Goal: Contribute content: Contribute content

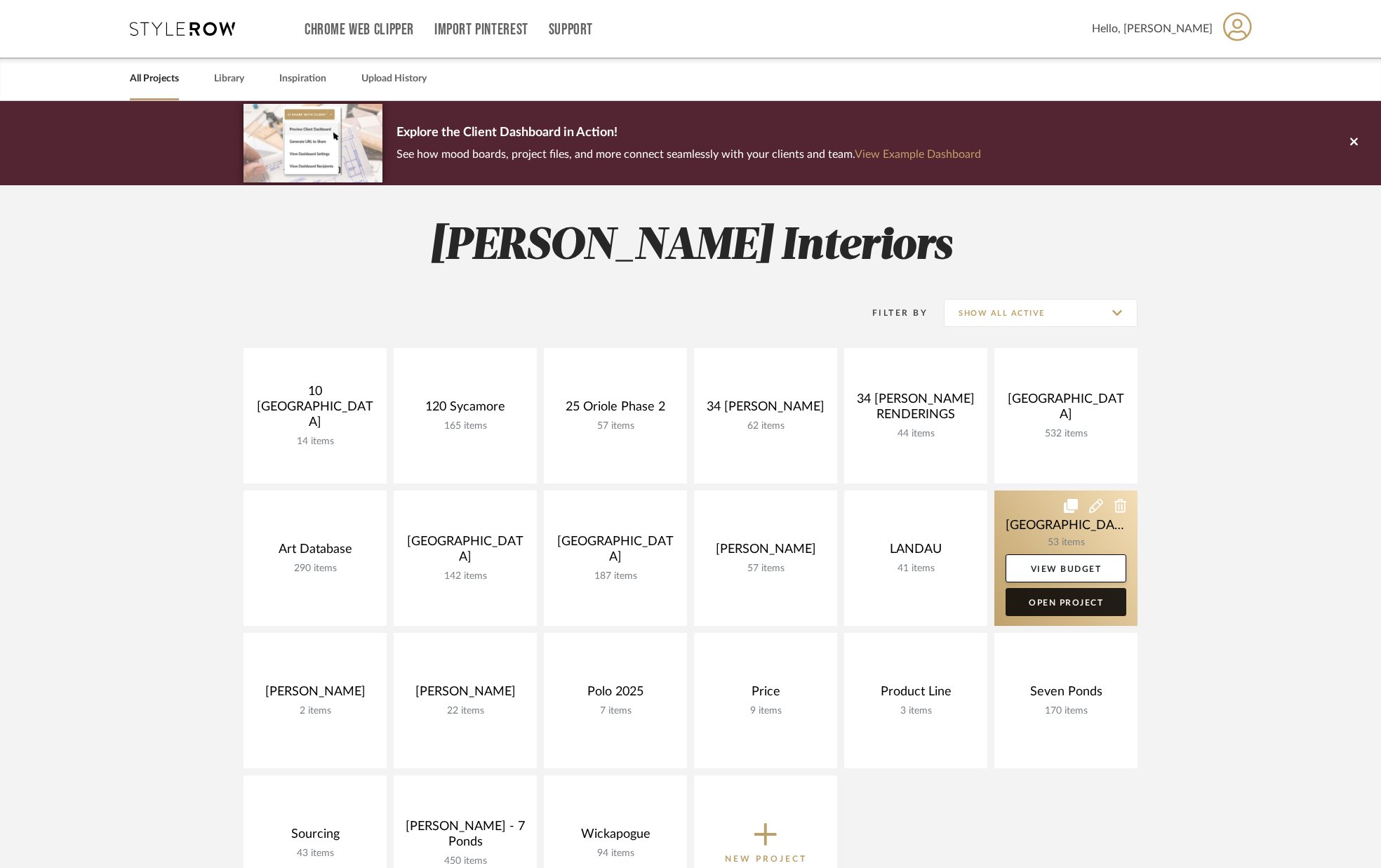
click at [1032, 605] on link "Open Project" at bounding box center [1065, 602] width 121 height 28
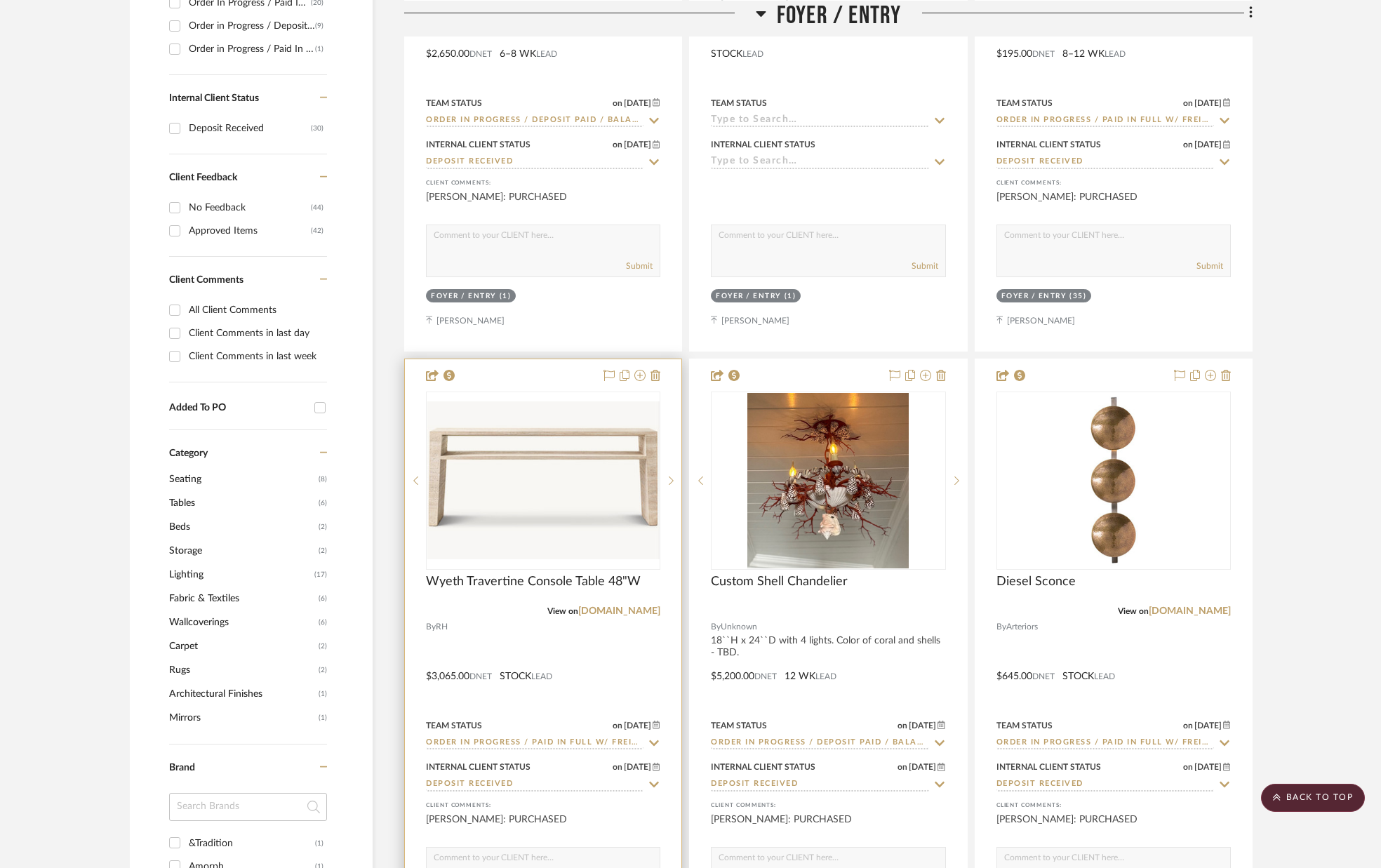
scroll to position [479, 0]
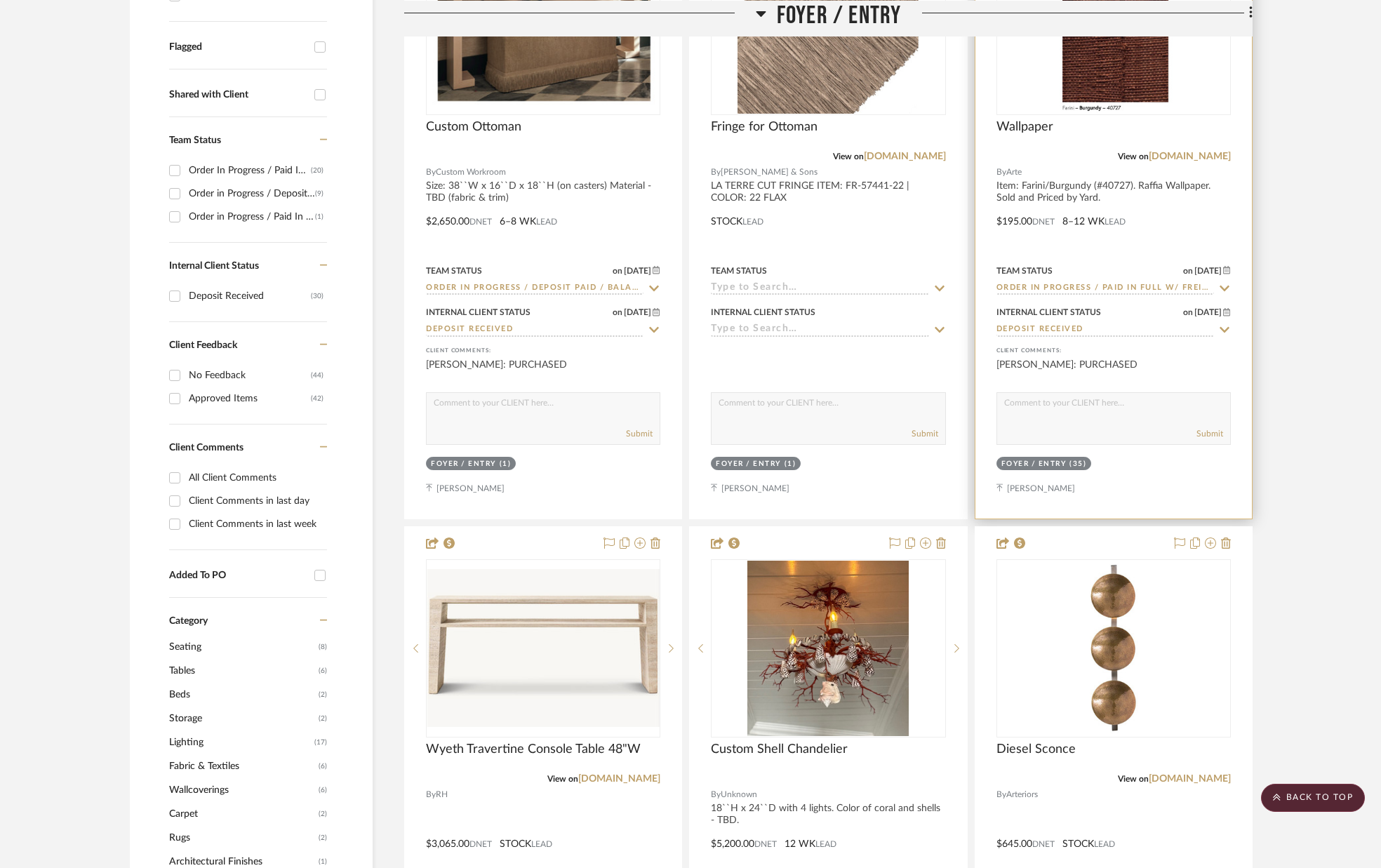
click at [1171, 93] on img "0" at bounding box center [1113, 26] width 123 height 175
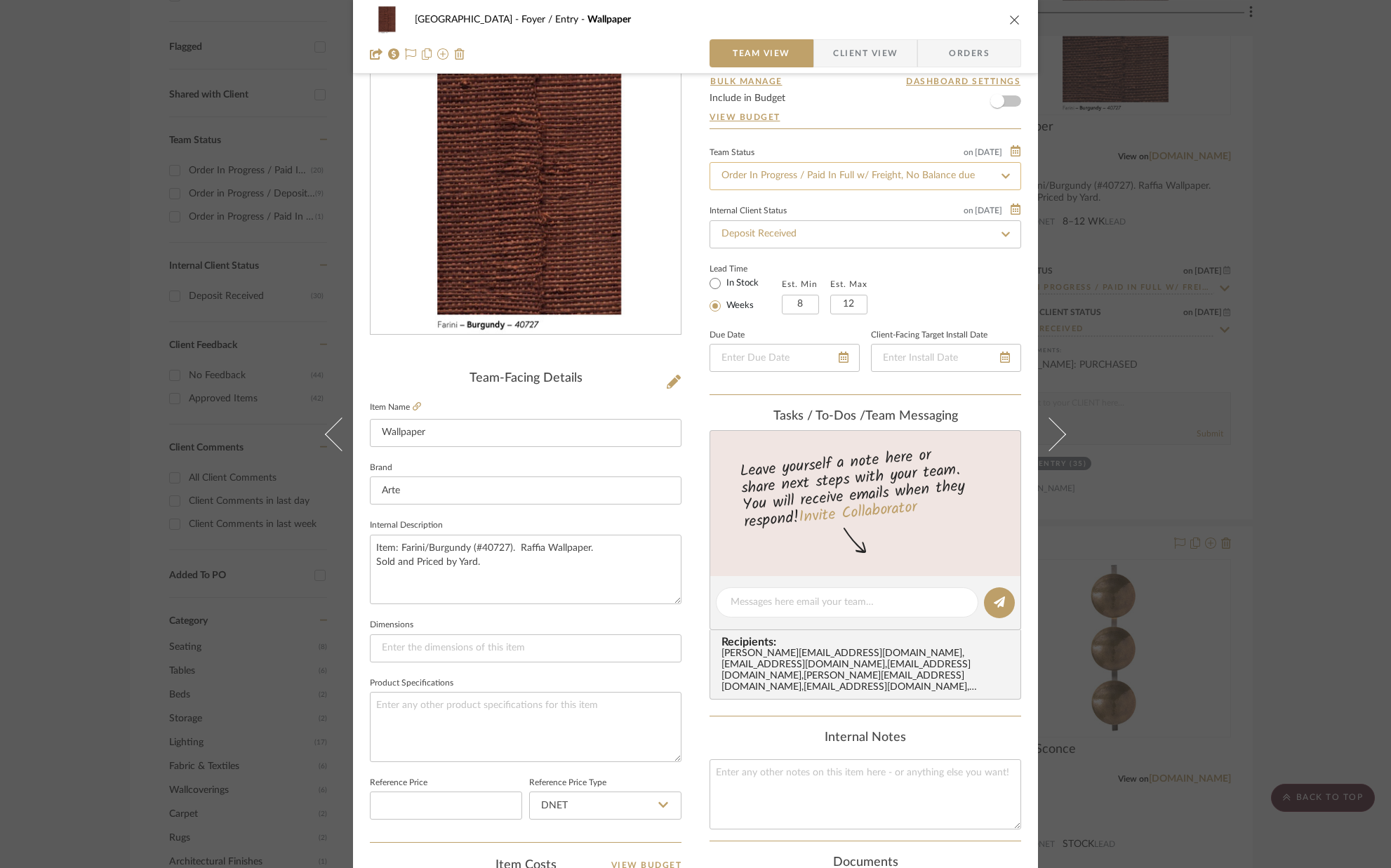
scroll to position [0, 0]
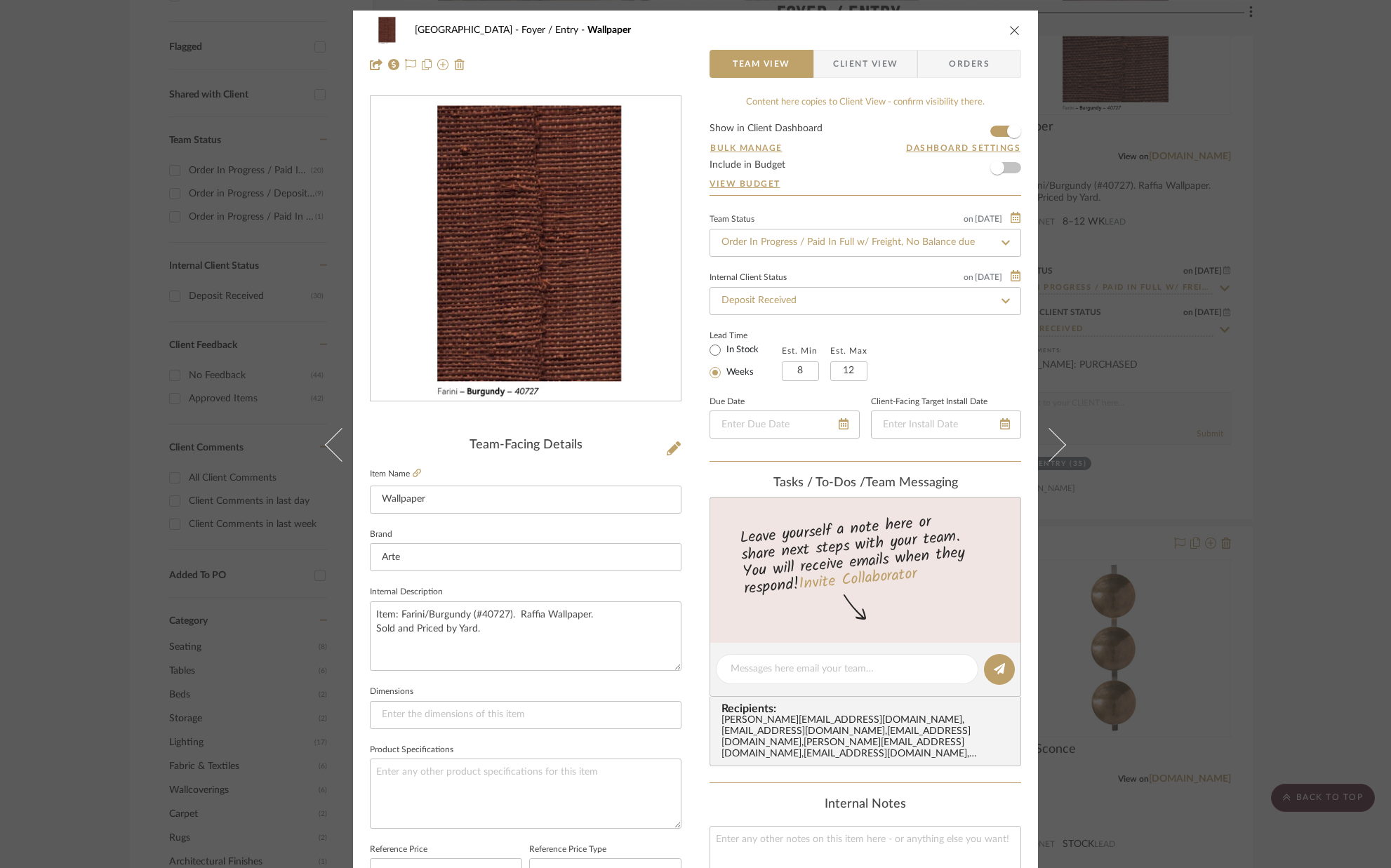
drag, startPoint x: 846, startPoint y: 68, endPoint x: 844, endPoint y: 77, distance: 9.2
click at [846, 68] on span "Client View" at bounding box center [865, 64] width 65 height 28
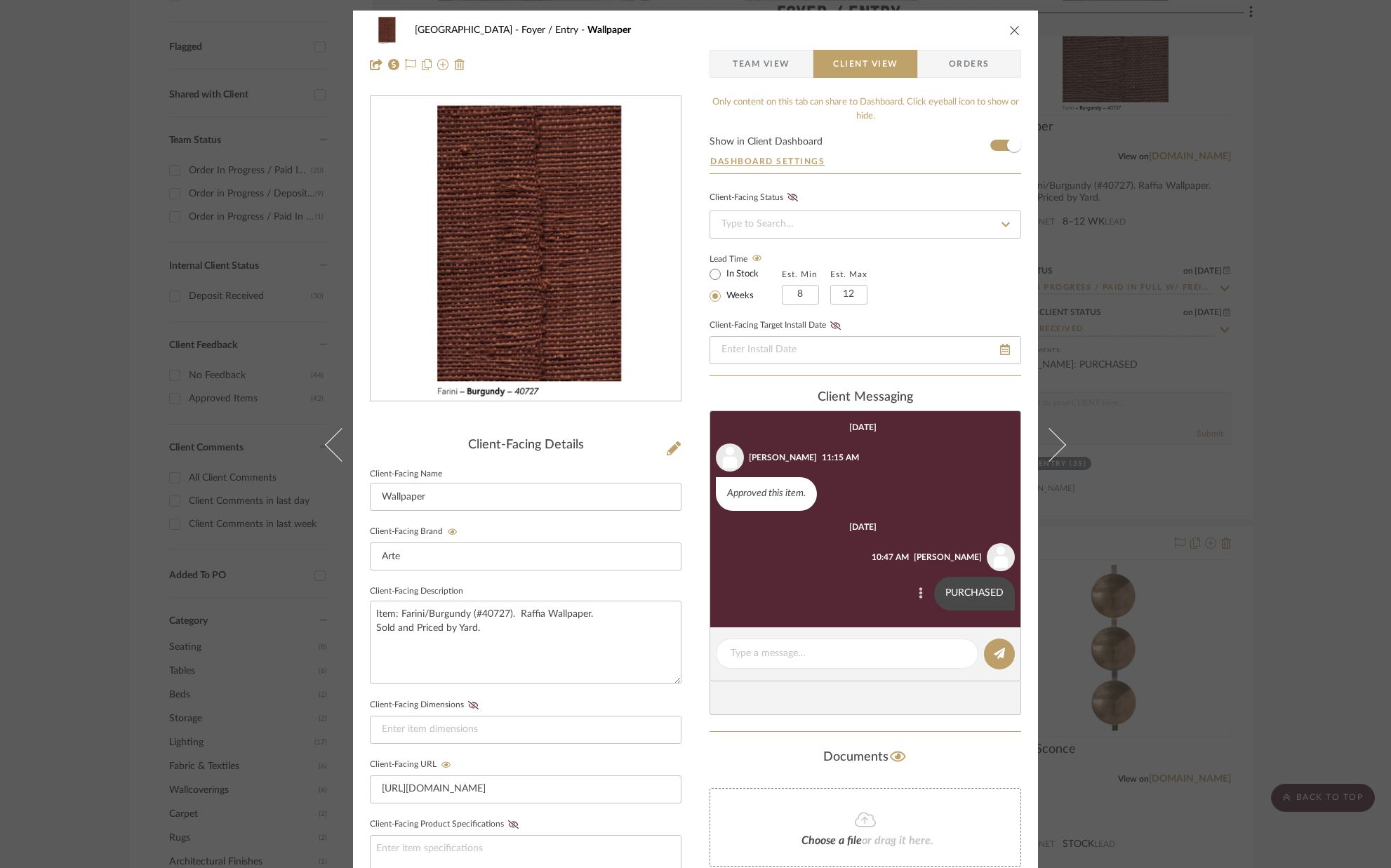
click at [919, 597] on icon at bounding box center [921, 594] width 4 height 12
click at [856, 609] on span "Delete" at bounding box center [850, 614] width 58 height 12
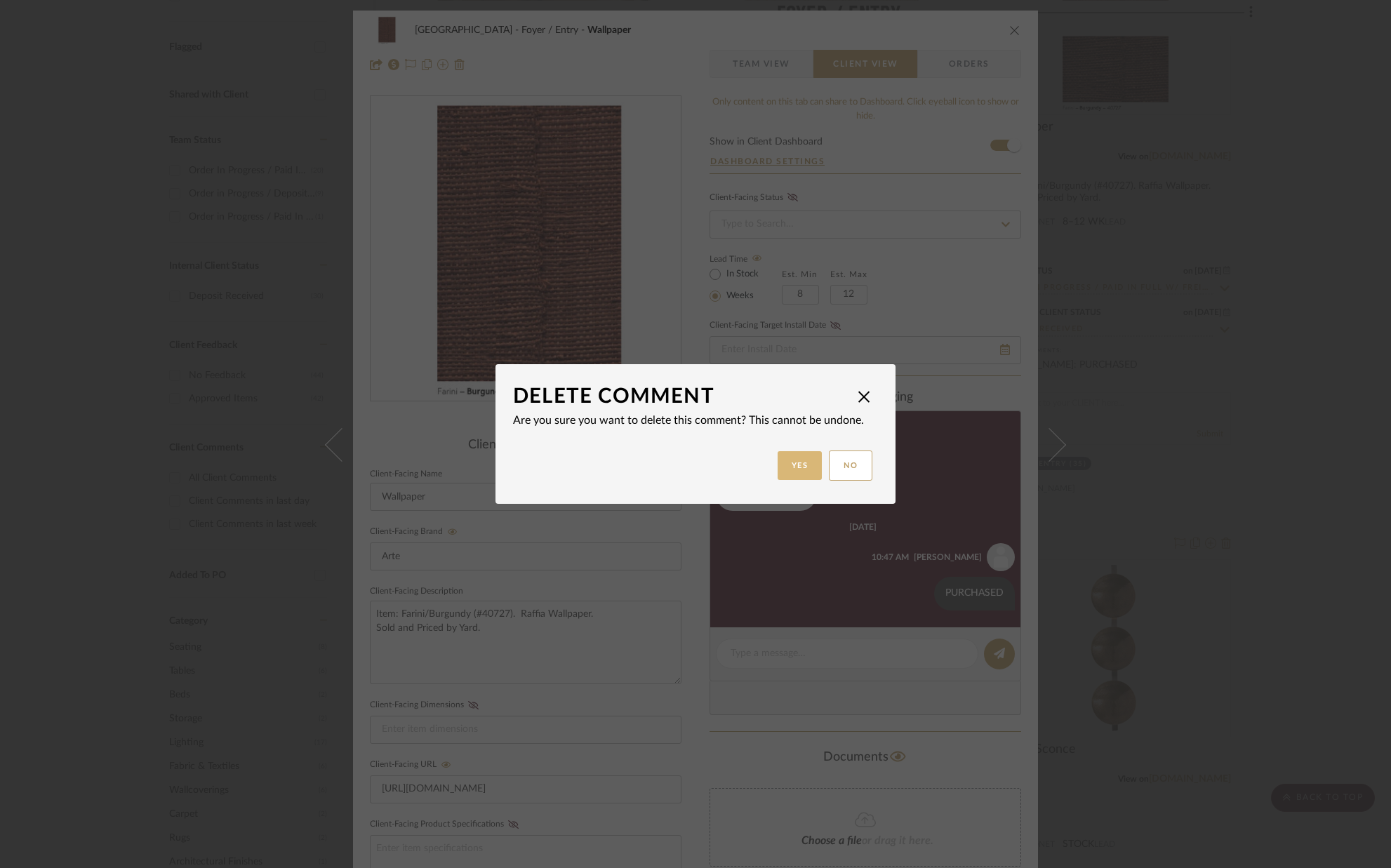
click at [797, 471] on button "Yes" at bounding box center [800, 465] width 45 height 28
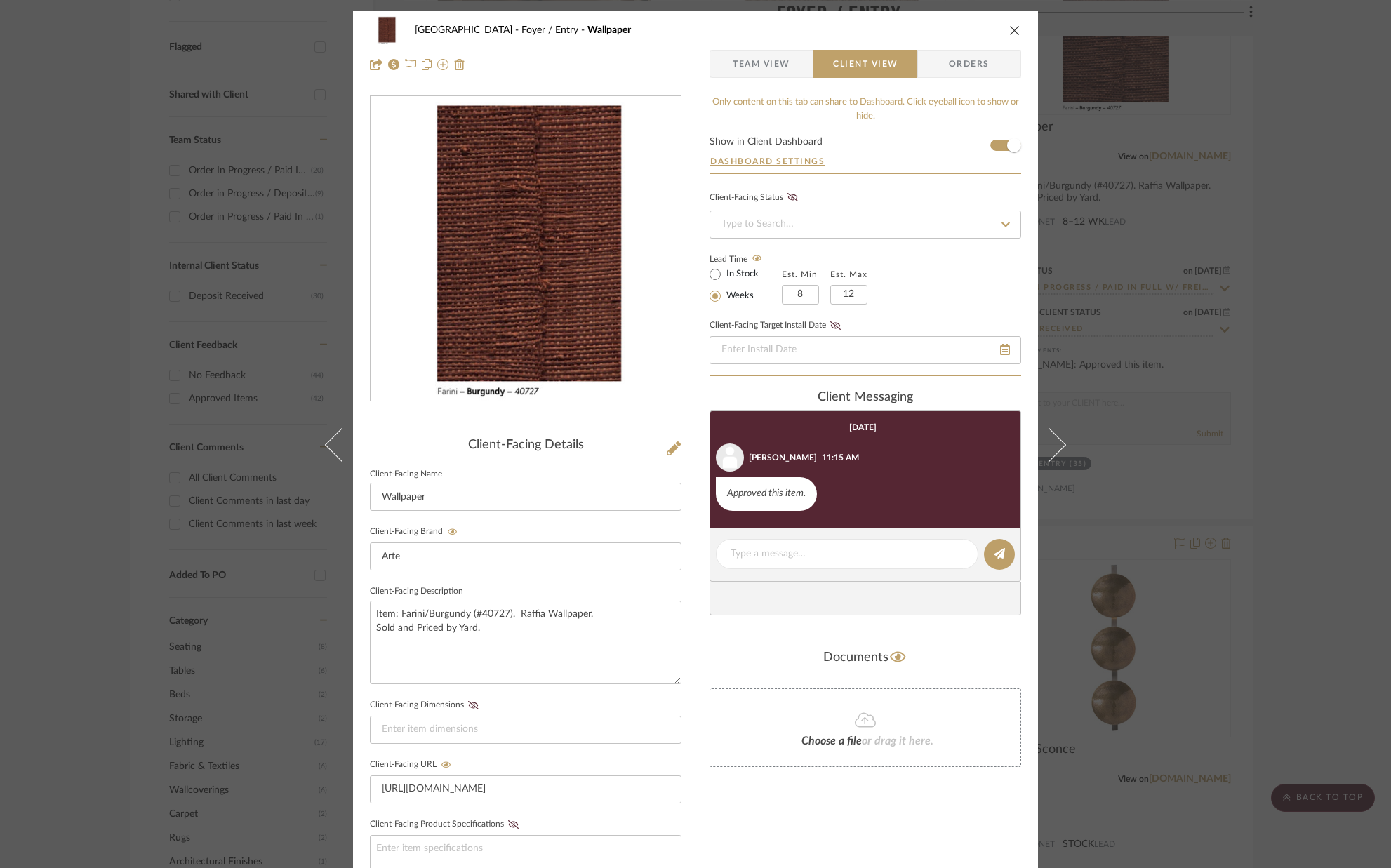
click at [1009, 31] on icon "close" at bounding box center [1015, 30] width 12 height 12
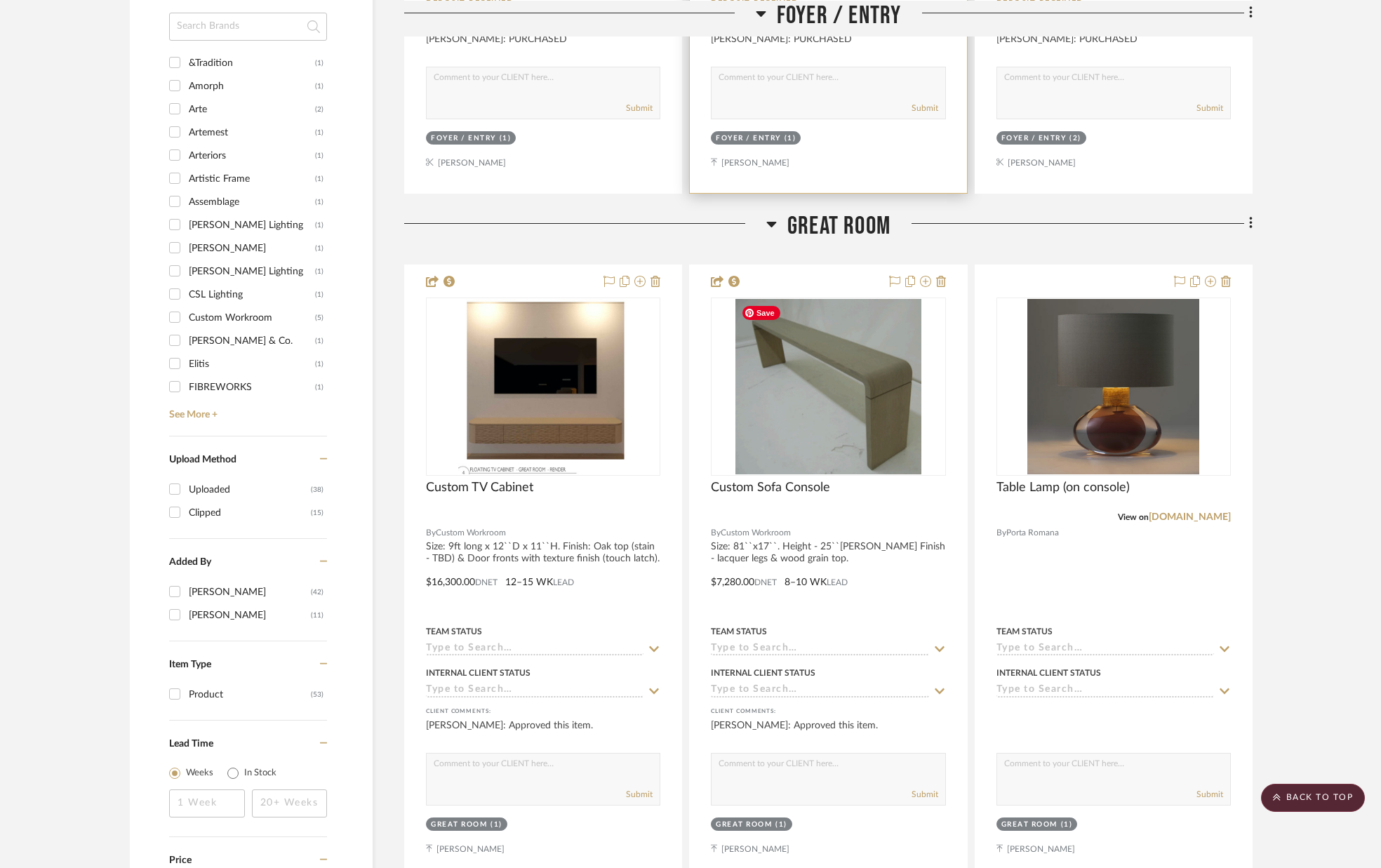
scroll to position [1430, 0]
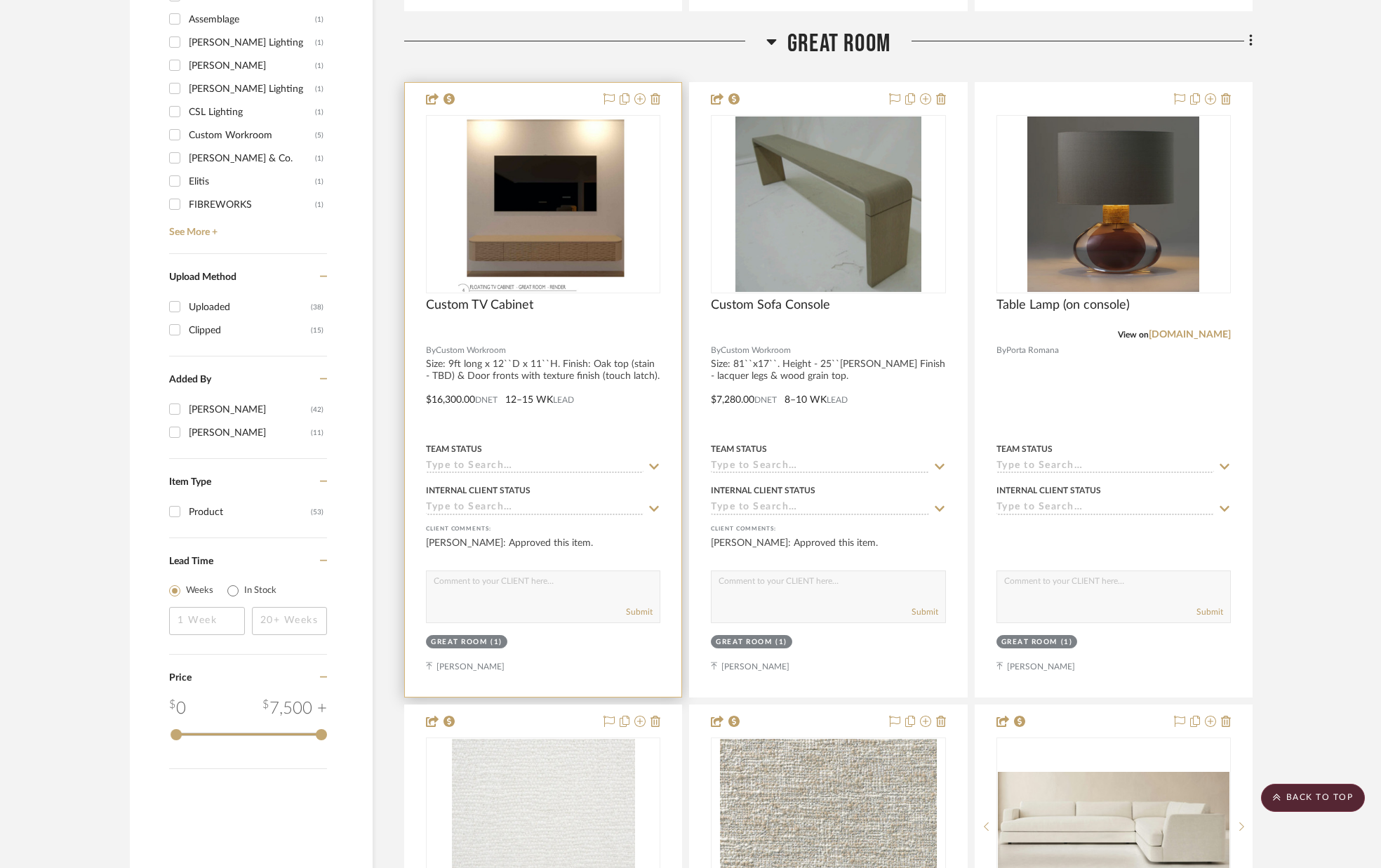
click at [657, 466] on icon at bounding box center [654, 466] width 10 height 5
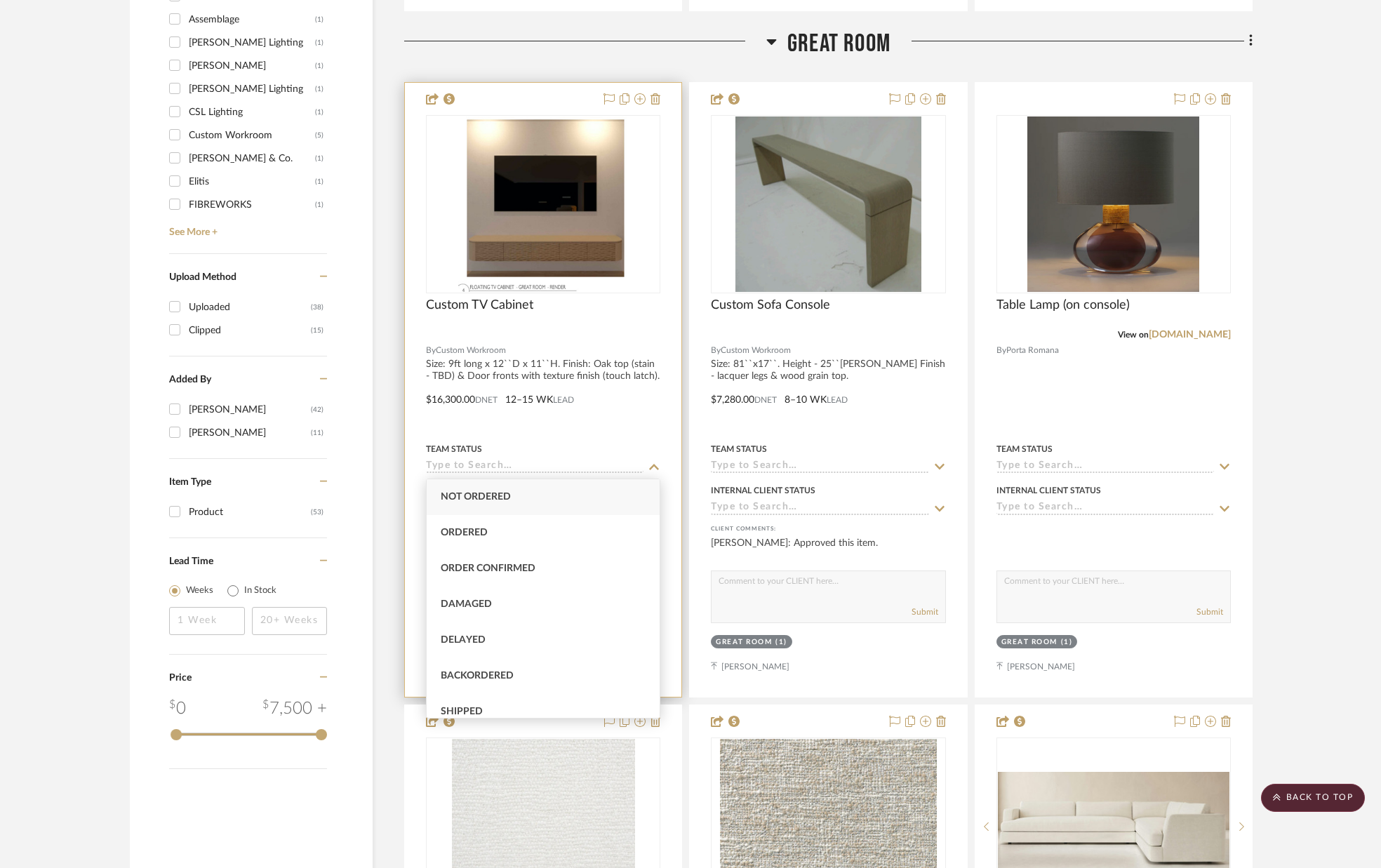
scroll to position [1612, 0]
click at [655, 464] on icon at bounding box center [654, 467] width 12 height 12
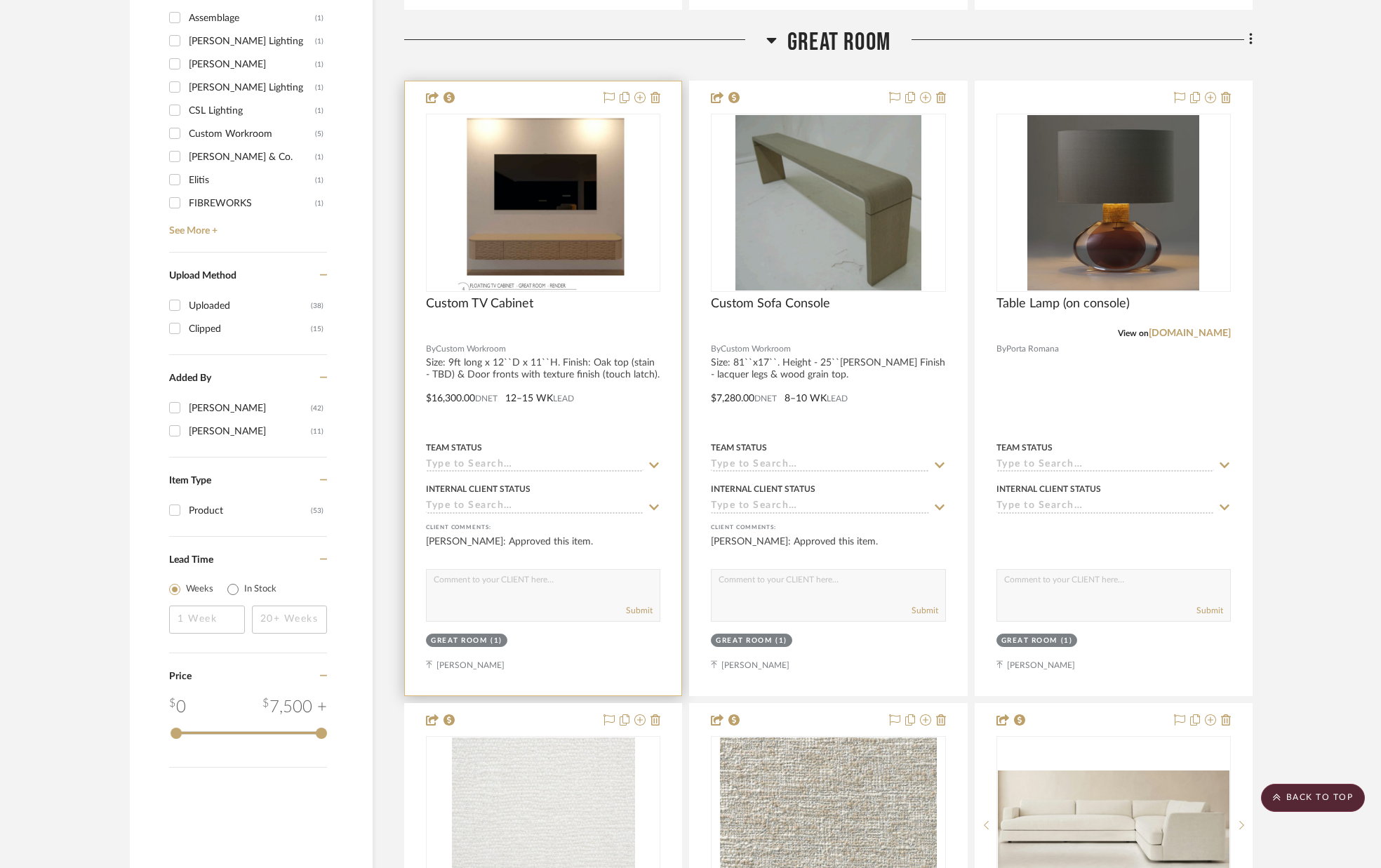
click at [655, 464] on icon at bounding box center [654, 465] width 12 height 12
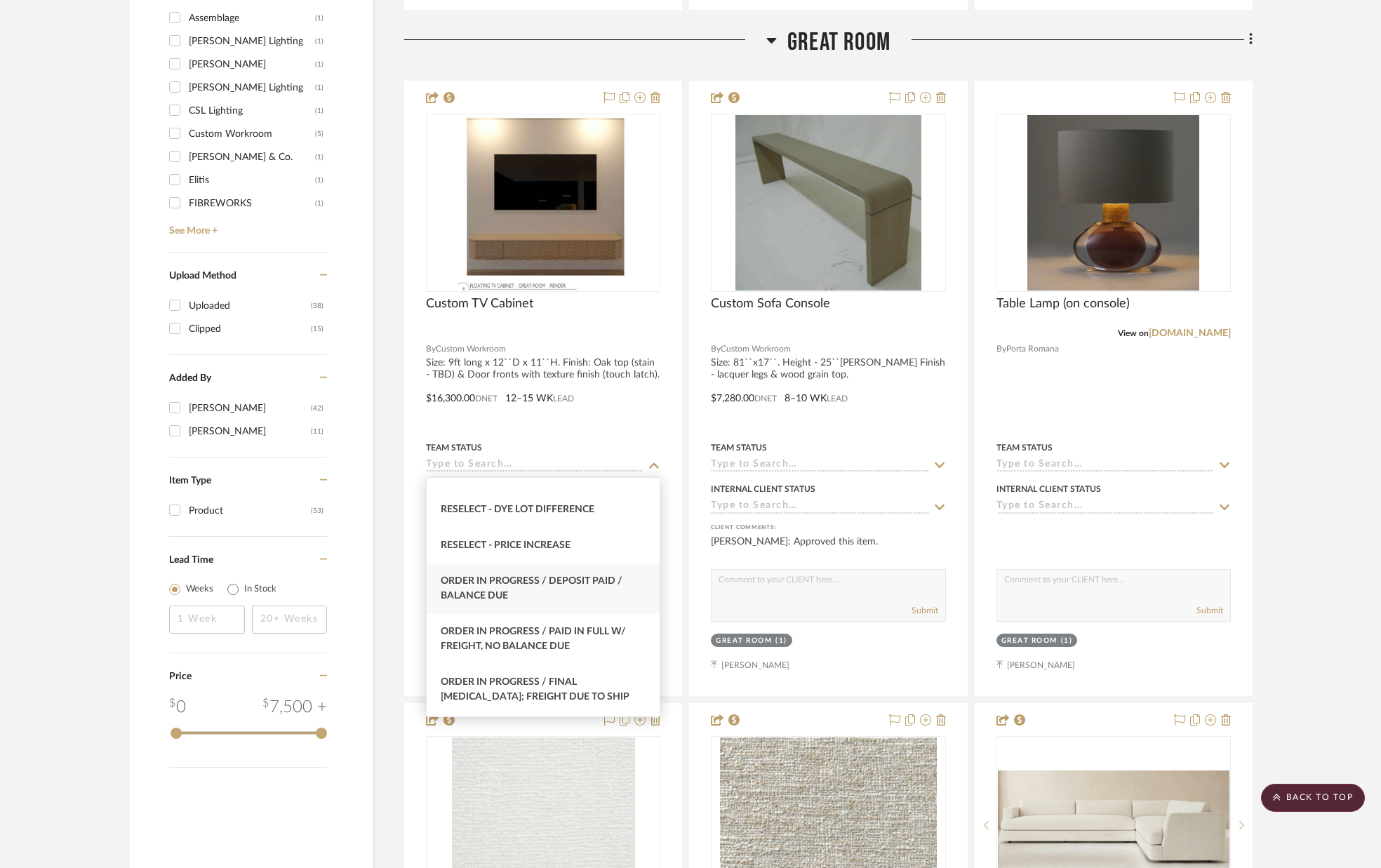
scroll to position [1377, 0]
click at [563, 578] on span "Order in Progress / Deposit Paid / Balance due" at bounding box center [532, 586] width 182 height 25
type input "[DATE]"
type input "Order in Progress / Deposit Paid / Balance due"
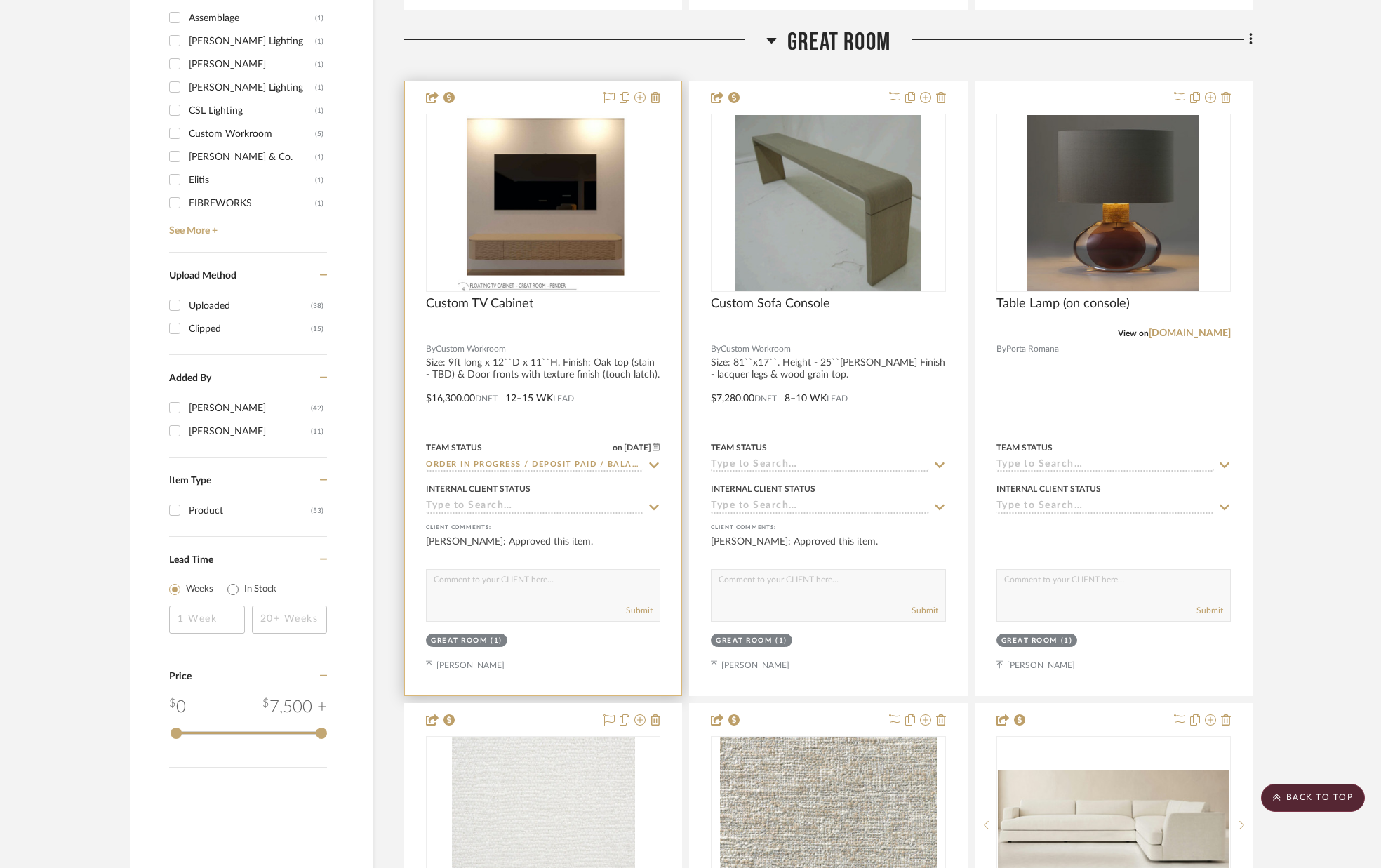
click at [650, 508] on icon at bounding box center [654, 507] width 12 height 12
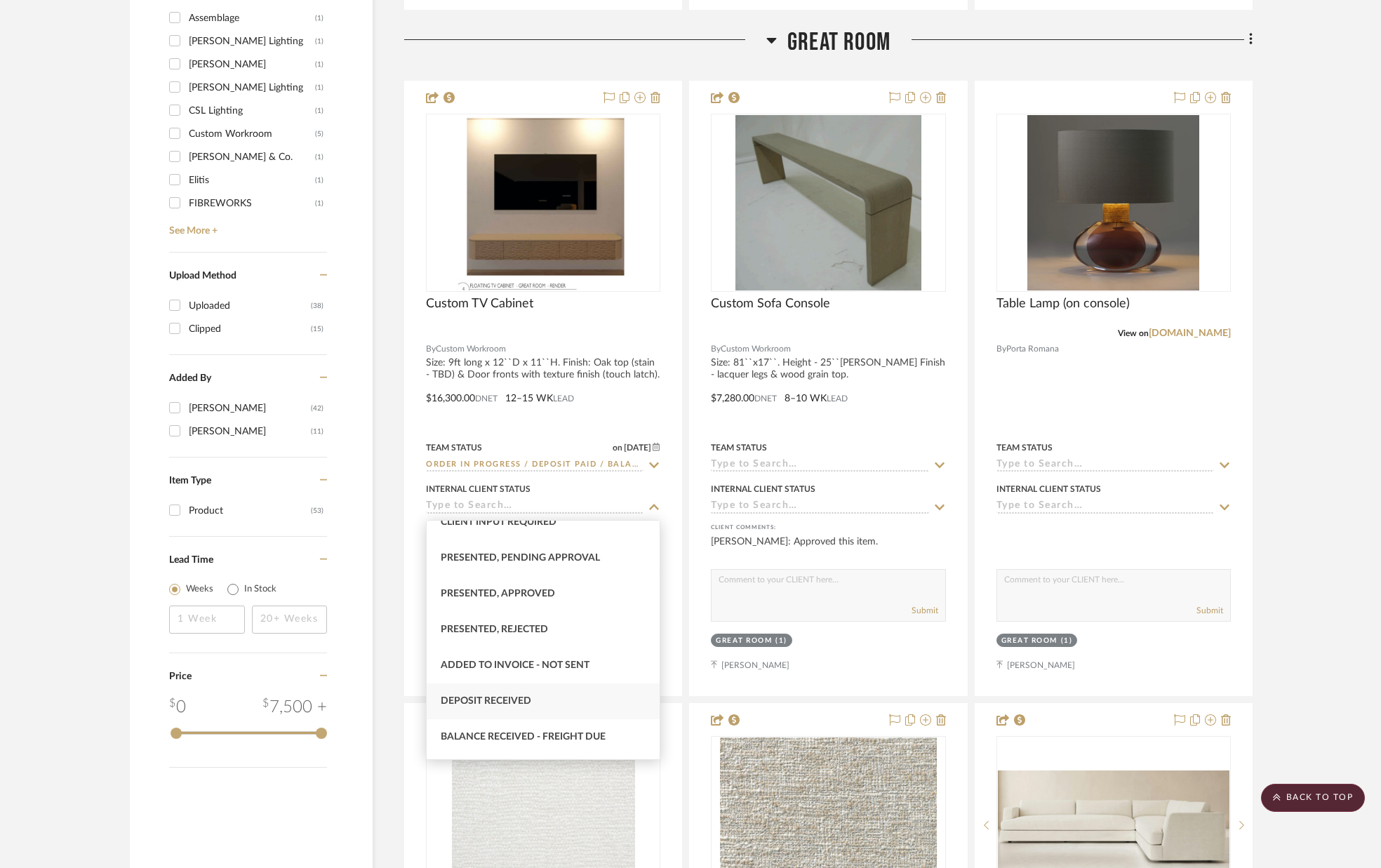
scroll to position [124, 0]
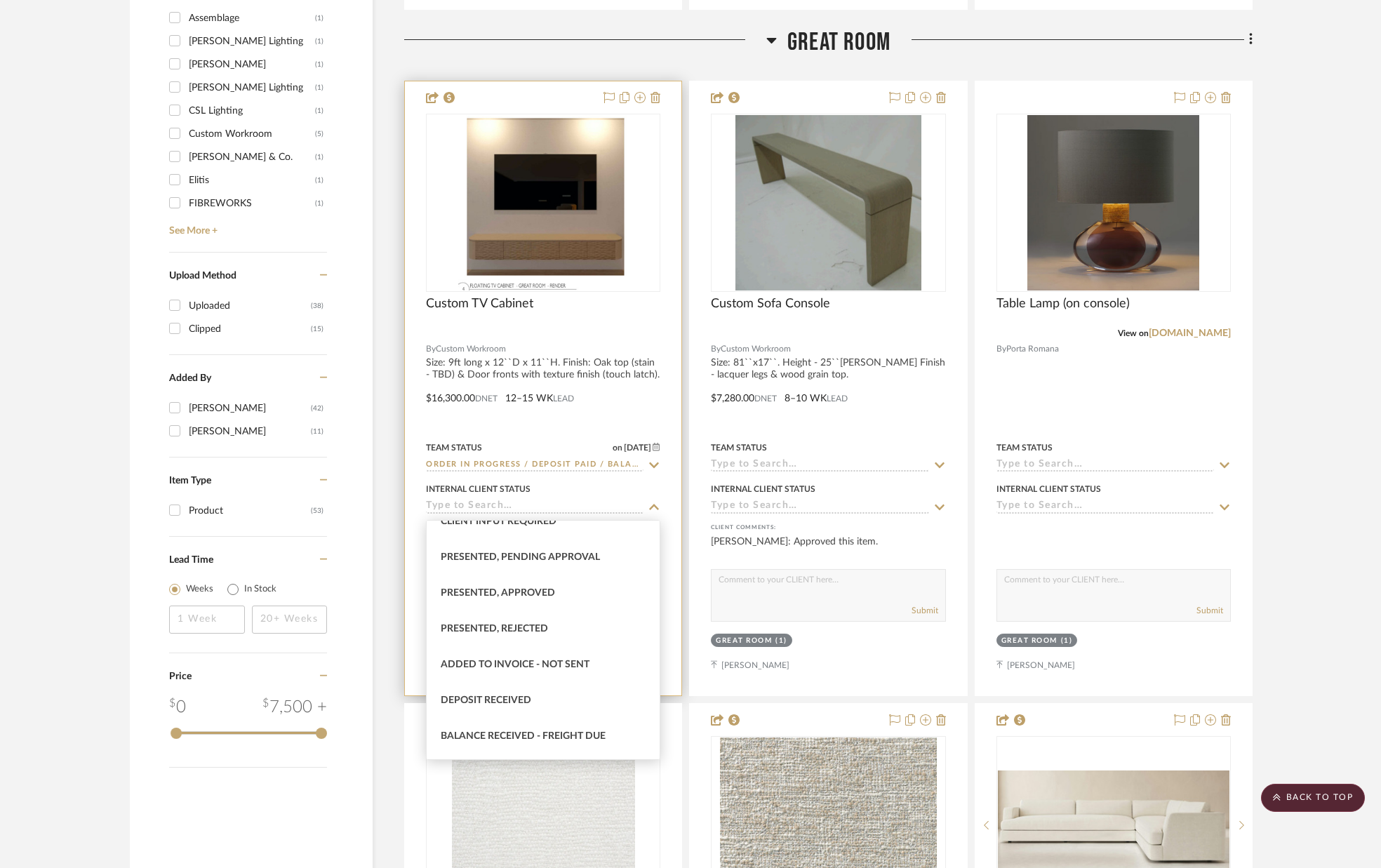
click at [546, 692] on div "Deposit Received" at bounding box center [542, 701] width 233 height 36
type input "[DATE]"
type input "Deposit Received"
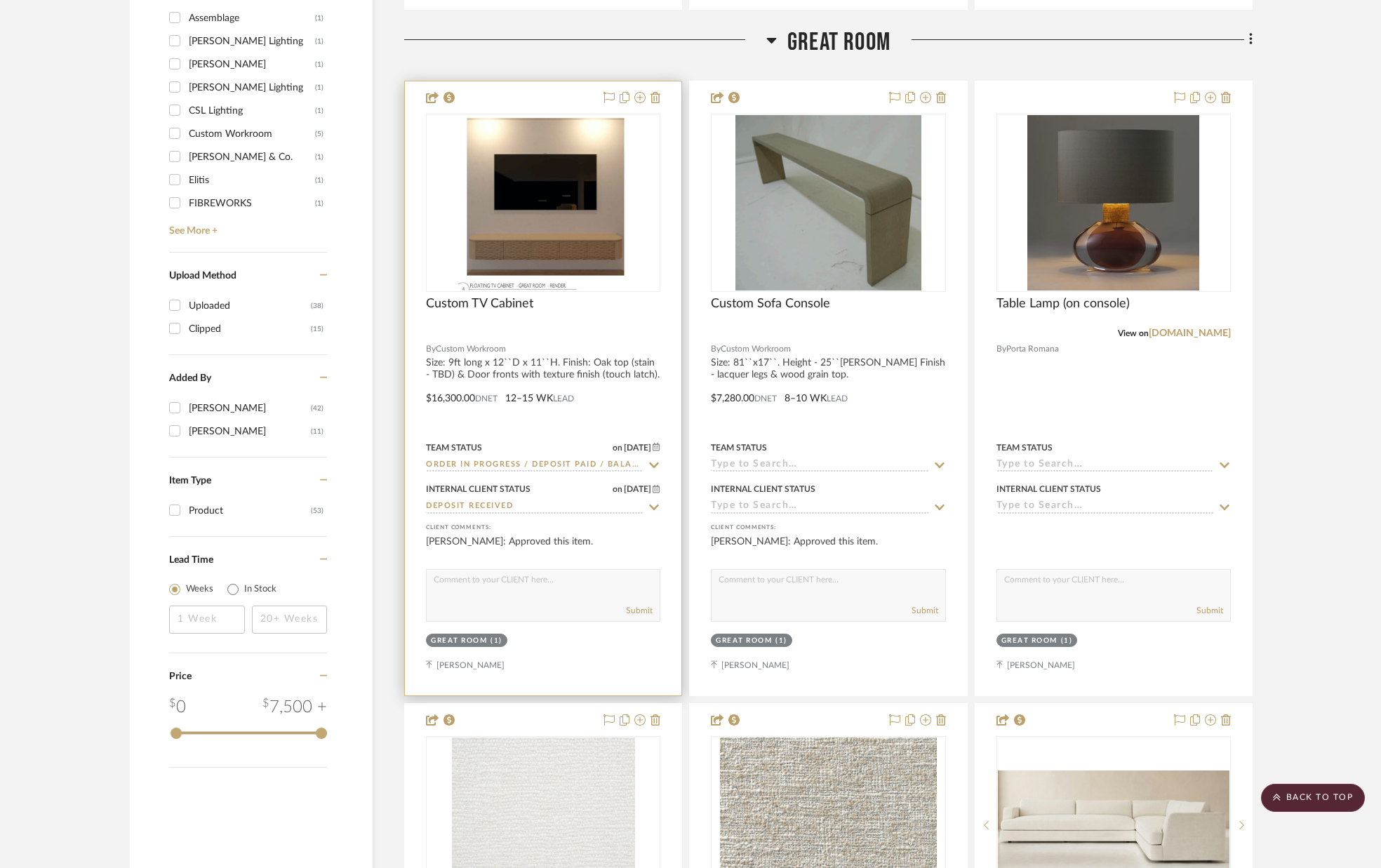
click at [561, 595] on textarea at bounding box center [542, 583] width 233 height 27
type textarea "PURCHASED"
click at [631, 608] on button "Submit" at bounding box center [639, 611] width 27 height 12
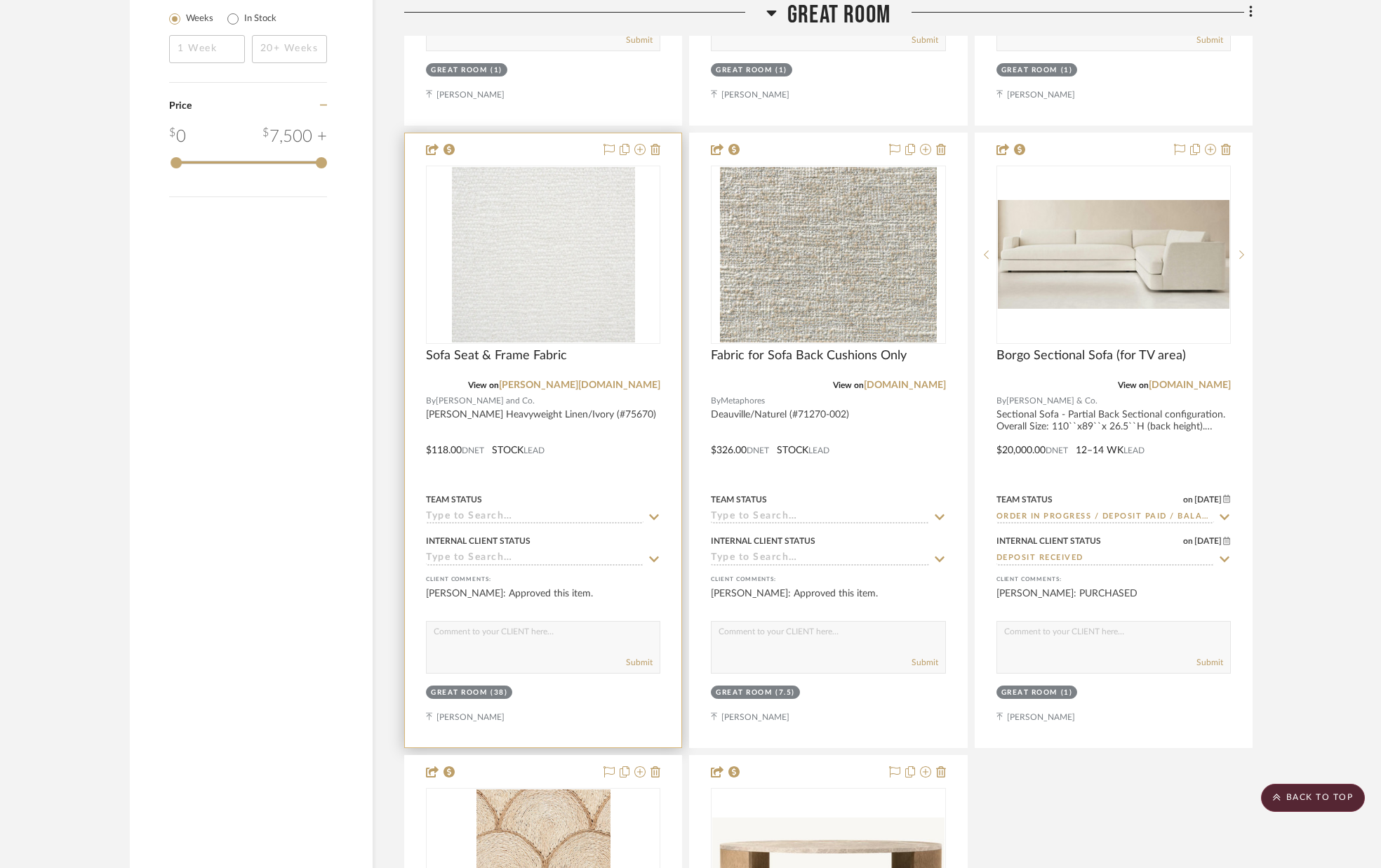
scroll to position [2185, 0]
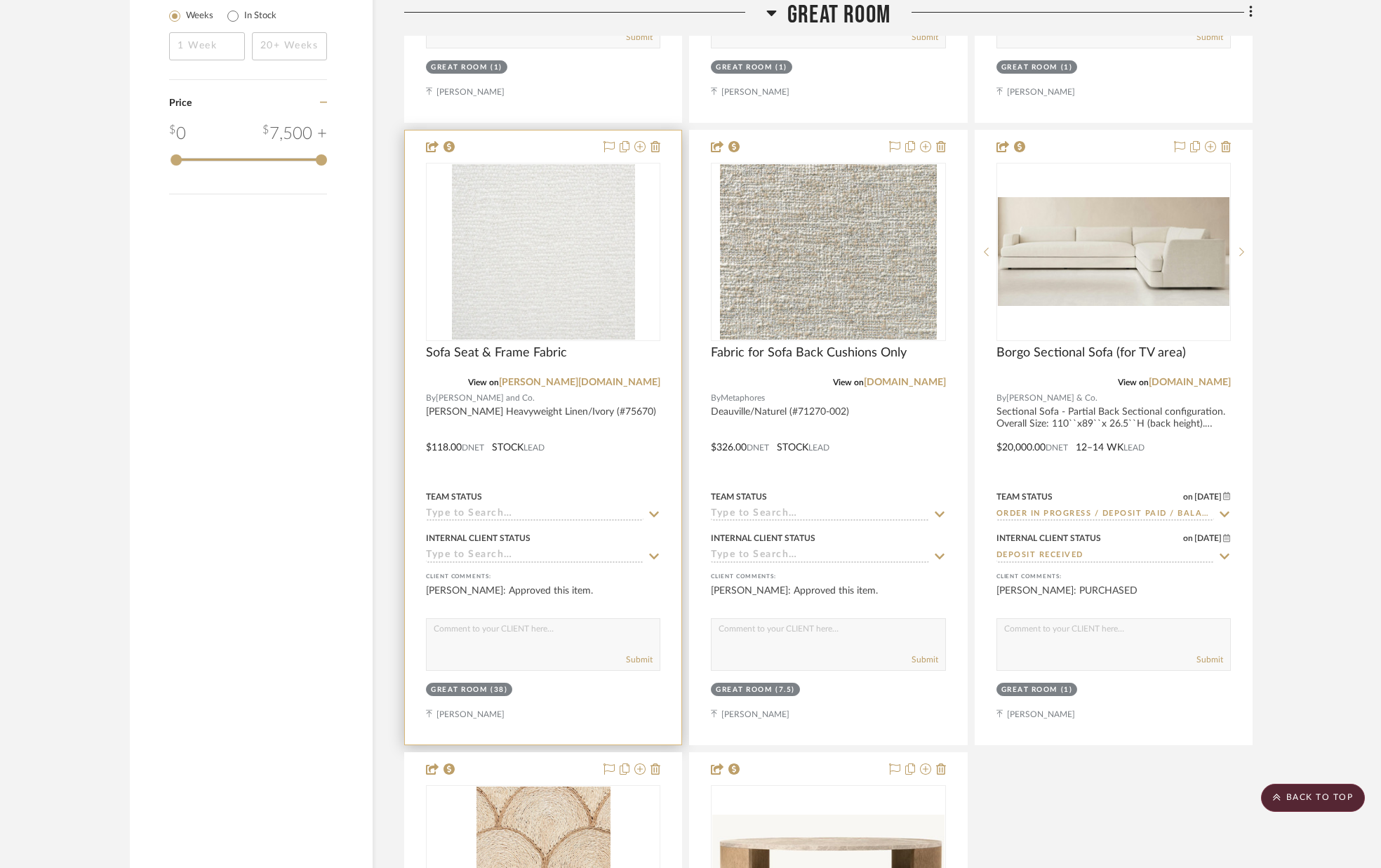
click at [653, 515] on icon at bounding box center [654, 514] width 10 height 5
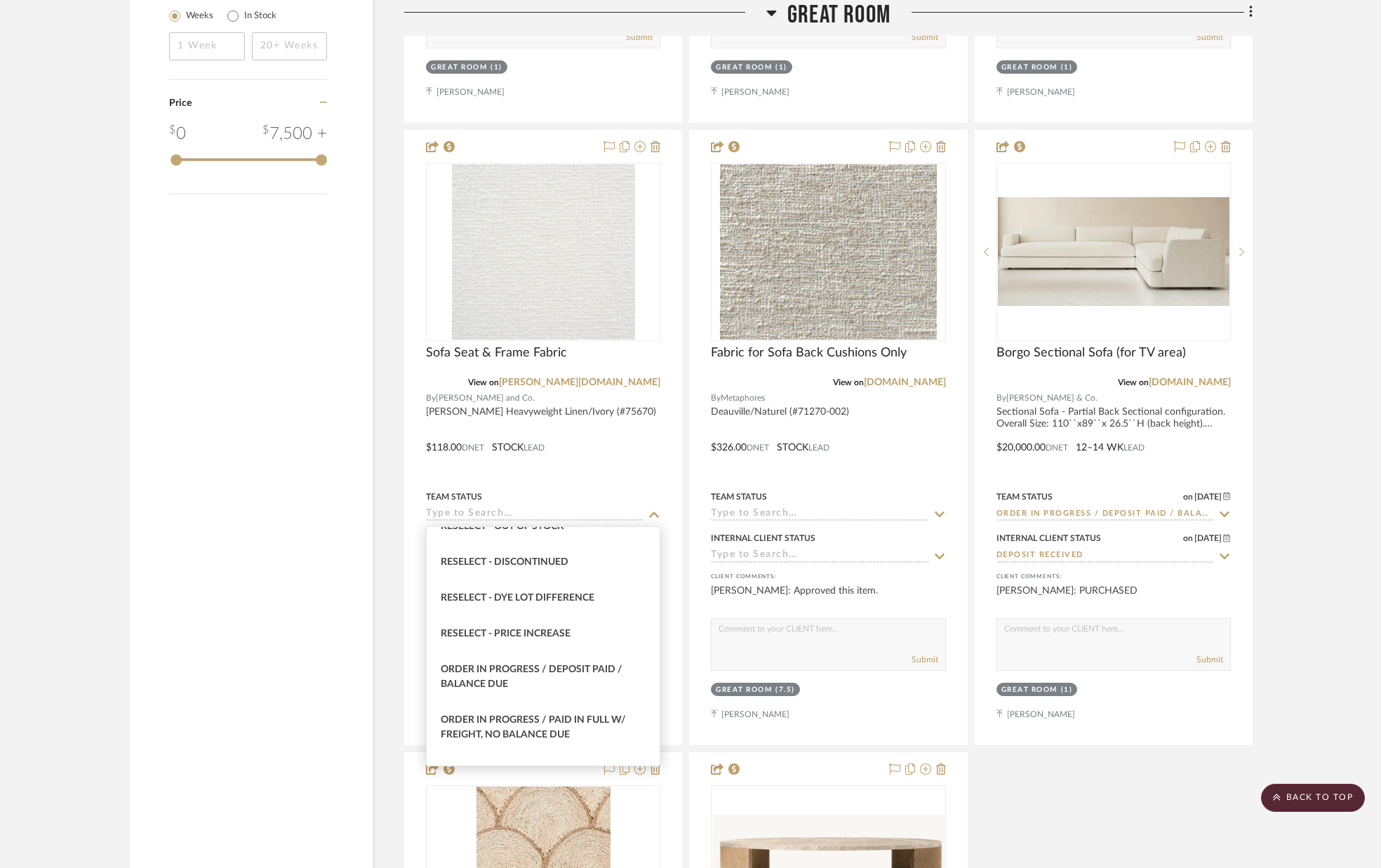
scroll to position [1347, 0]
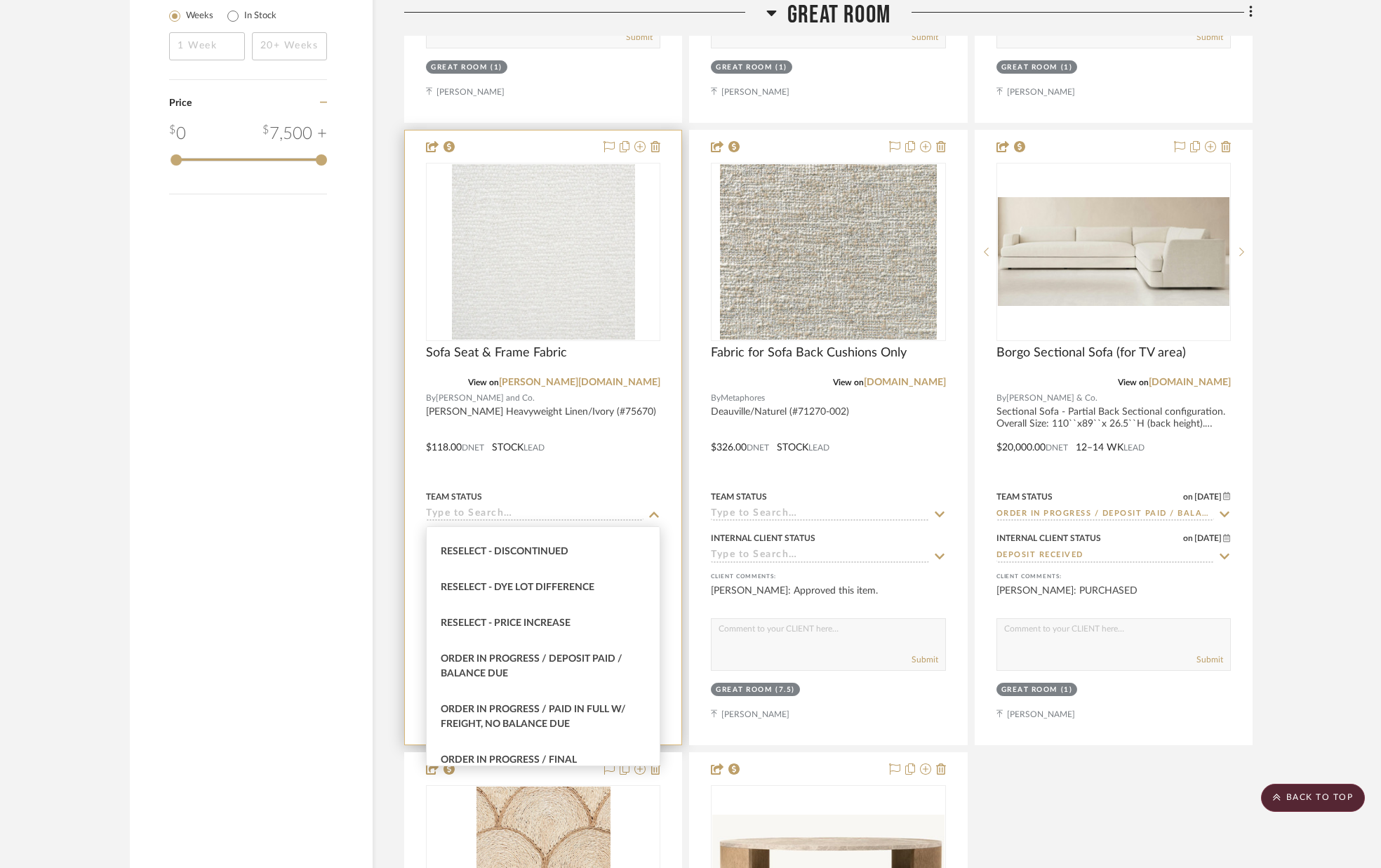
drag, startPoint x: 539, startPoint y: 704, endPoint x: 541, endPoint y: 697, distance: 7.3
click at [538, 704] on span "Order In Progress / Paid In Full w/ Freight, No Balance due" at bounding box center [533, 717] width 185 height 25
type input "[DATE]"
type input "Order In Progress / Paid In Full w/ Freight, No Balance due"
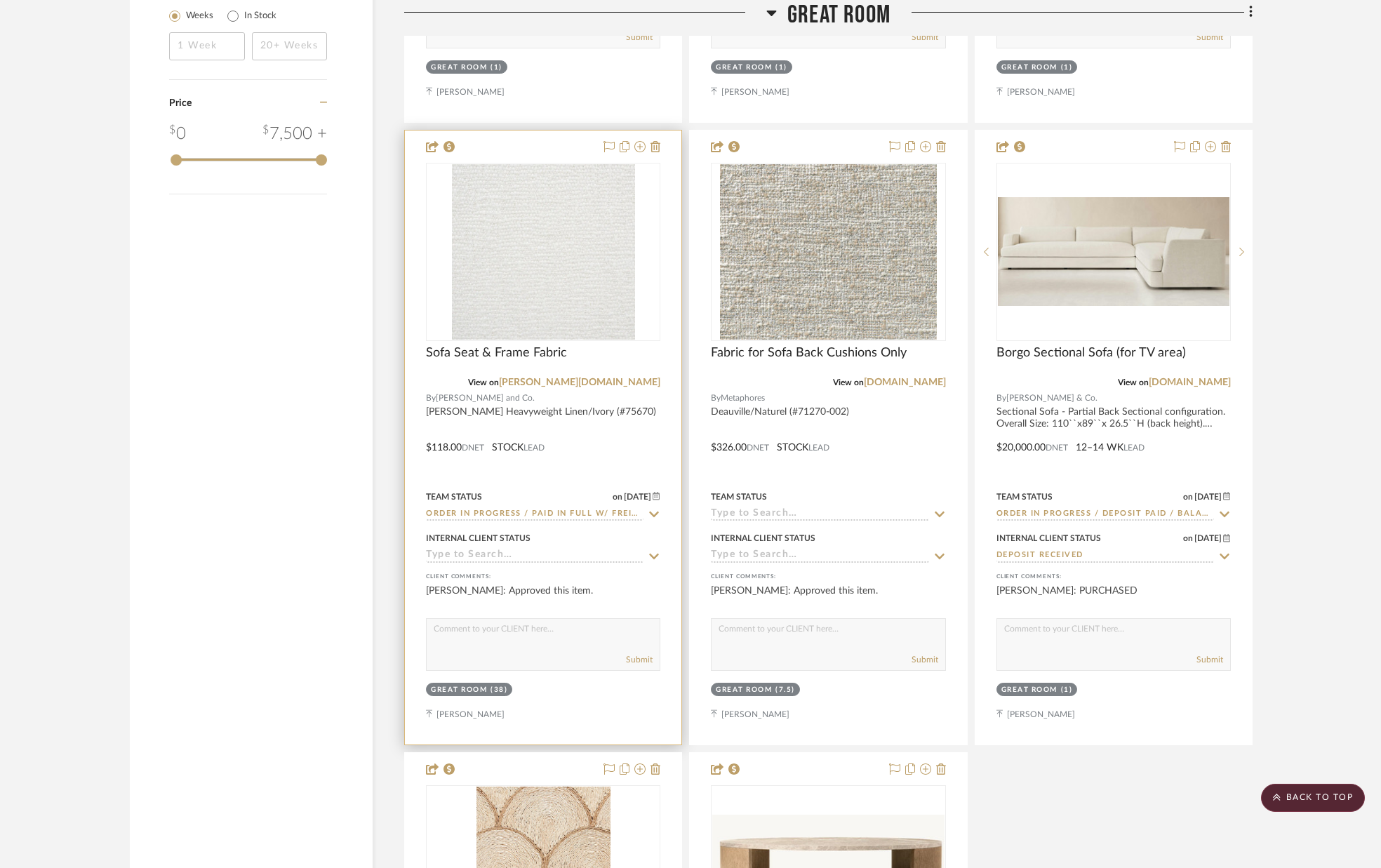
click at [590, 559] on input at bounding box center [535, 555] width 217 height 13
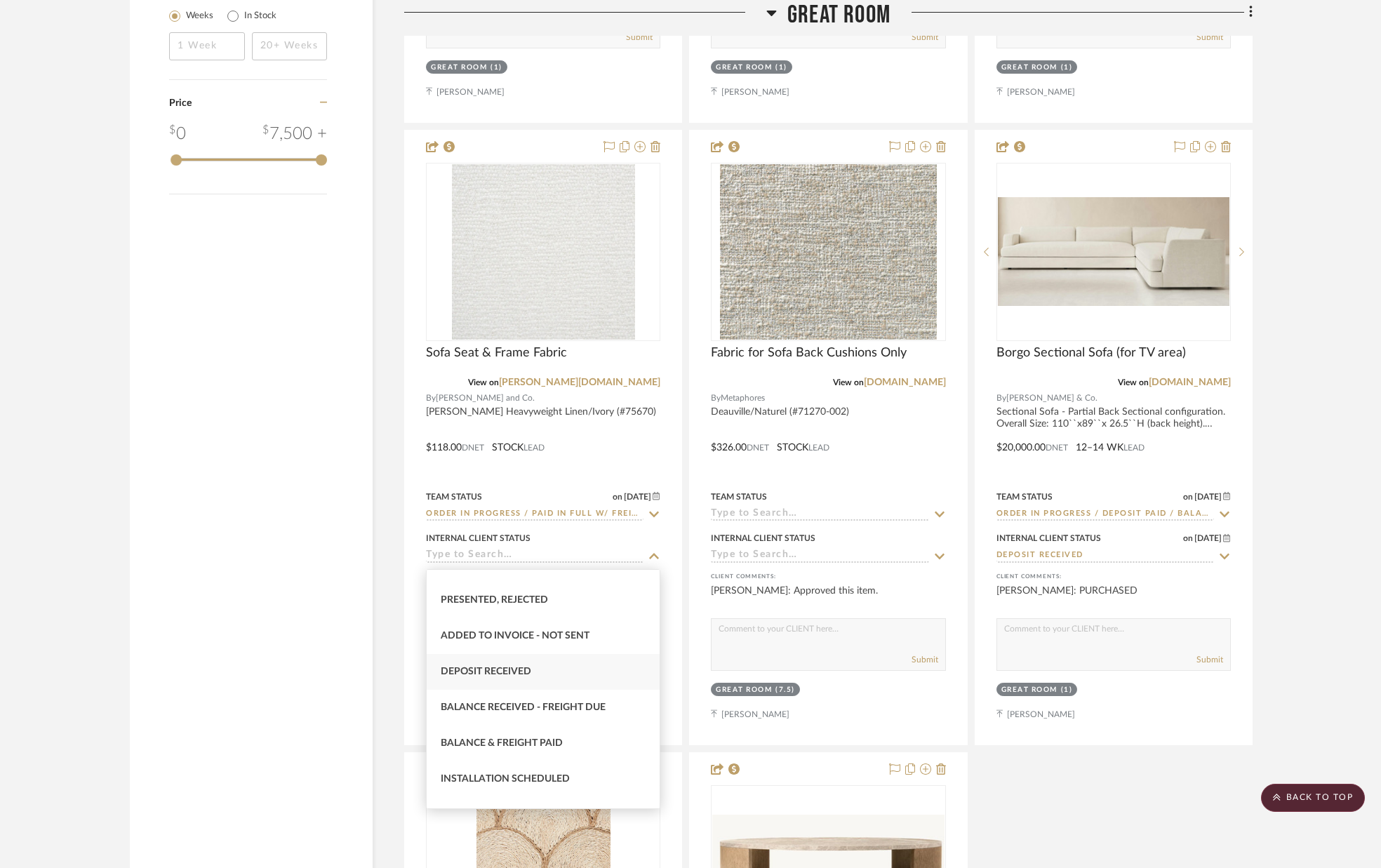
scroll to position [207, 0]
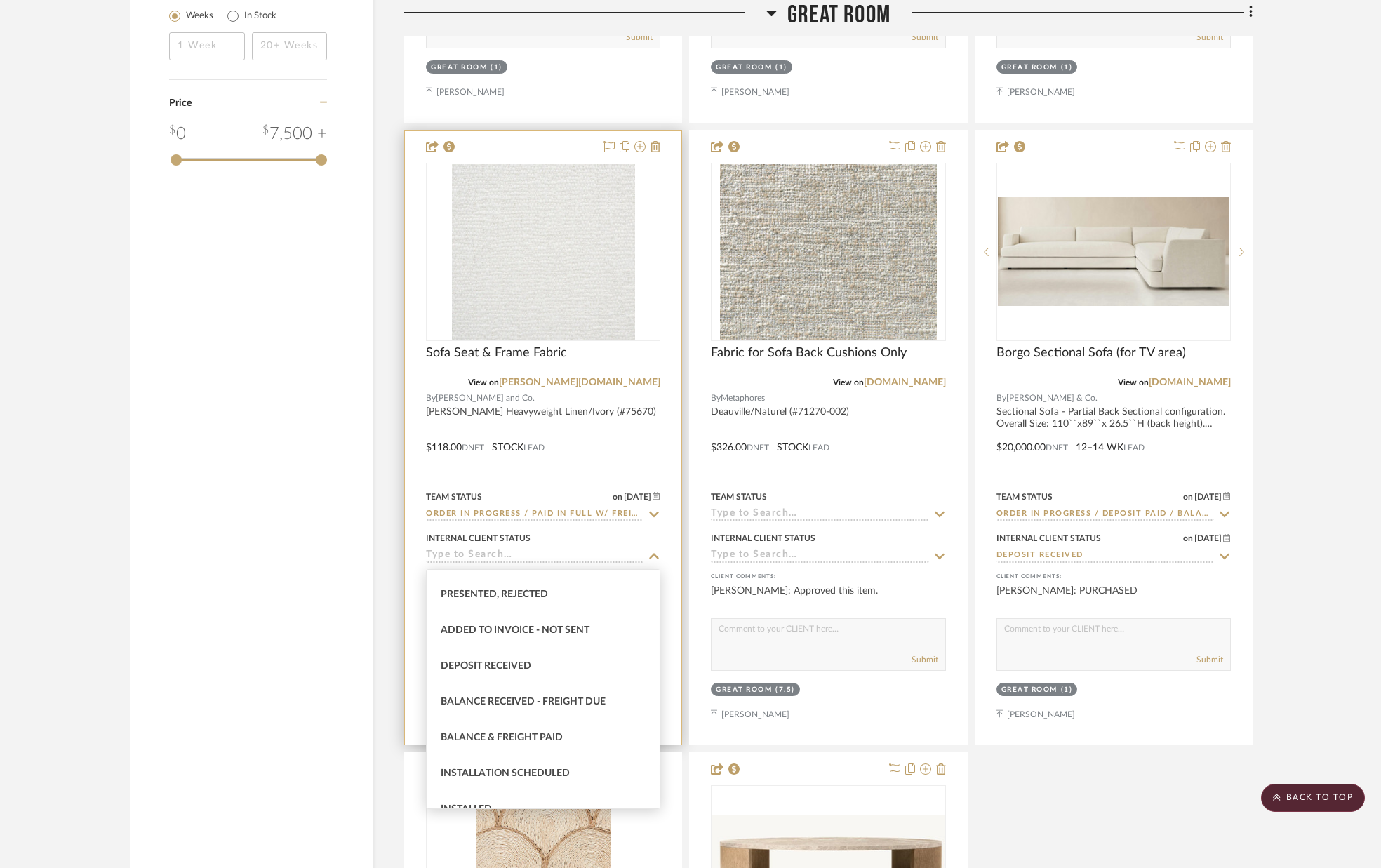
click at [554, 670] on div "Deposit Received" at bounding box center [542, 666] width 233 height 36
type input "[DATE]"
type input "Deposit Received"
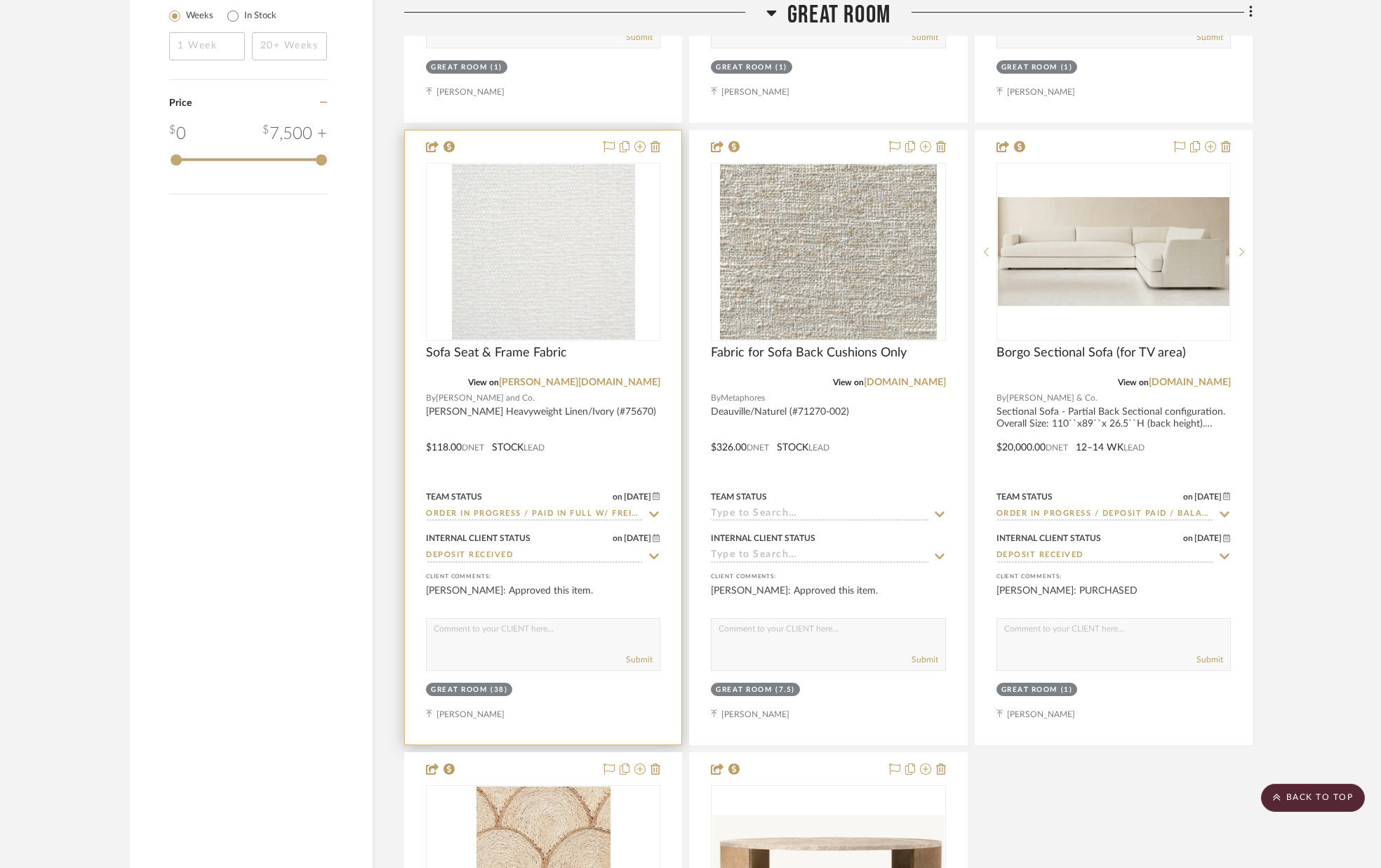
click at [542, 635] on textarea at bounding box center [542, 632] width 233 height 27
type textarea "PURCHASED"
click at [643, 660] on button "Submit" at bounding box center [639, 660] width 27 height 12
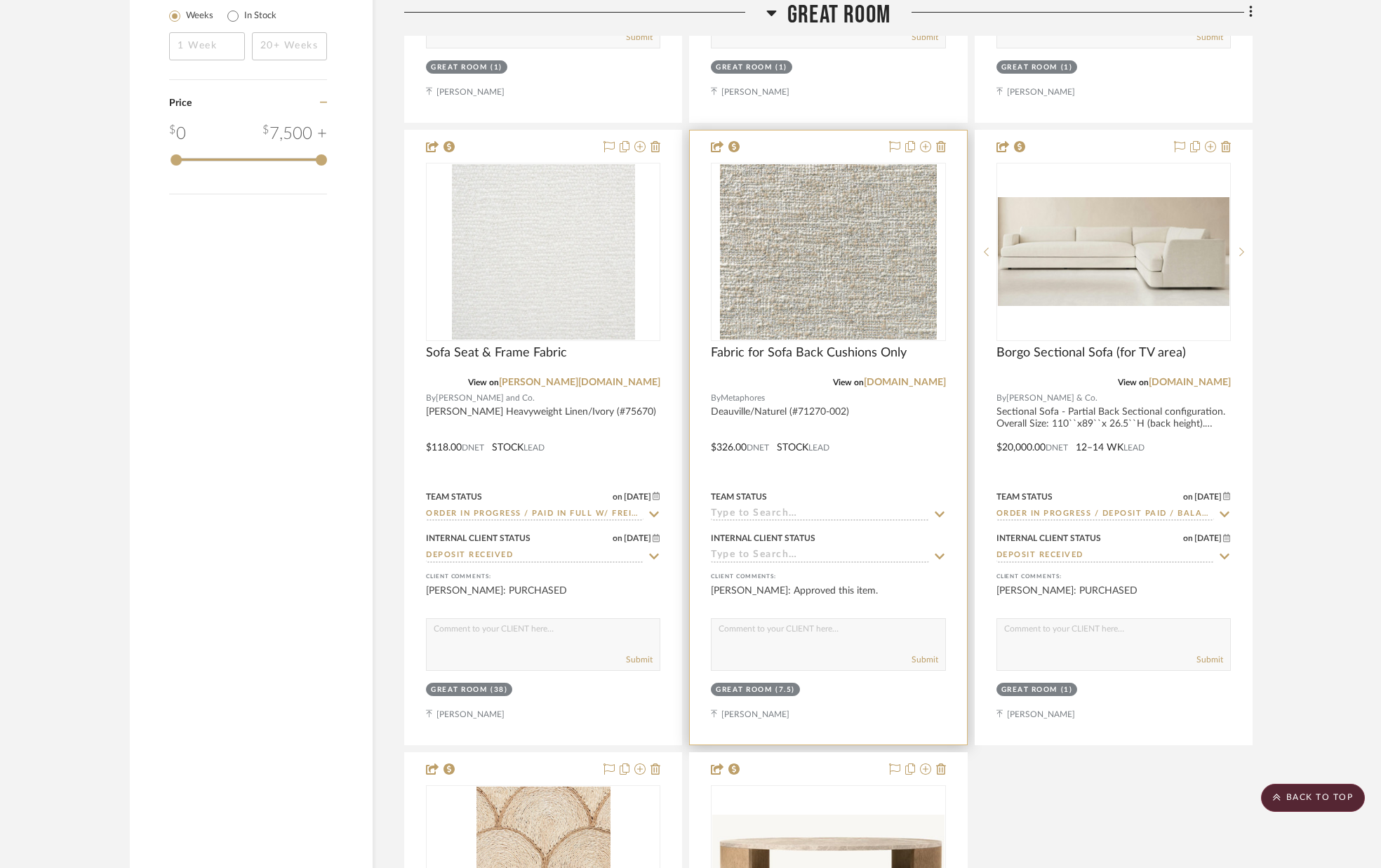
click at [867, 515] on input at bounding box center [819, 514] width 217 height 13
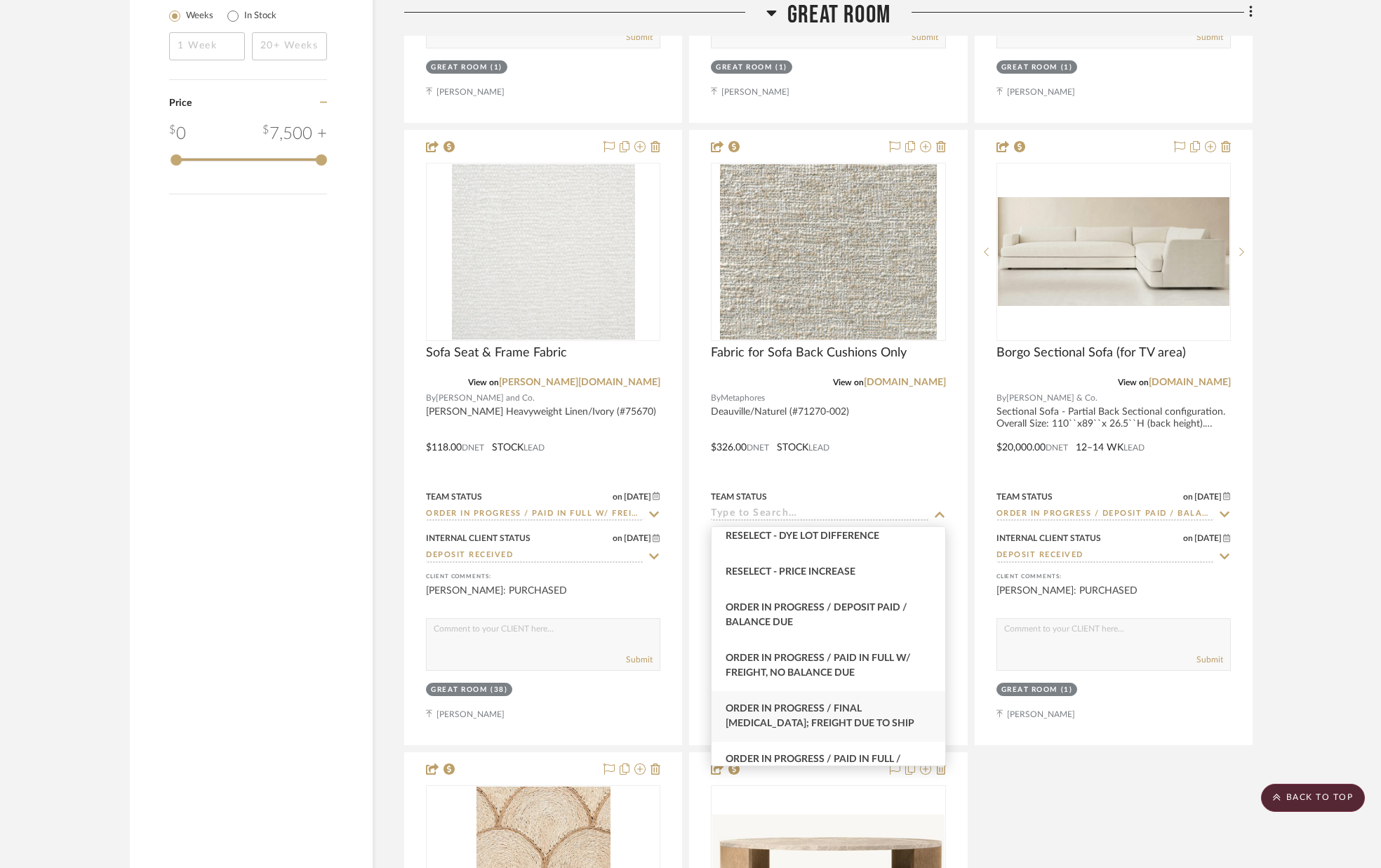
scroll to position [1403, 0]
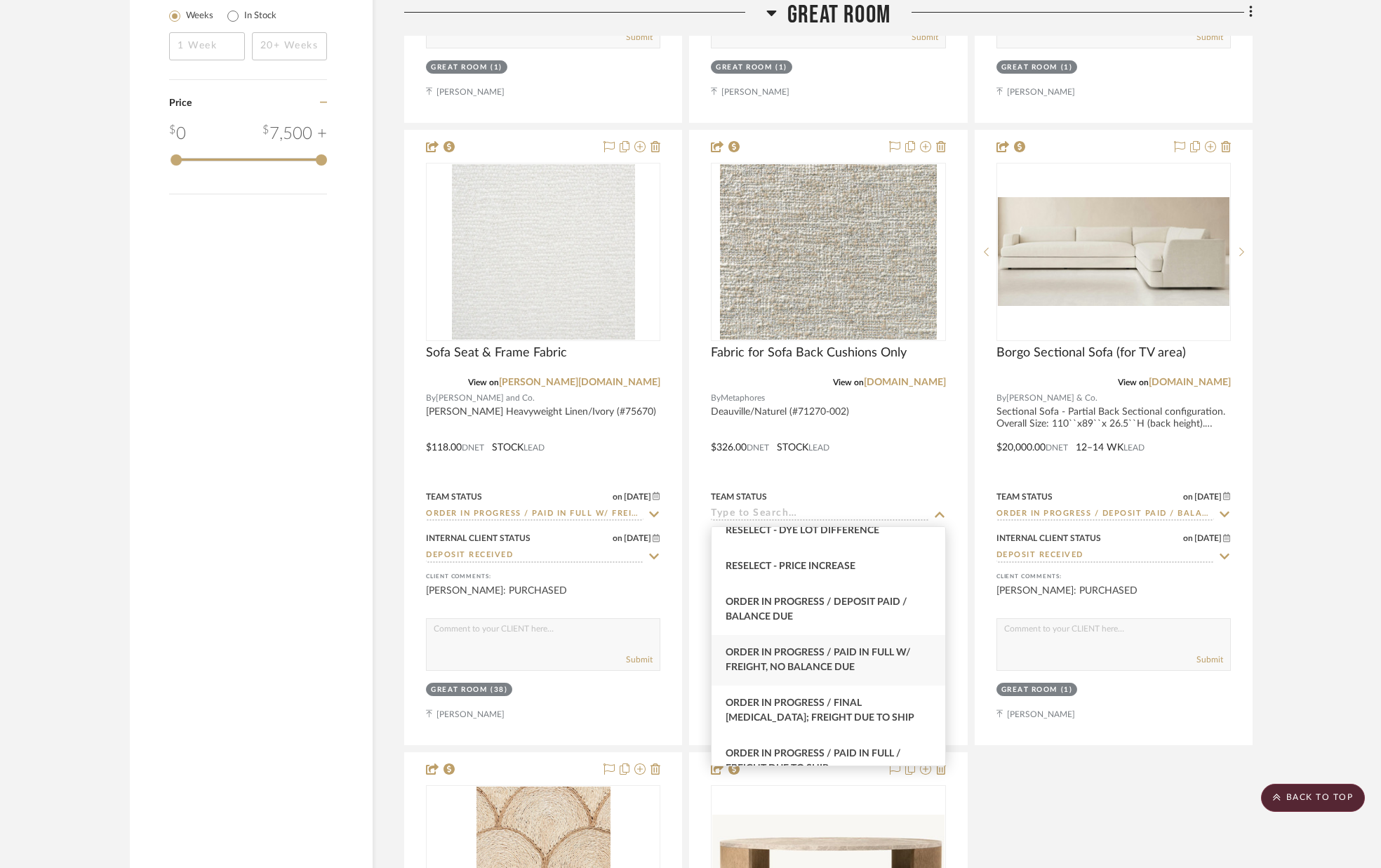
click at [855, 660] on div "Order In Progress / Paid In Full w/ Freight, No Balance due" at bounding box center [827, 661] width 233 height 51
type input "[DATE]"
type input "Order In Progress / Paid In Full w/ Freight, No Balance due"
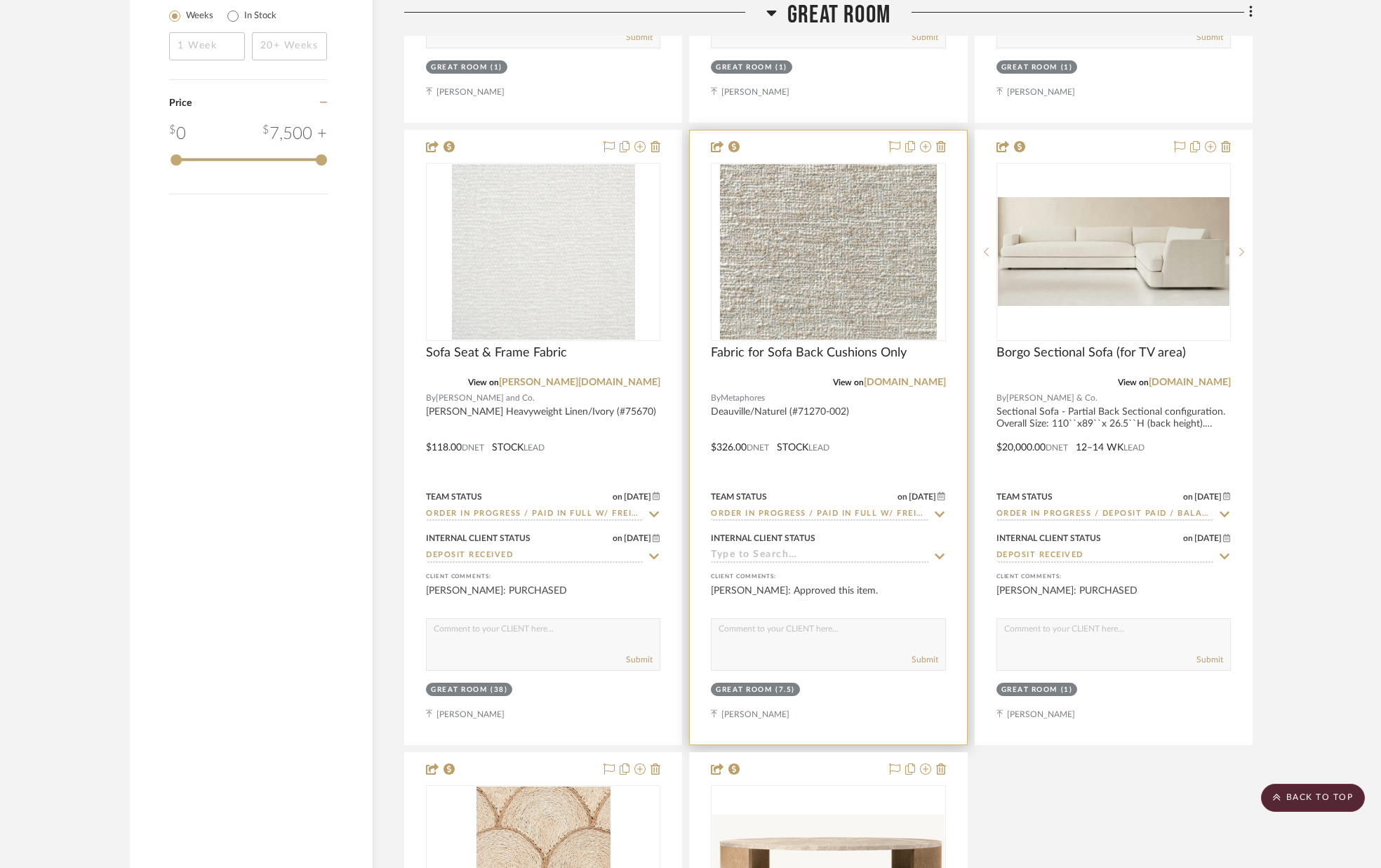
click at [833, 563] on input at bounding box center [819, 555] width 217 height 13
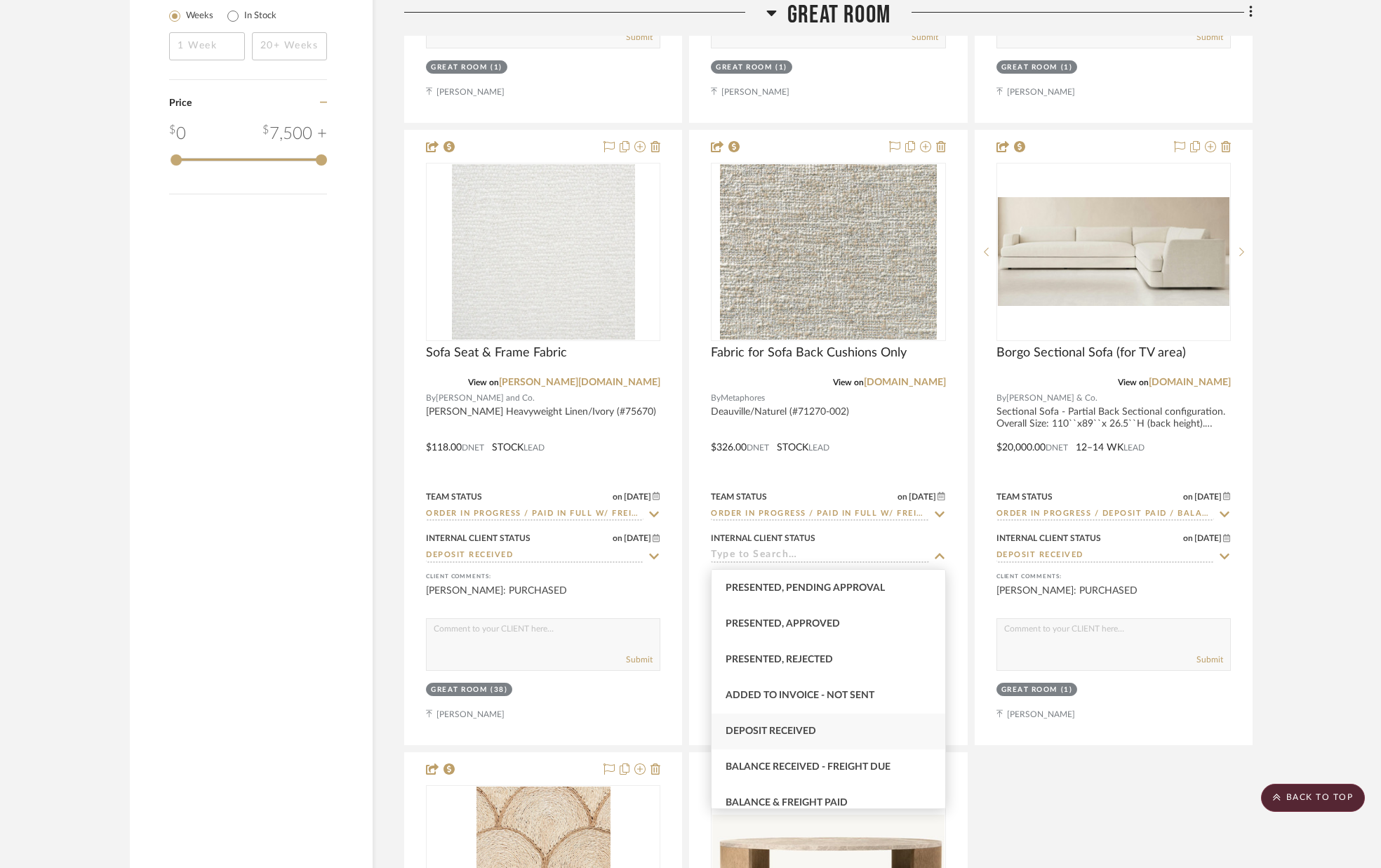
scroll to position [145, 0]
click at [830, 721] on div "Deposit Received" at bounding box center [827, 728] width 233 height 36
type input "[DATE]"
type input "Deposit Received"
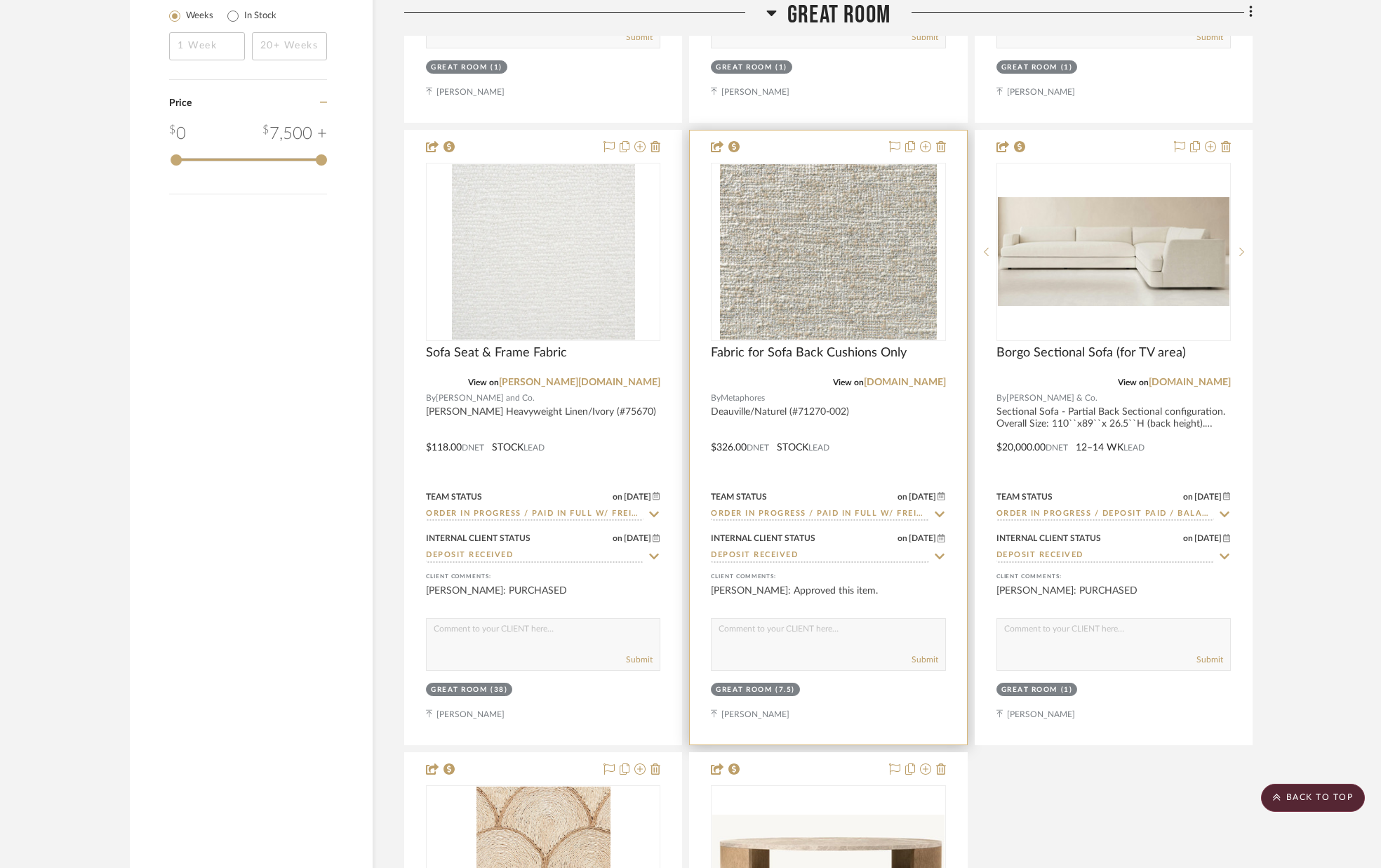
click at [816, 634] on textarea at bounding box center [827, 632] width 233 height 27
type textarea "PURCHASED"
click at [927, 661] on button "Submit" at bounding box center [925, 660] width 27 height 12
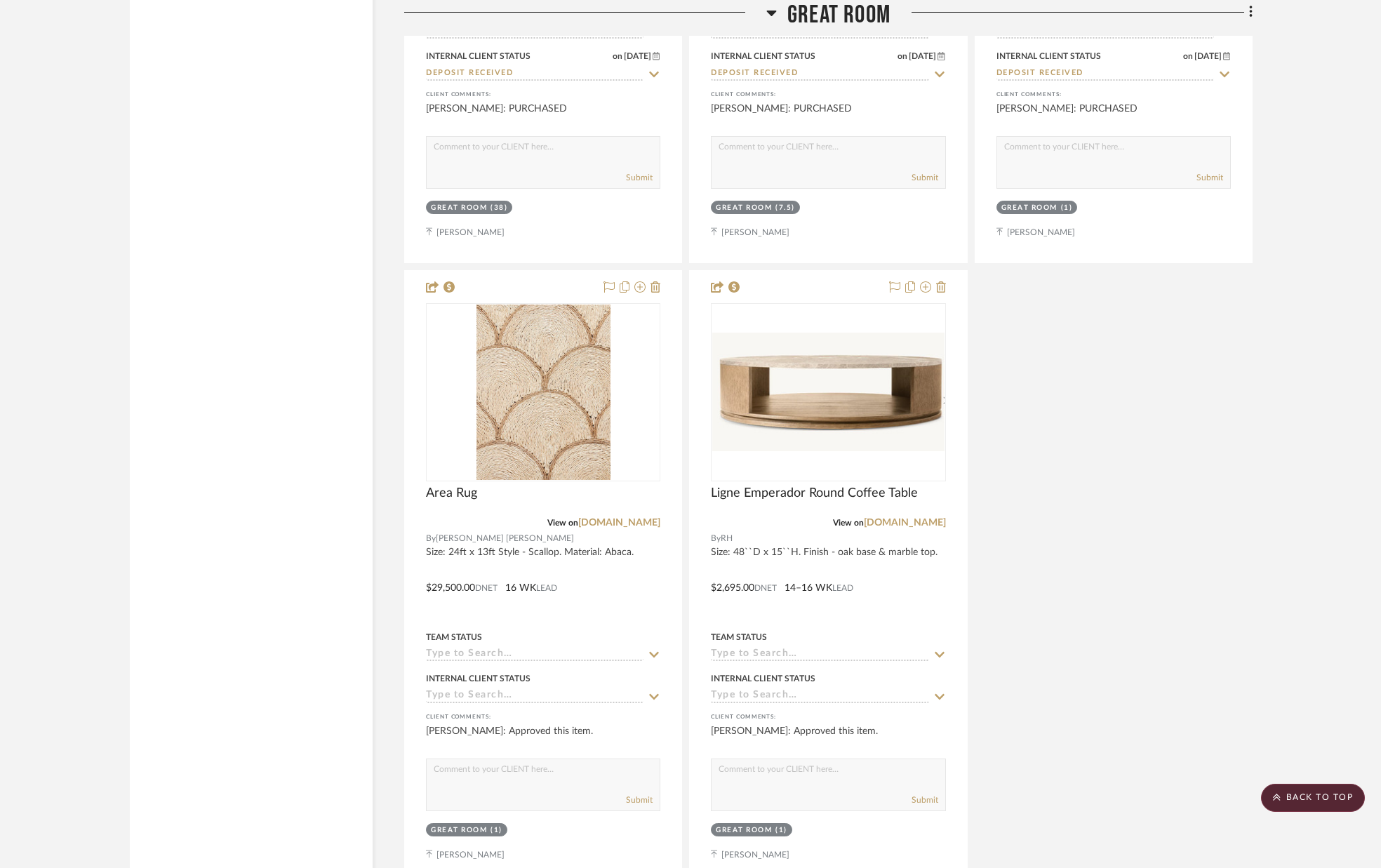
scroll to position [2668, 0]
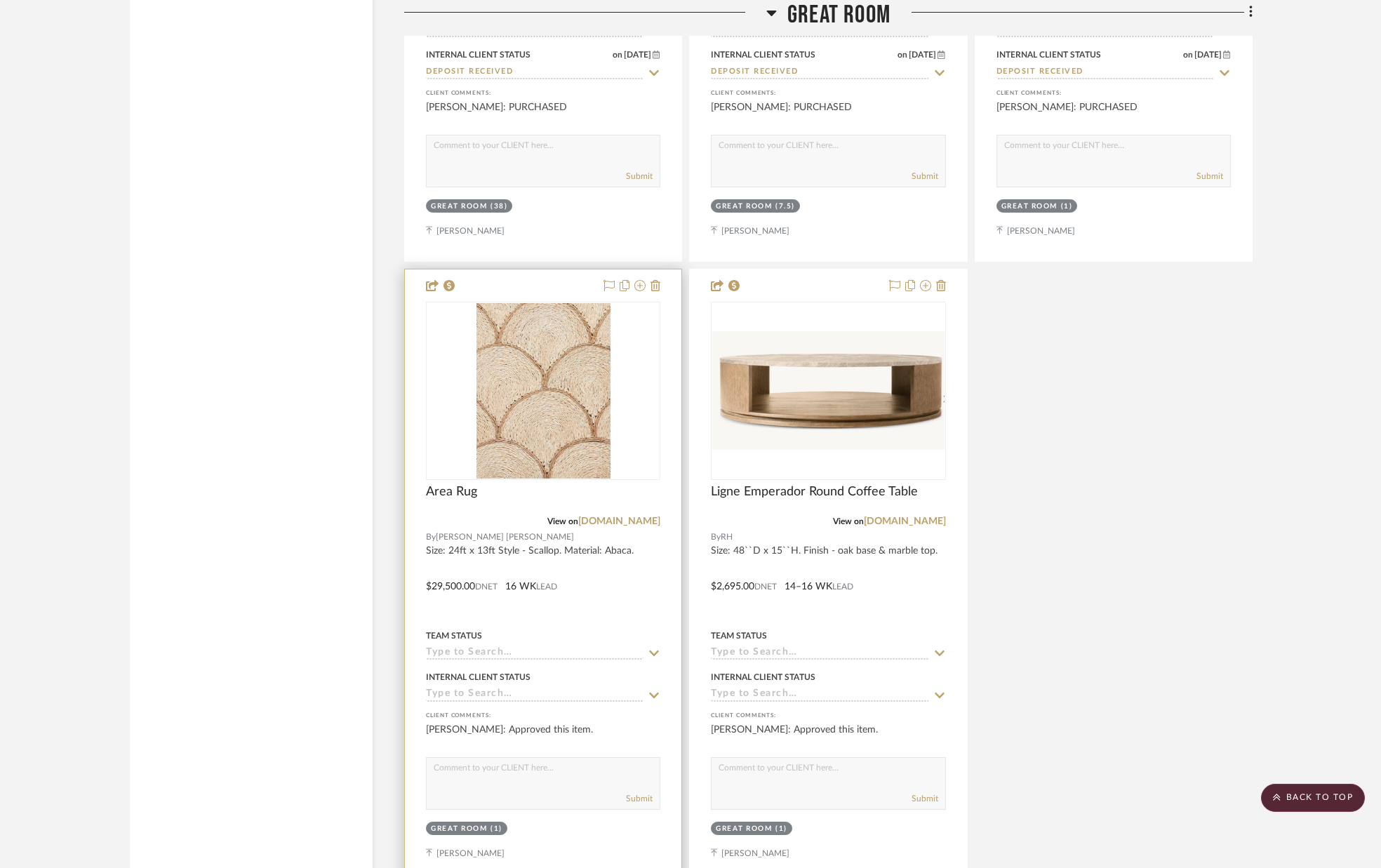
click at [651, 651] on icon at bounding box center [654, 653] width 10 height 5
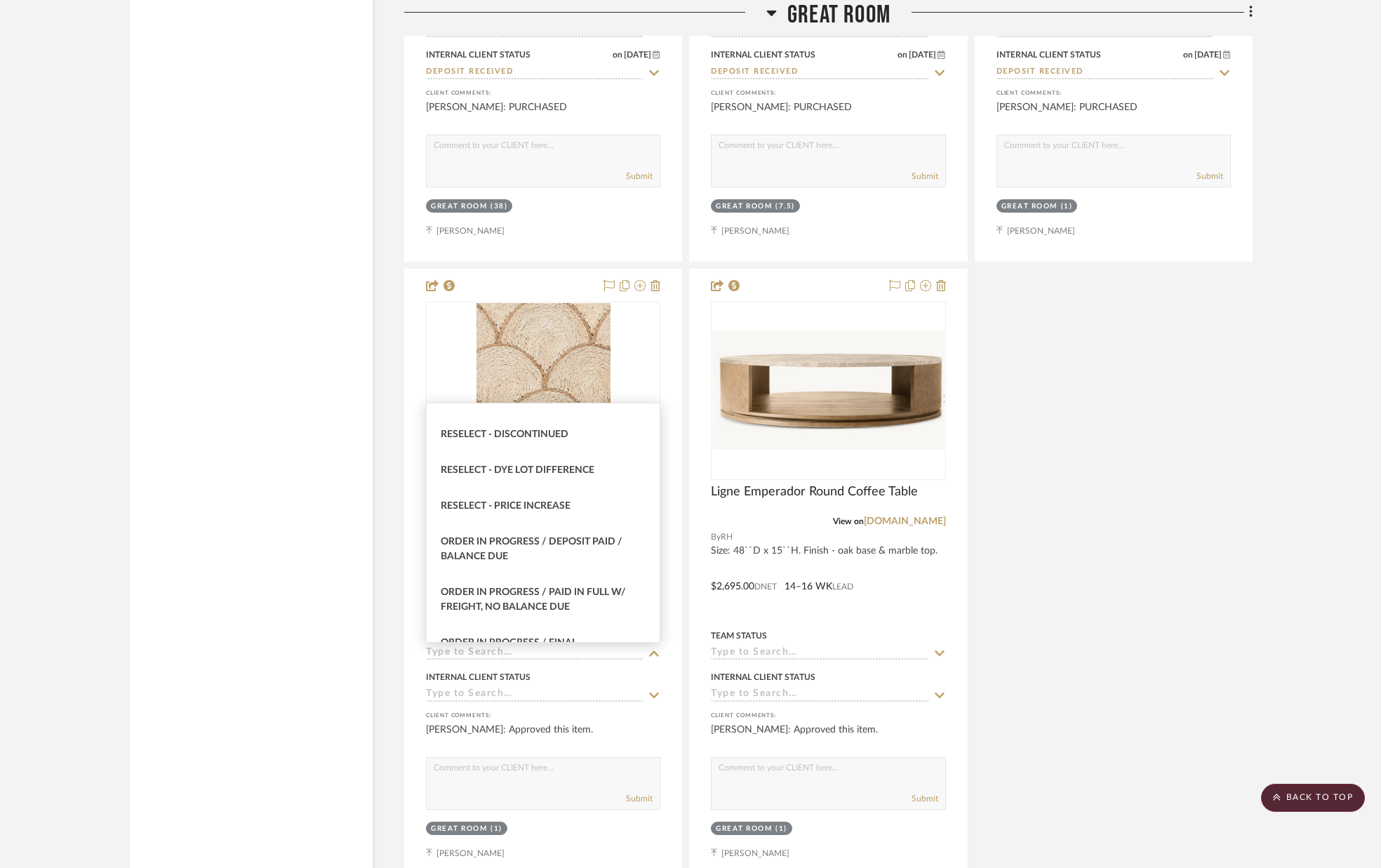
scroll to position [1349, 0]
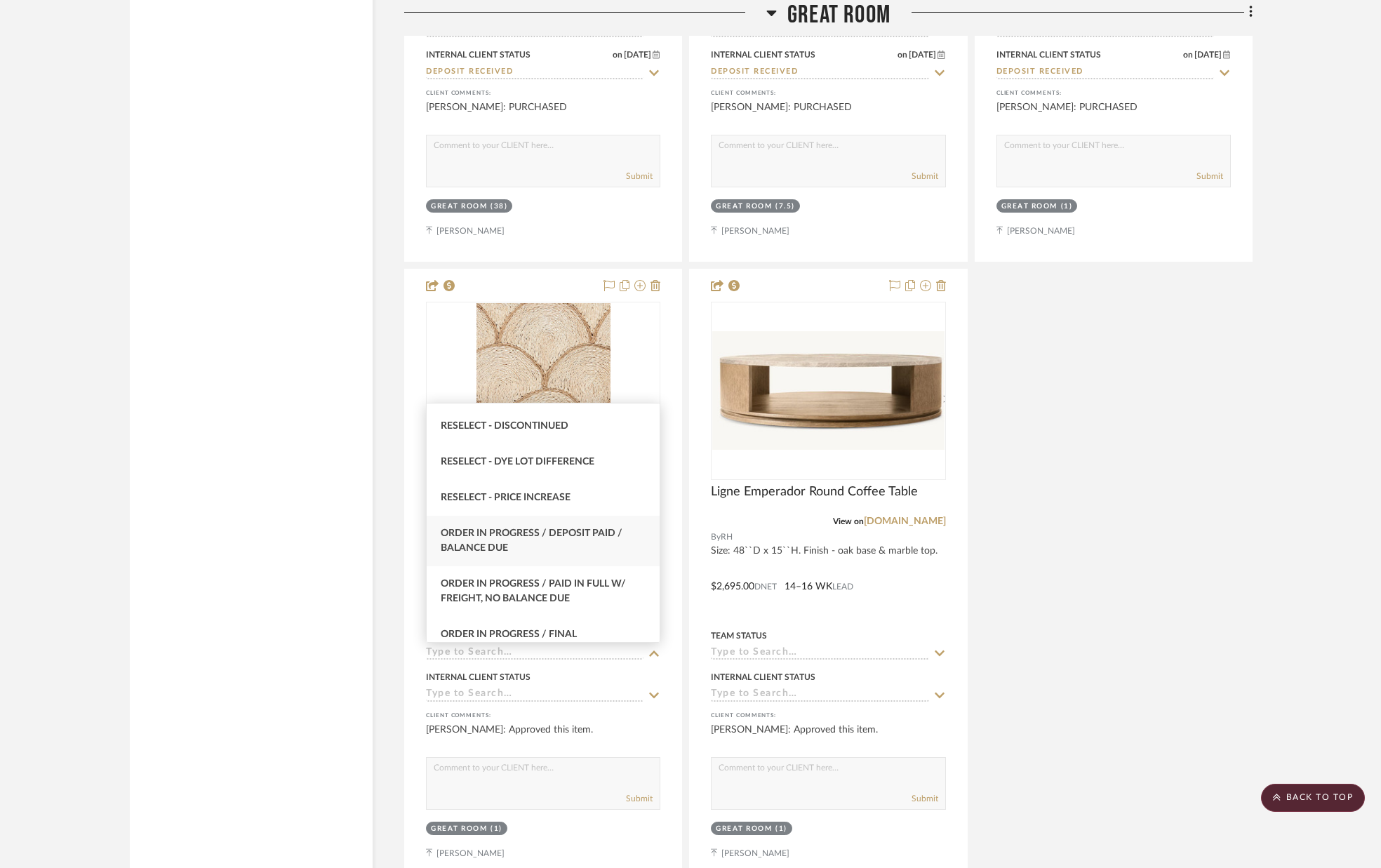
click at [548, 548] on div "Order in Progress / Deposit Paid / Balance due" at bounding box center [542, 541] width 233 height 51
type input "[DATE]"
type input "Order in Progress / Deposit Paid / Balance due"
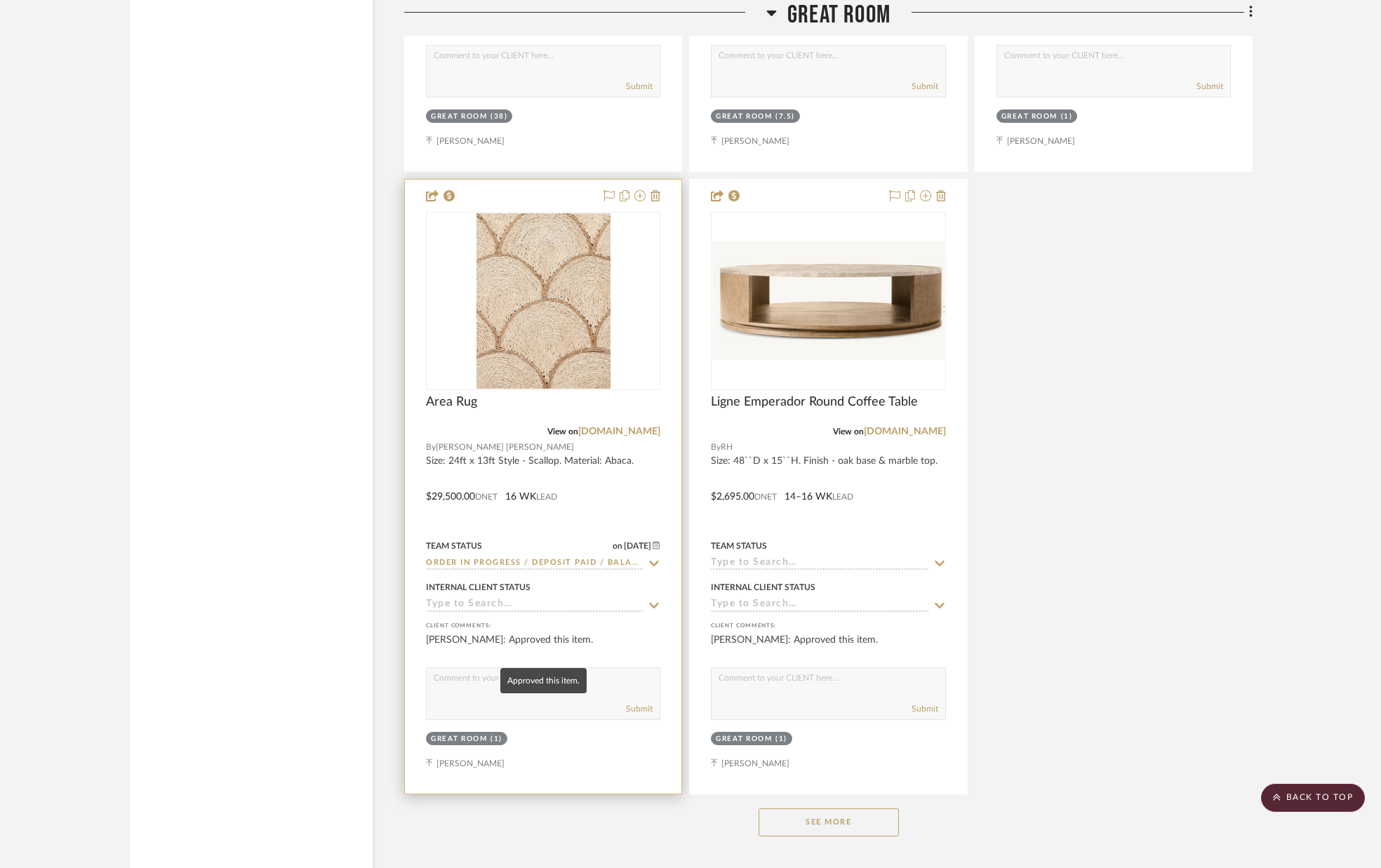
scroll to position [2760, 0]
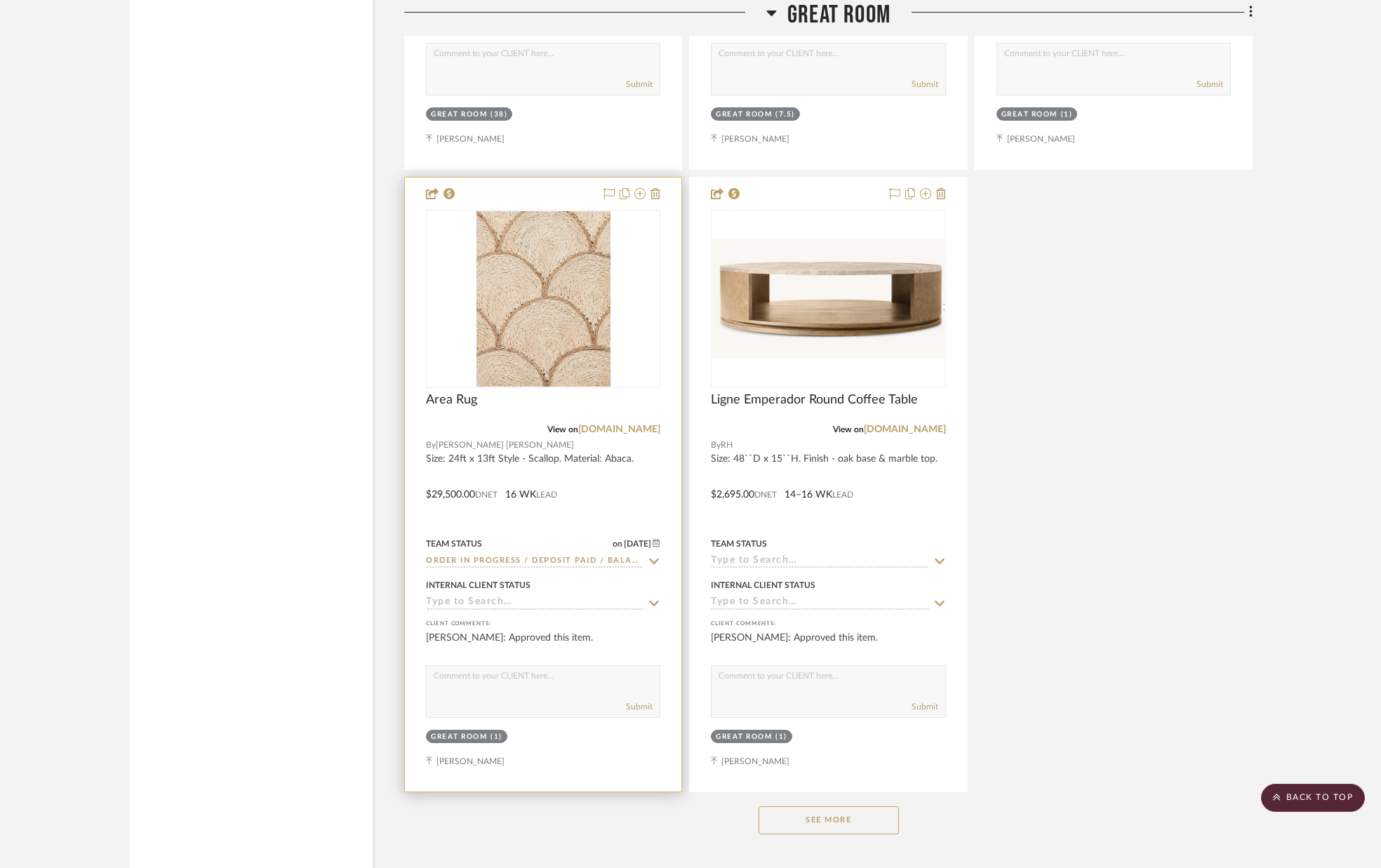
click at [653, 601] on icon at bounding box center [654, 603] width 12 height 12
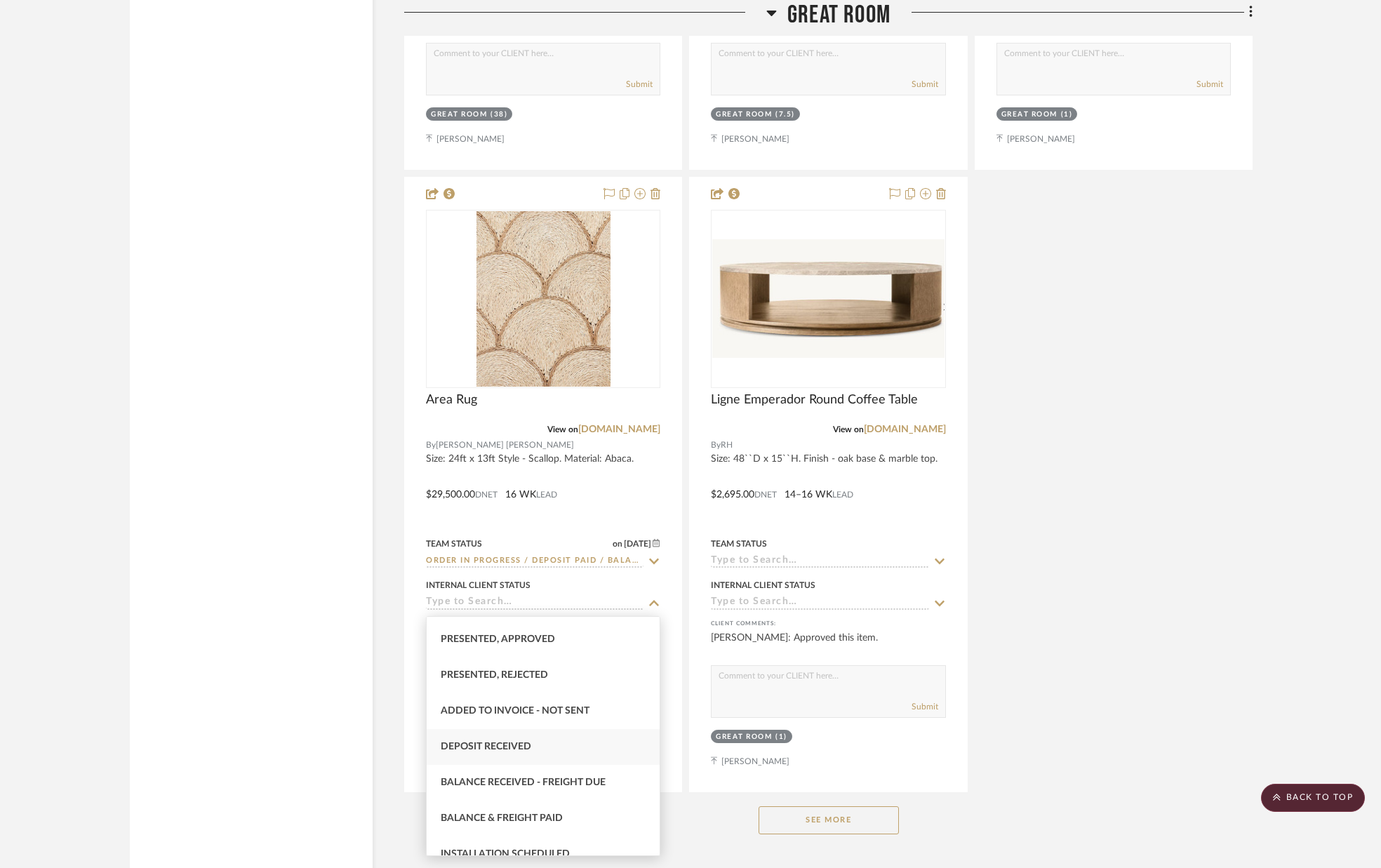
scroll to position [184, 0]
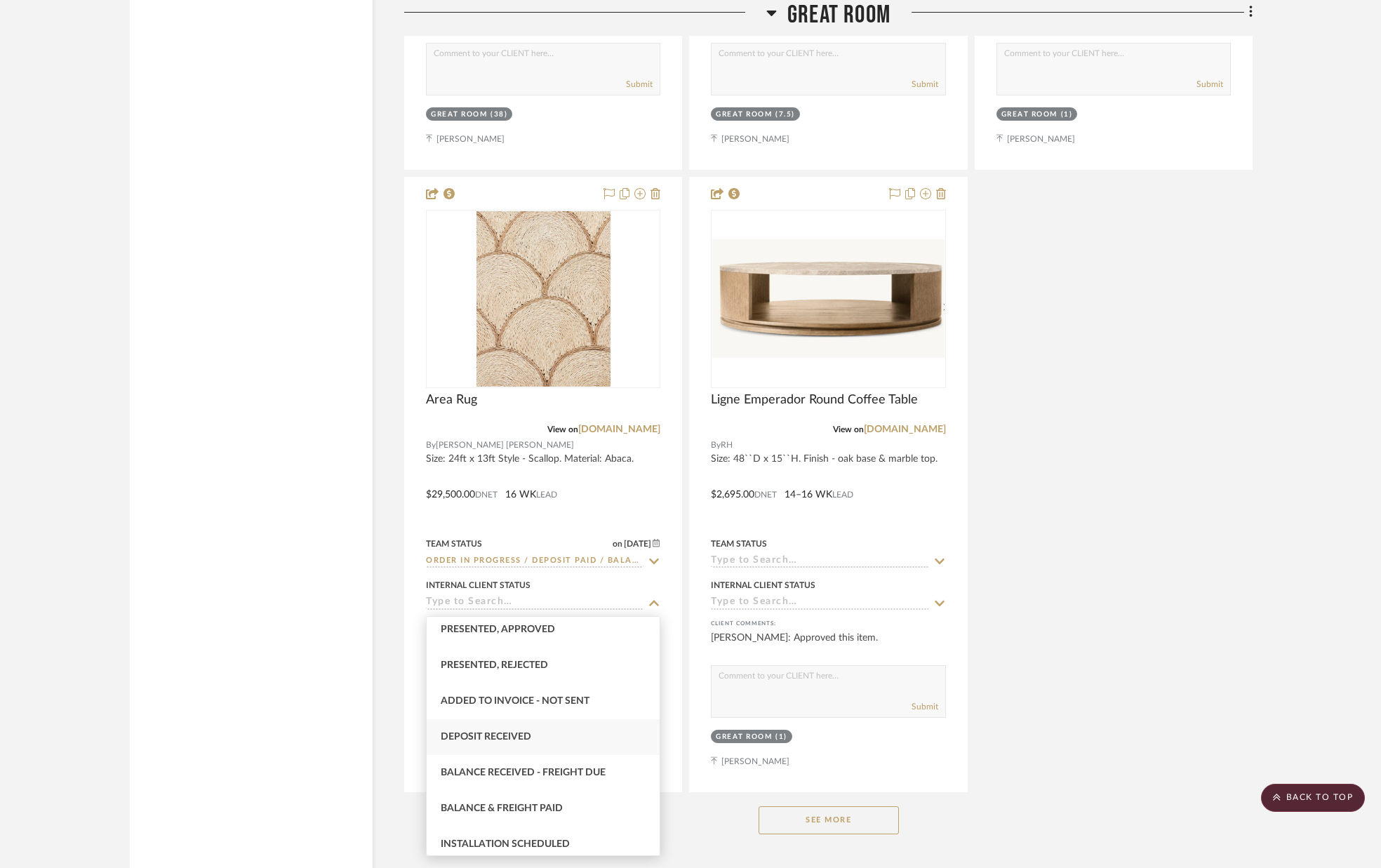
click at [547, 743] on div "Deposit Received" at bounding box center [542, 737] width 233 height 36
type input "[DATE]"
type input "Deposit Received"
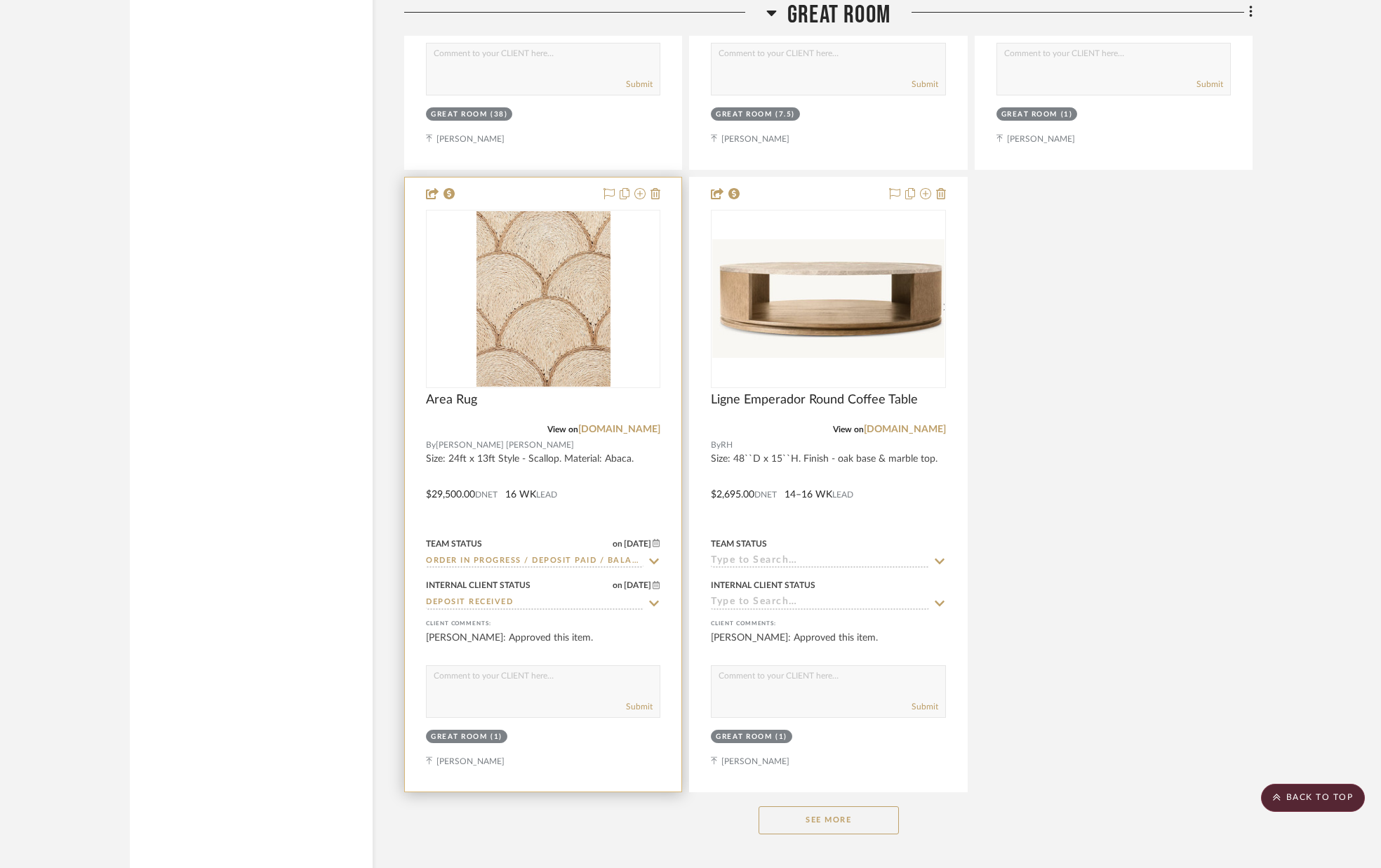
click at [532, 691] on textarea at bounding box center [542, 679] width 233 height 27
type textarea "PURCHASED"
click at [643, 707] on button "Submit" at bounding box center [639, 707] width 27 height 12
click at [0, 0] on img at bounding box center [0, 0] width 0 height 0
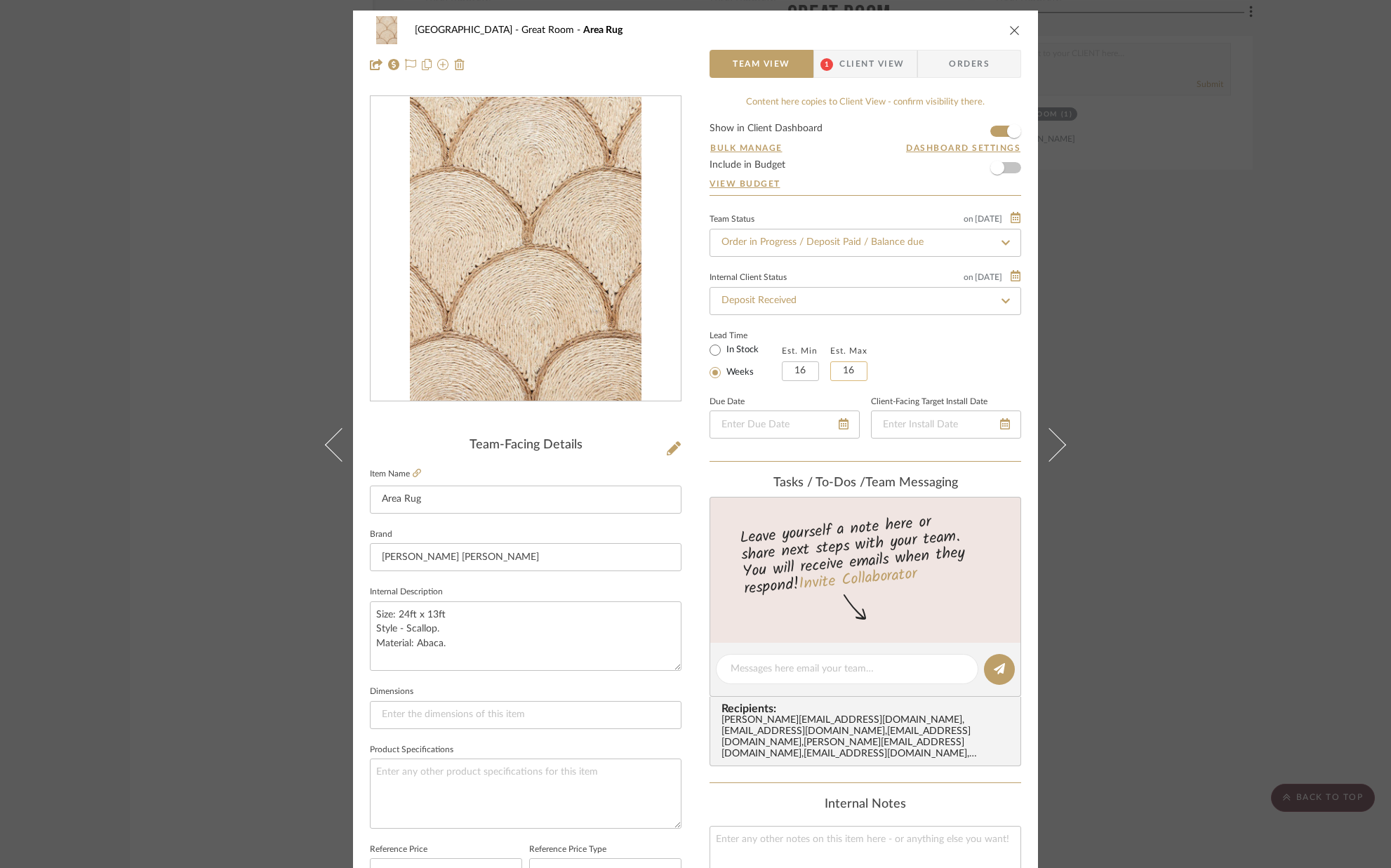
click at [854, 370] on input "16" at bounding box center [849, 371] width 37 height 20
type input "20"
click at [896, 363] on div "Lead Time In Stock Weeks Est. Min 16 Est. Max 20" at bounding box center [866, 353] width 312 height 55
click at [1012, 26] on icon "close" at bounding box center [1015, 30] width 12 height 12
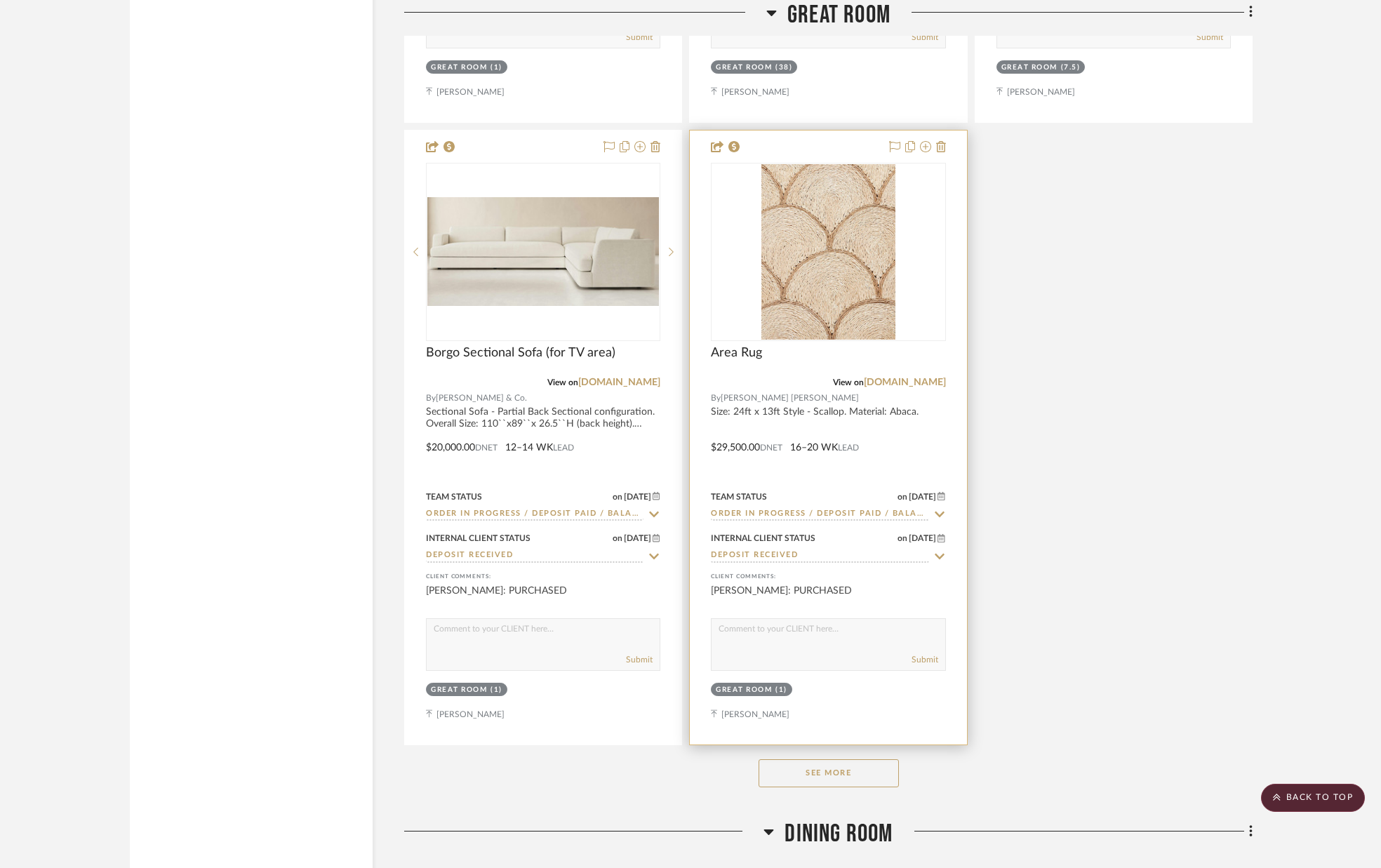
scroll to position [2821, 0]
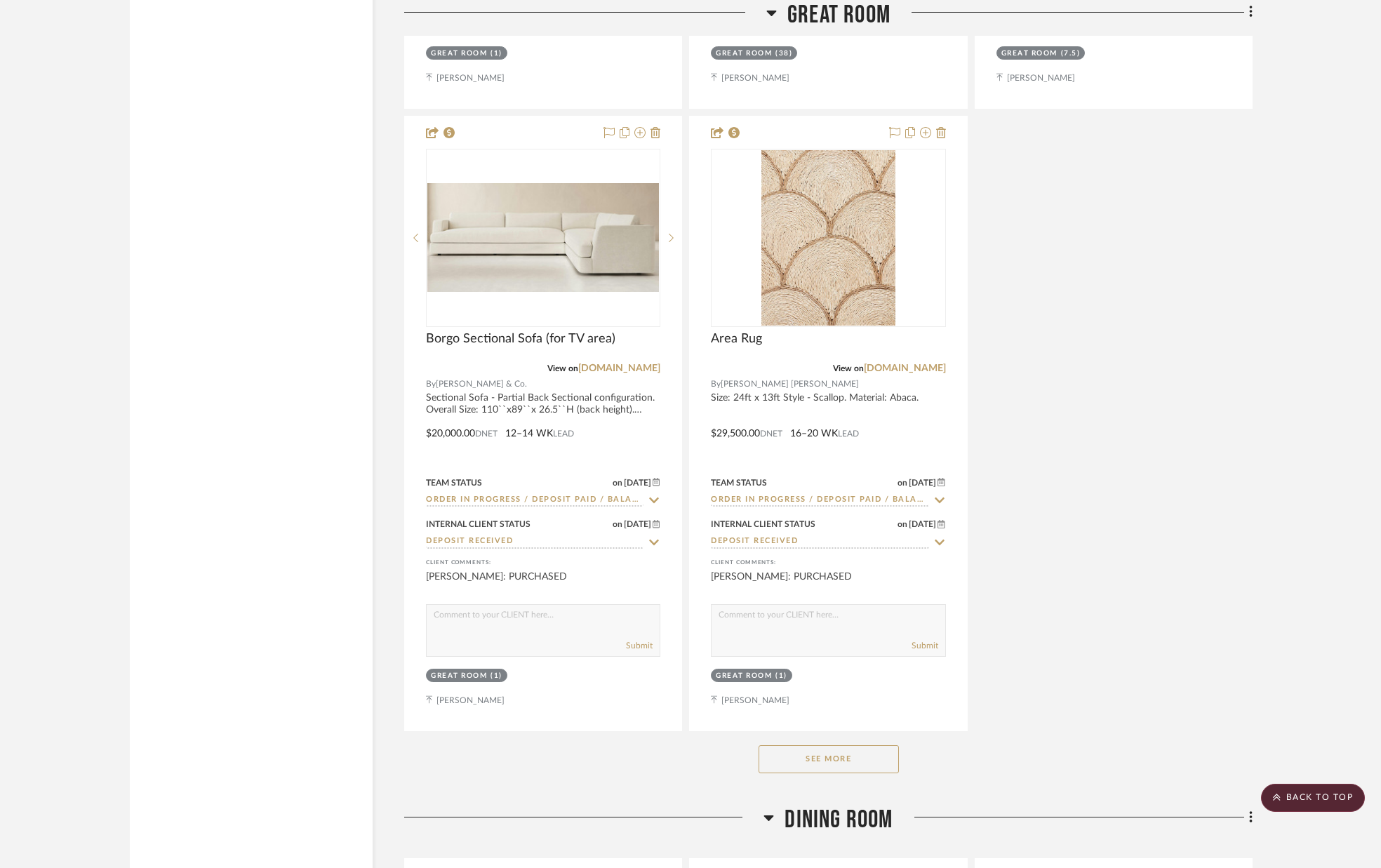
click at [843, 751] on button "See More" at bounding box center [829, 759] width 141 height 28
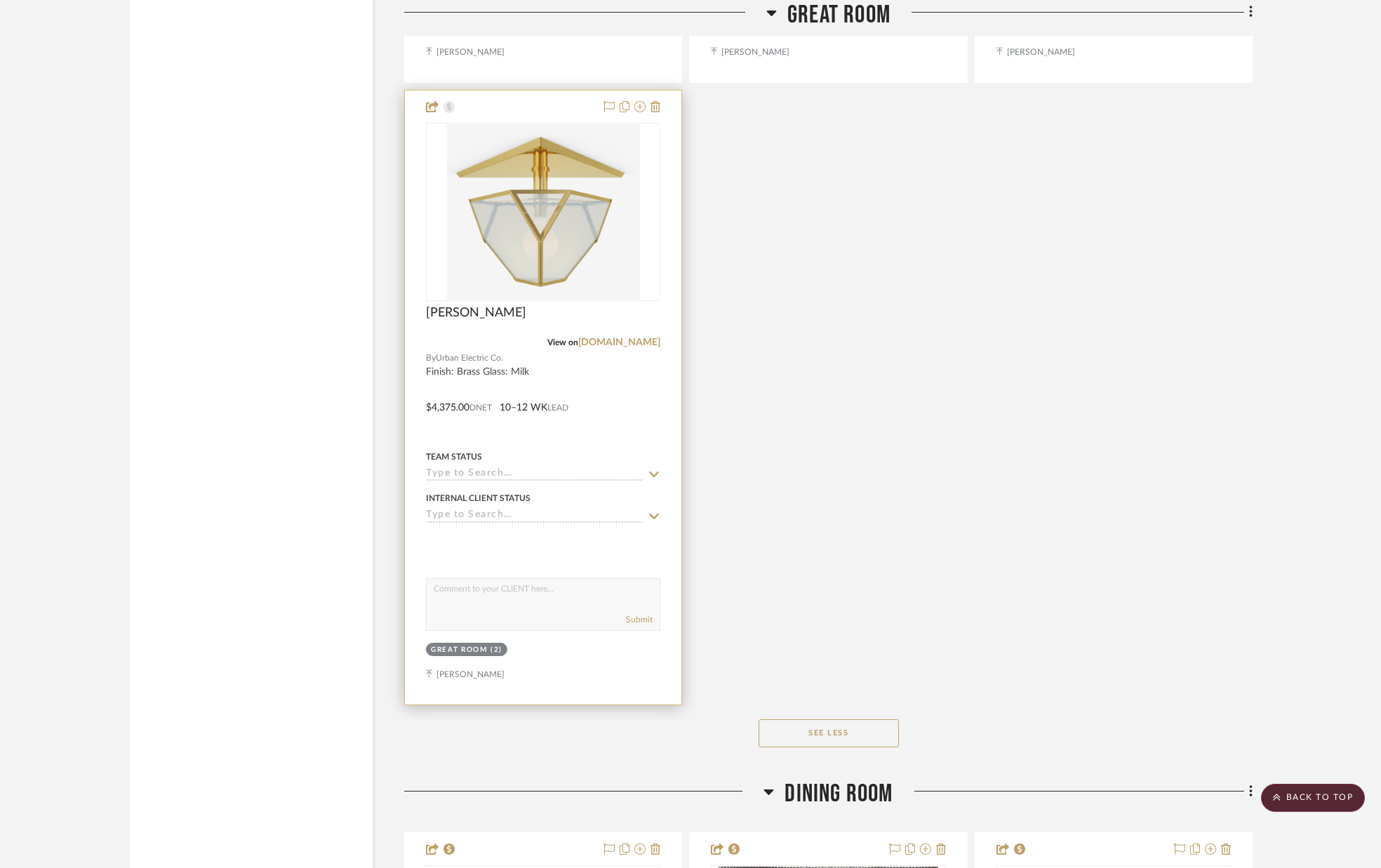
scroll to position [4091, 0]
click at [564, 255] on img "0" at bounding box center [543, 213] width 193 height 175
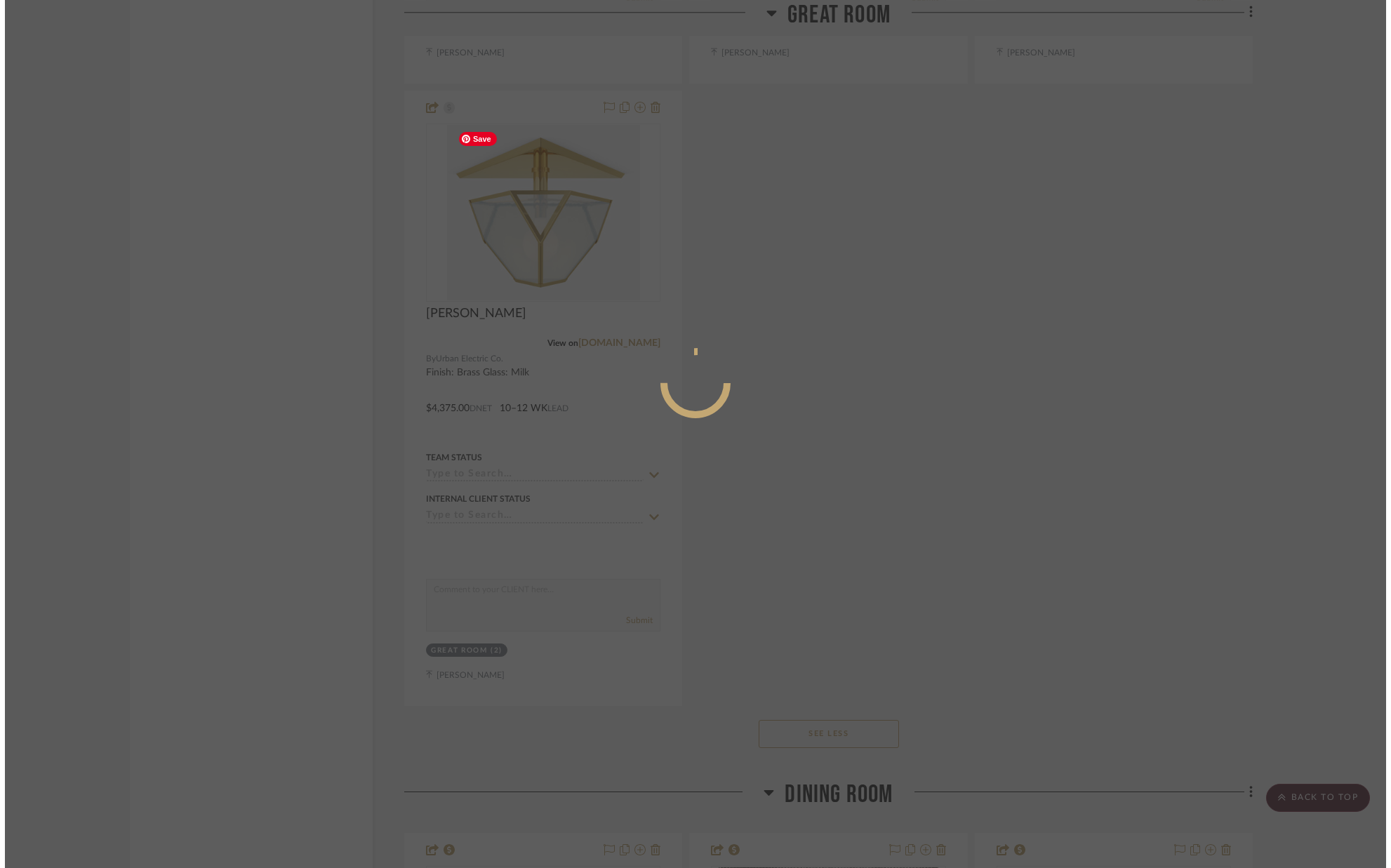
scroll to position [0, 0]
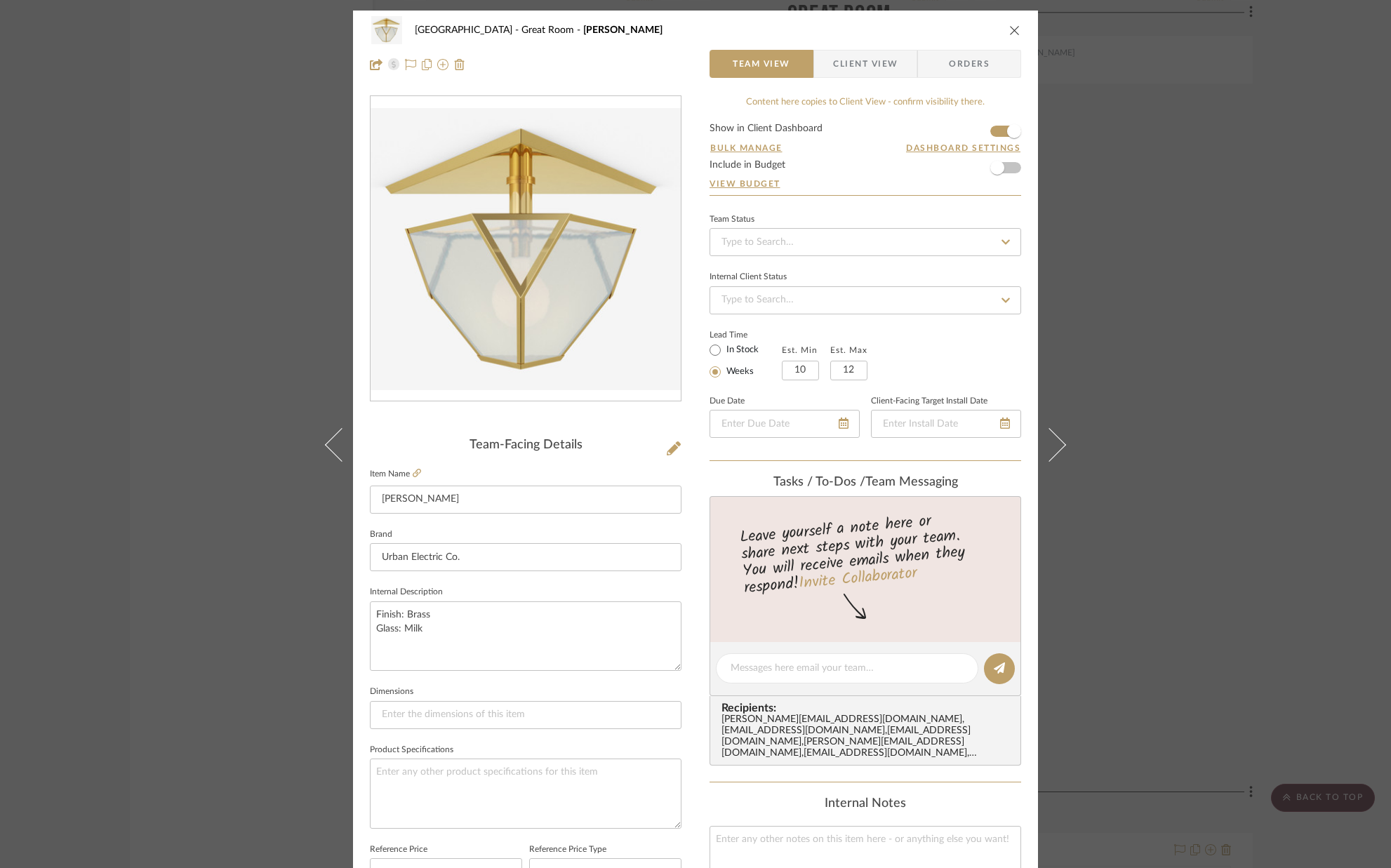
click at [991, 132] on form "Show in Client Dashboard Bulk Manage Dashboard Settings Include in Budget View …" at bounding box center [866, 159] width 312 height 71
click at [999, 131] on span "button" at bounding box center [1014, 131] width 31 height 31
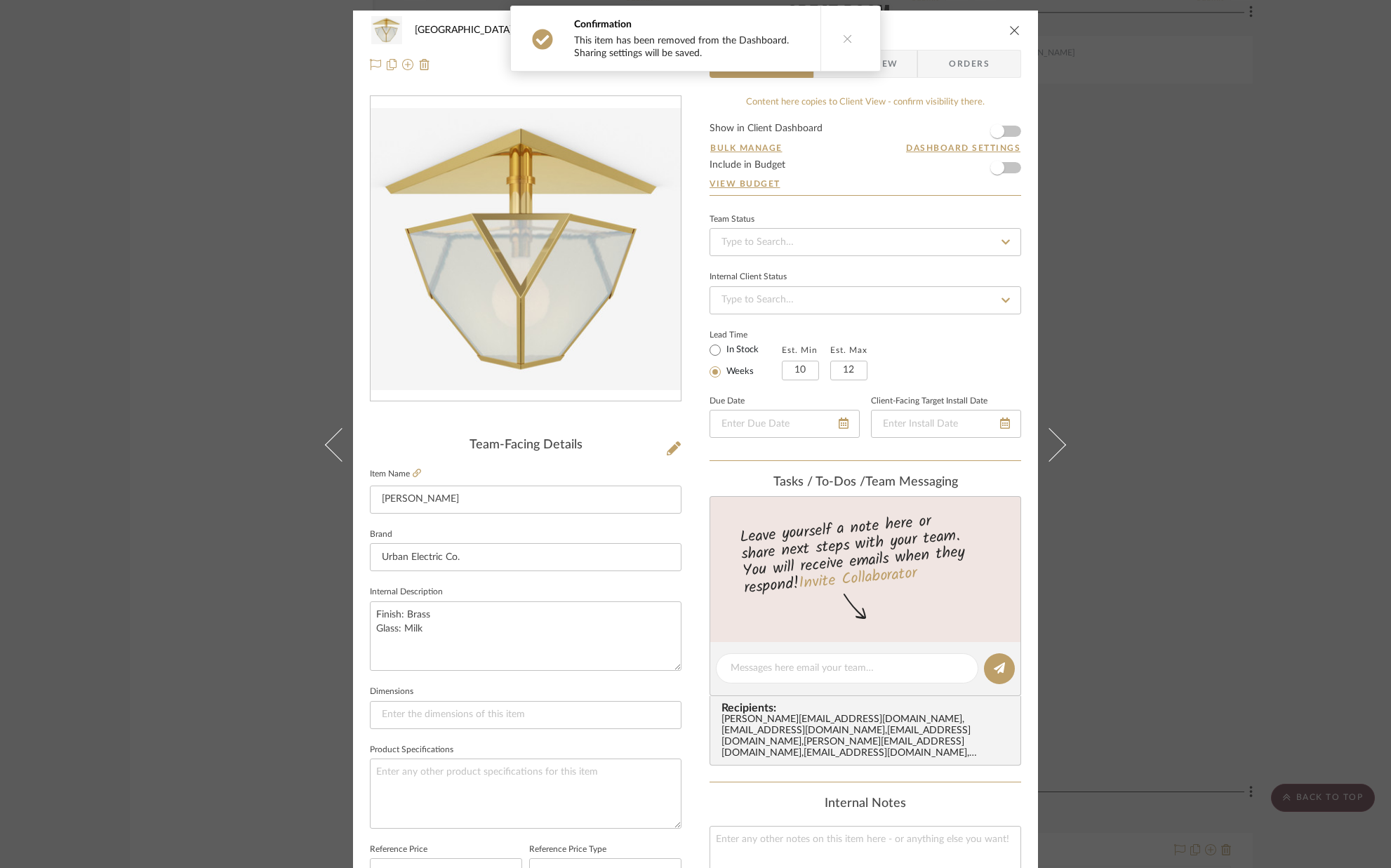
click at [1009, 33] on icon "close" at bounding box center [1015, 30] width 12 height 12
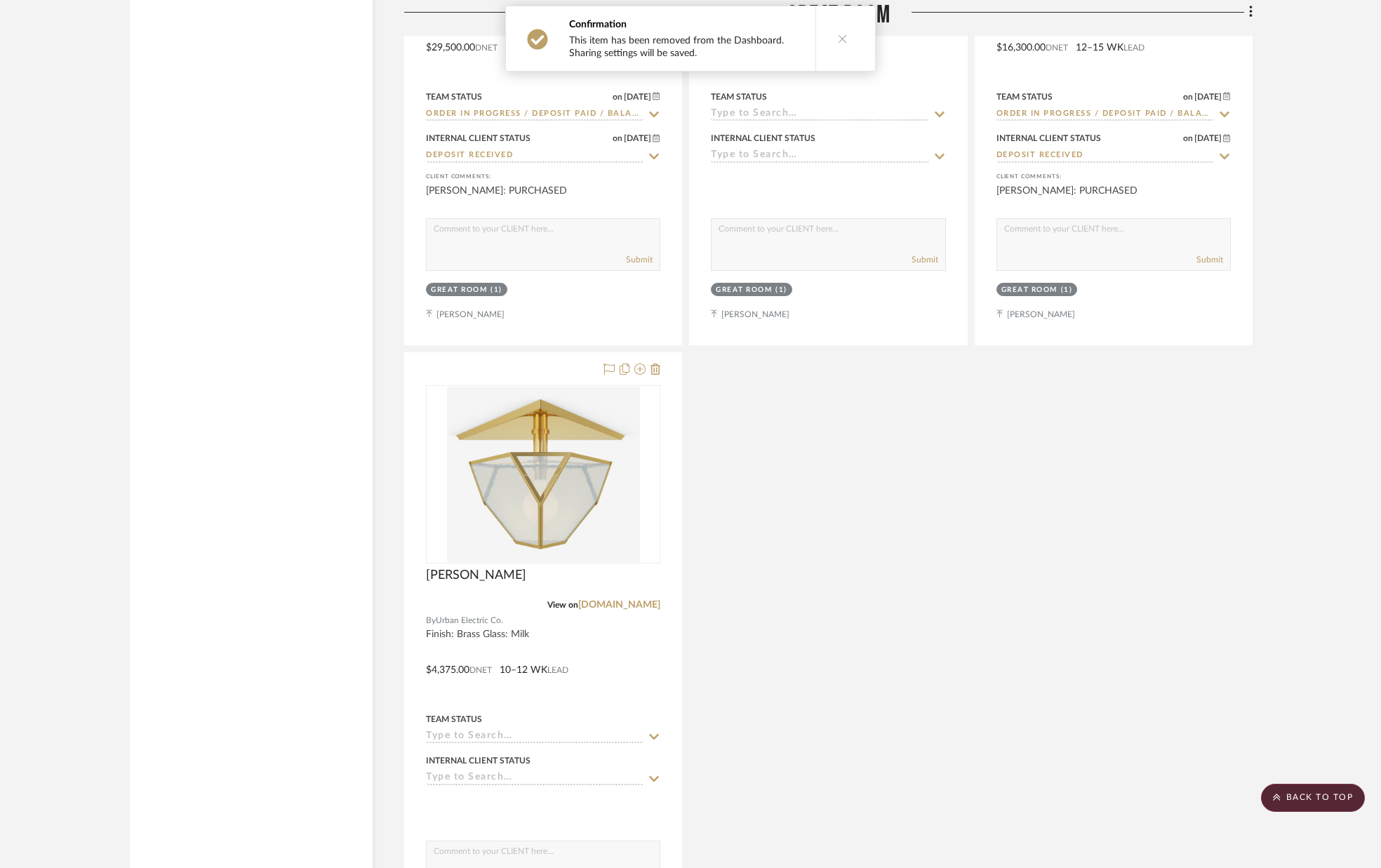
scroll to position [3827, 0]
click at [838, 35] on icon at bounding box center [843, 38] width 10 height 10
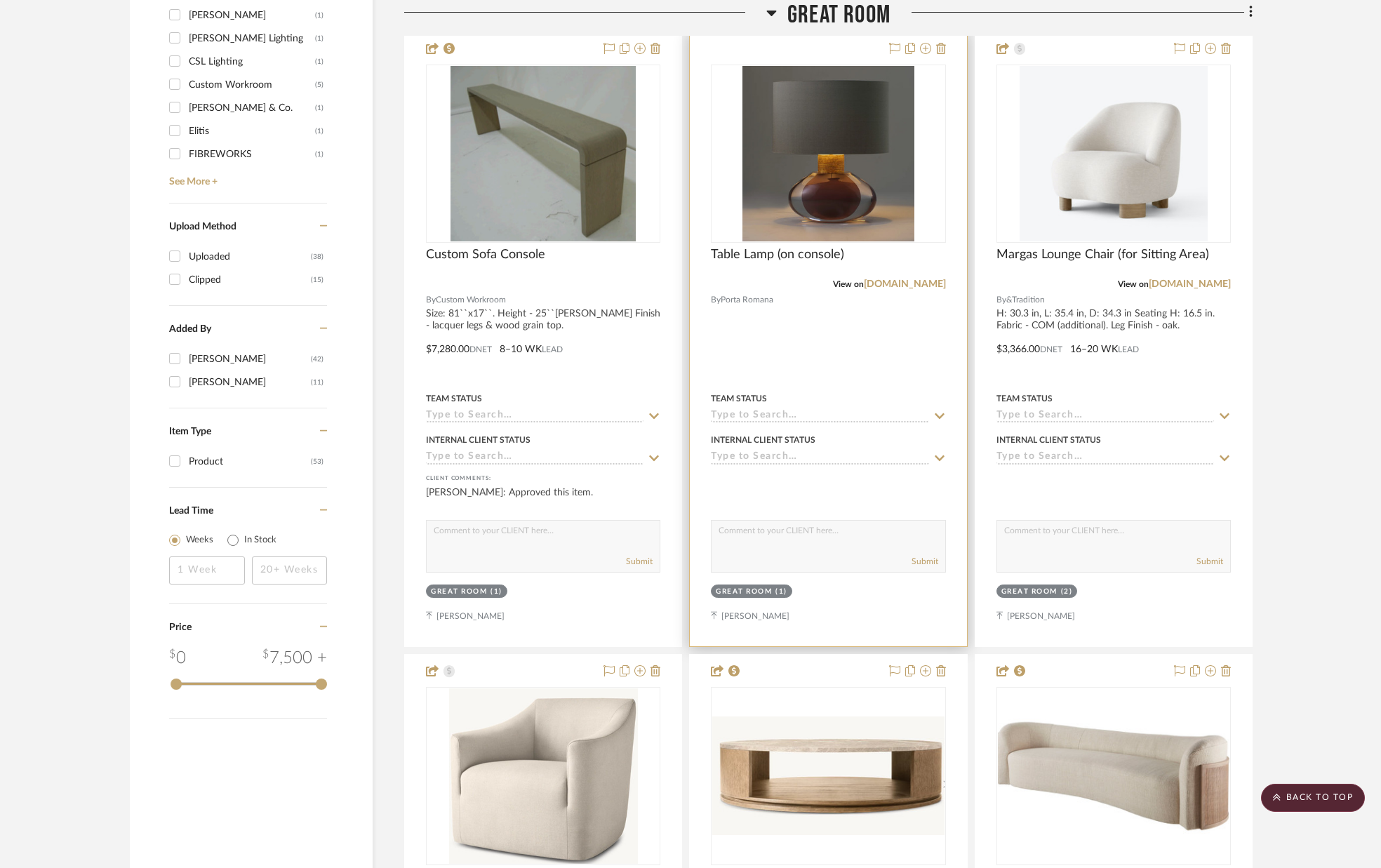
scroll to position [1704, 0]
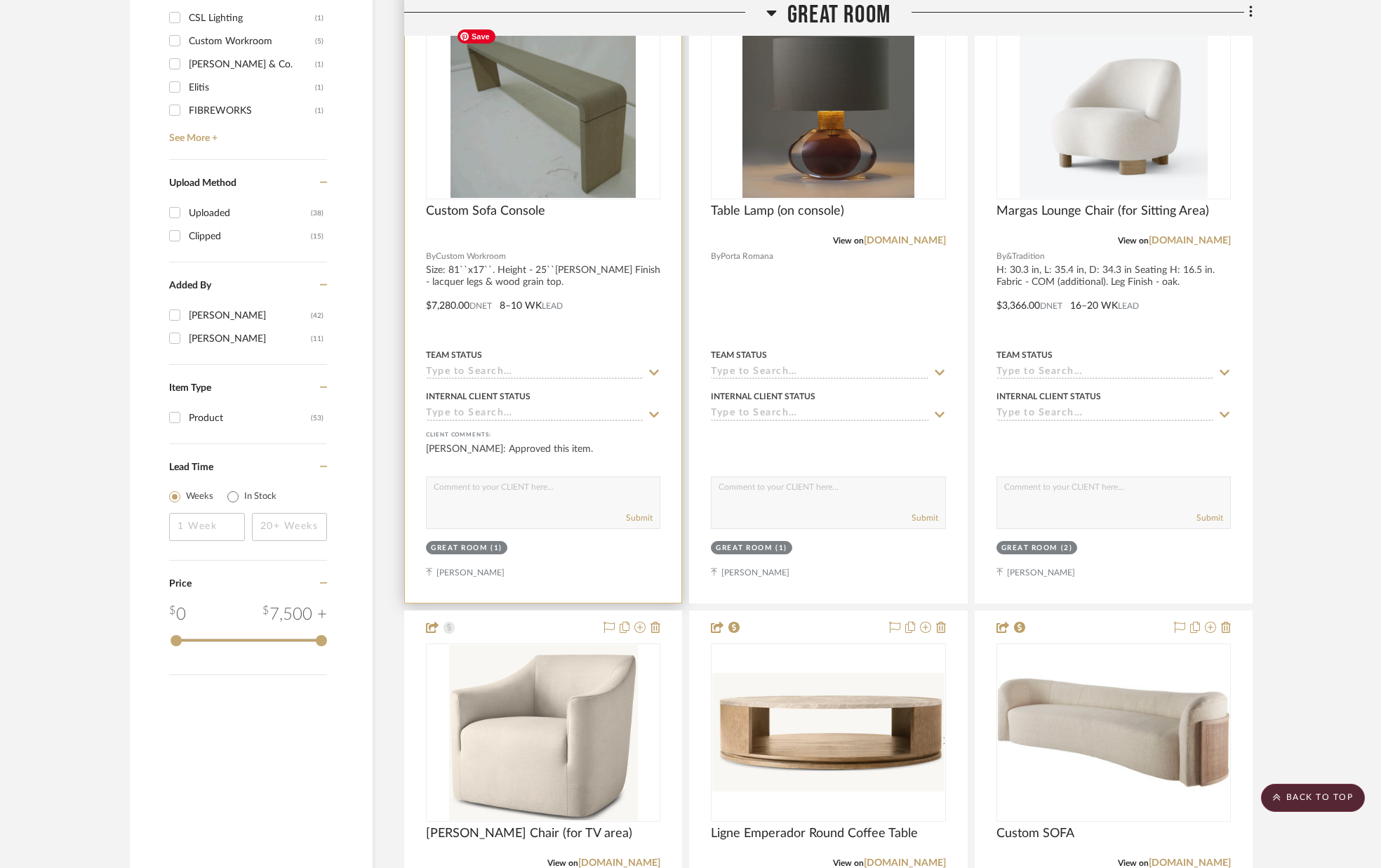
click at [576, 160] on img "0" at bounding box center [543, 110] width 185 height 175
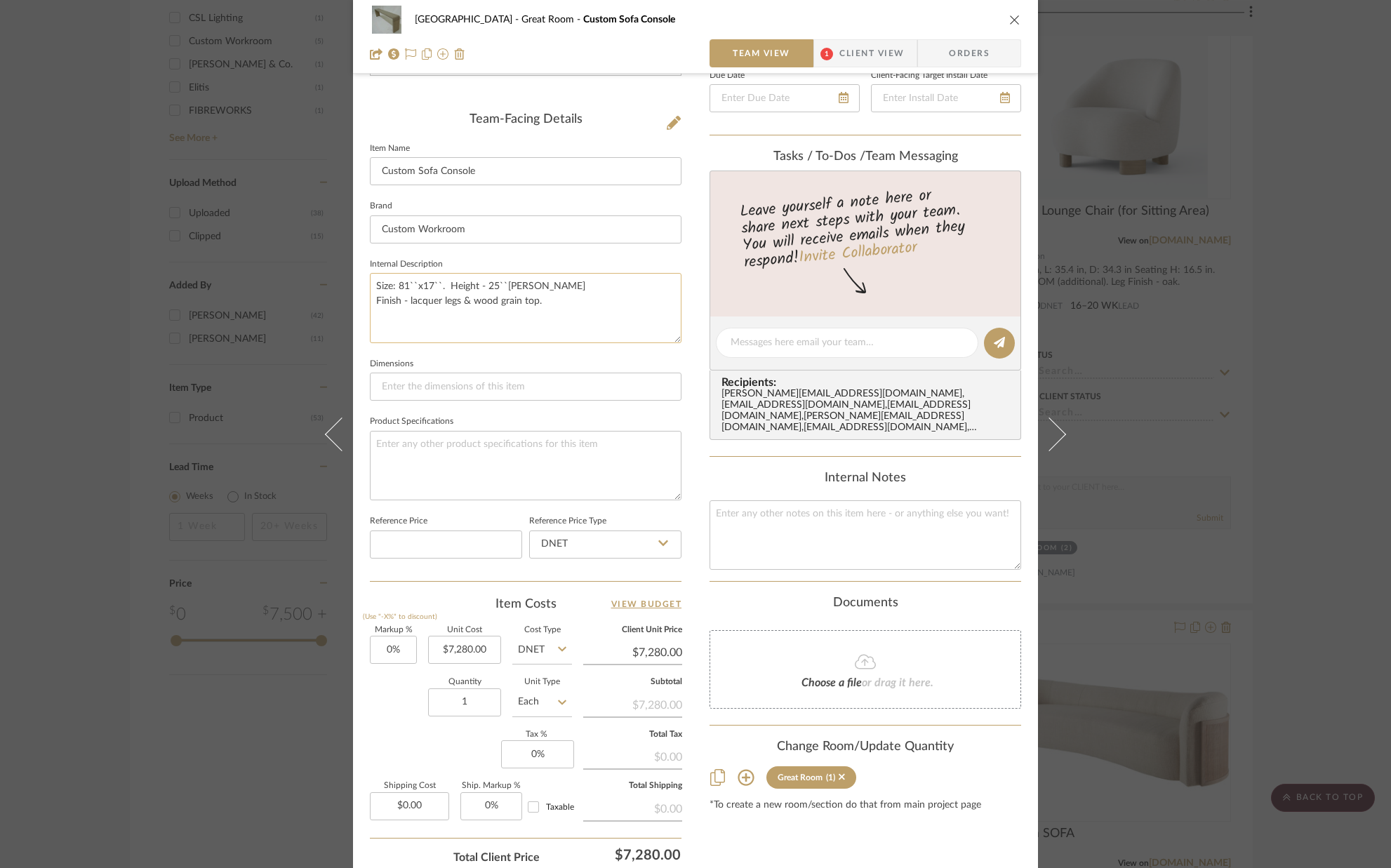
scroll to position [327, 0]
click at [864, 57] on span "Client View" at bounding box center [872, 53] width 65 height 28
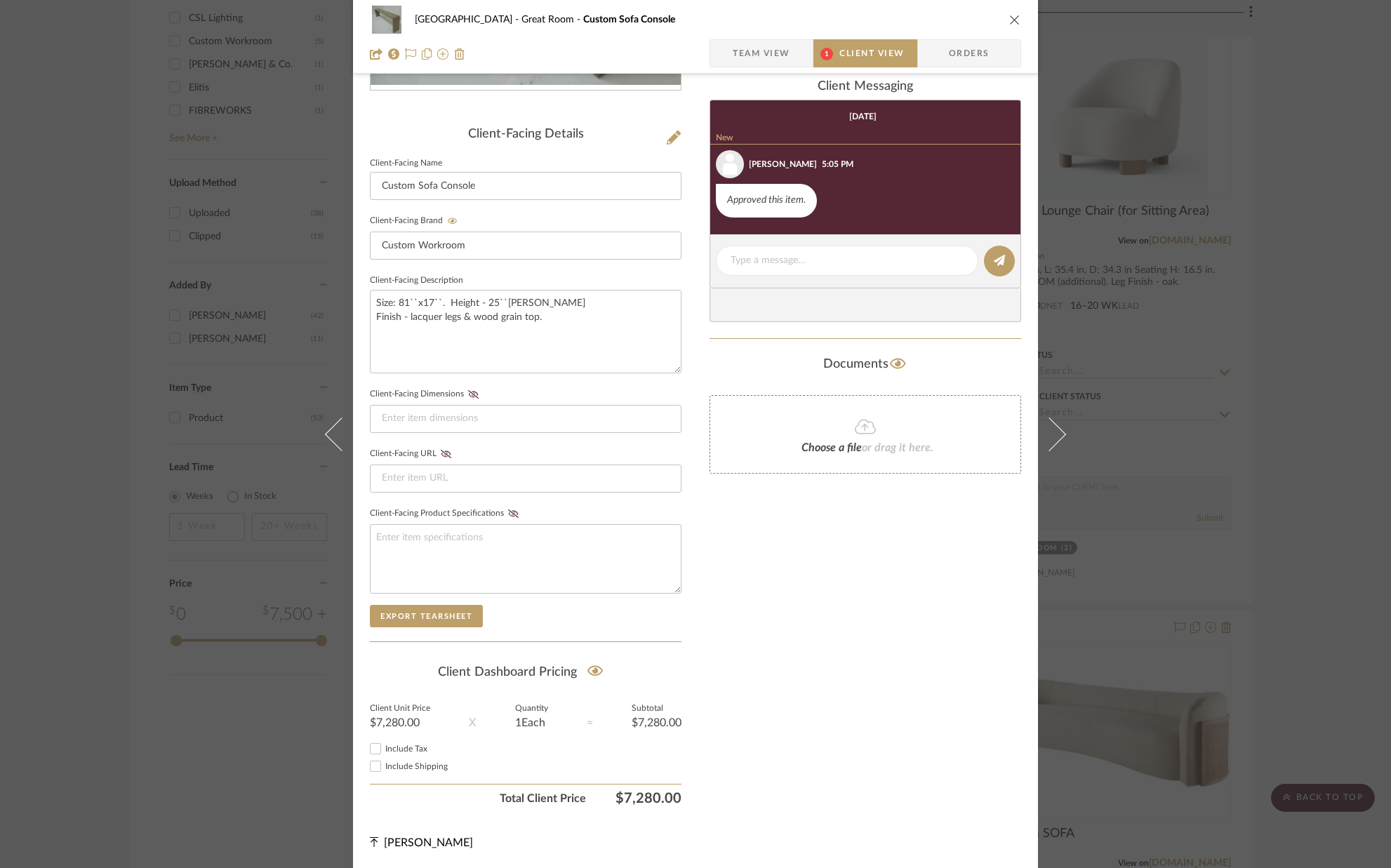
click at [1009, 14] on icon "close" at bounding box center [1015, 19] width 12 height 12
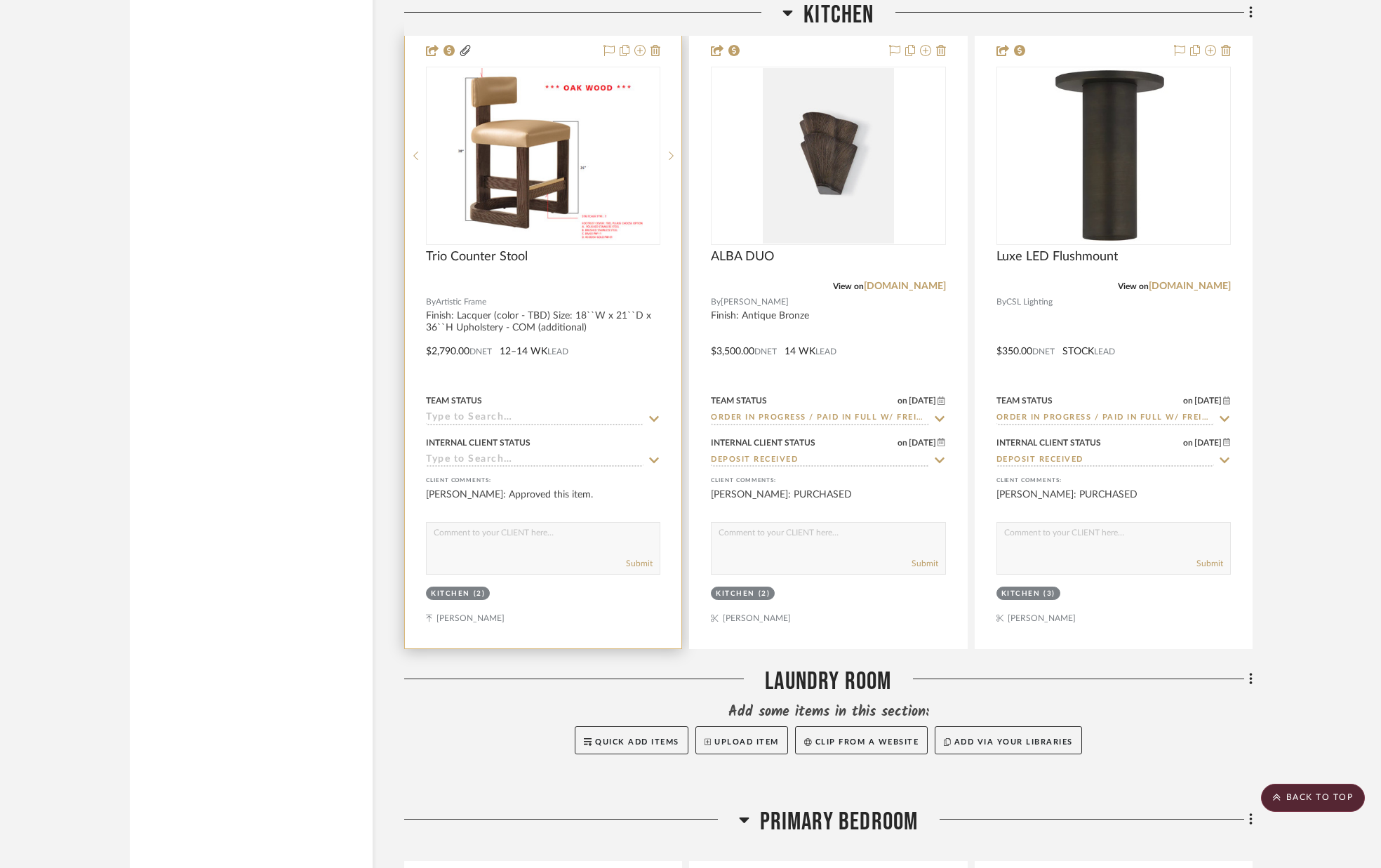
scroll to position [6879, 0]
click at [578, 187] on img "0" at bounding box center [543, 155] width 198 height 175
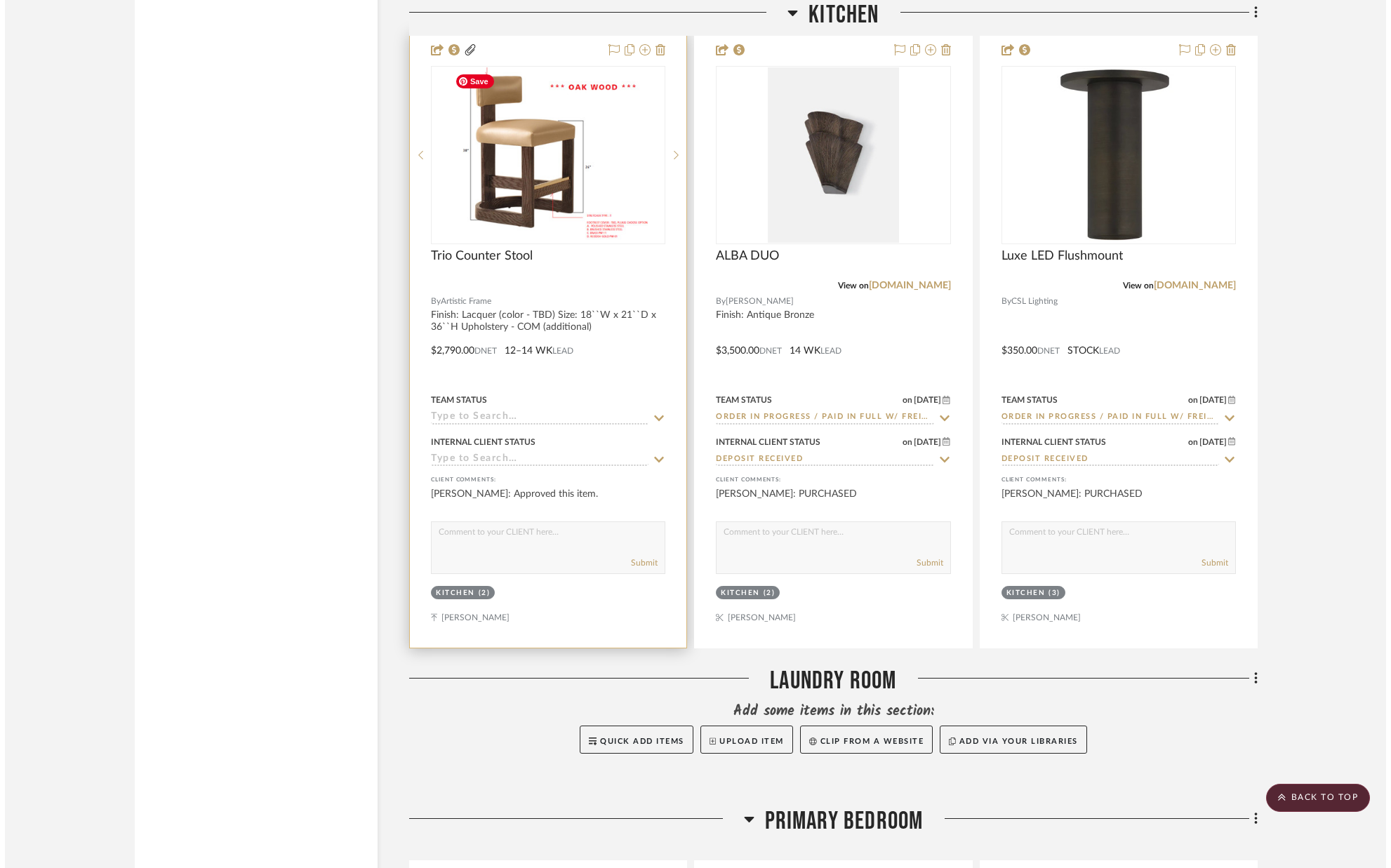
scroll to position [0, 0]
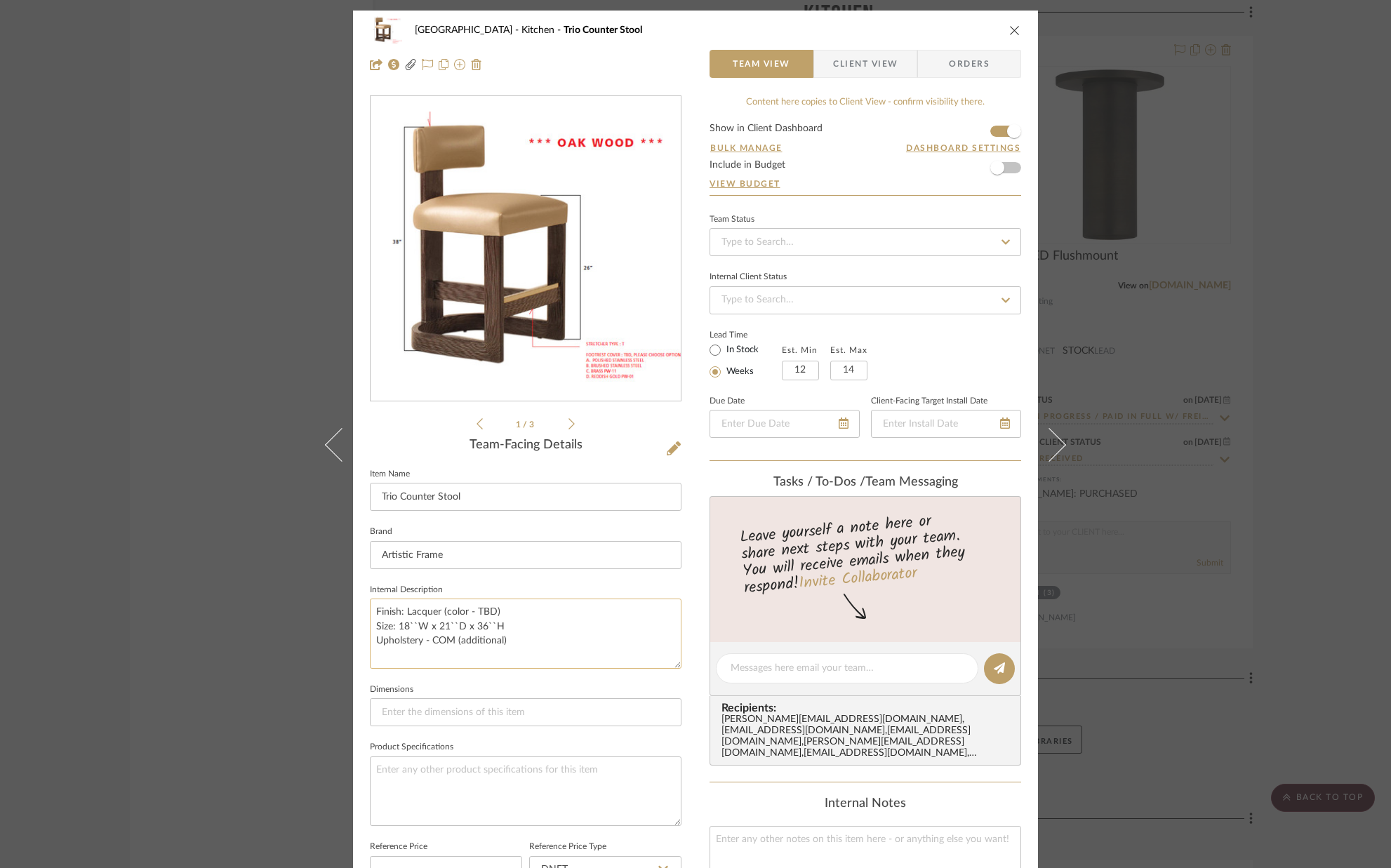
click at [512, 612] on textarea "Finish: Lacquer (color - TBD) Size: 18``W x 21``D x 36``H Upholstery - COM (add…" at bounding box center [525, 633] width 312 height 69
click at [519, 611] on textarea "Finish: Lacquer (color - #OC28 Size: 18``W x 21``D x 36``H Upholstery - COM (ad…" at bounding box center [525, 633] width 312 height 69
type textarea "Finish: Lacquer (color - #OC28 by [PERSON_NAME]) Size: 18``W x 21``D x 36``H Up…"
click at [524, 675] on sr-form-field "Internal Description Finish: Lacquer (color - #OC28 by [PERSON_NAME]) Size: 18`…" at bounding box center [525, 631] width 312 height 100
click at [886, 67] on span "Client View" at bounding box center [865, 64] width 65 height 28
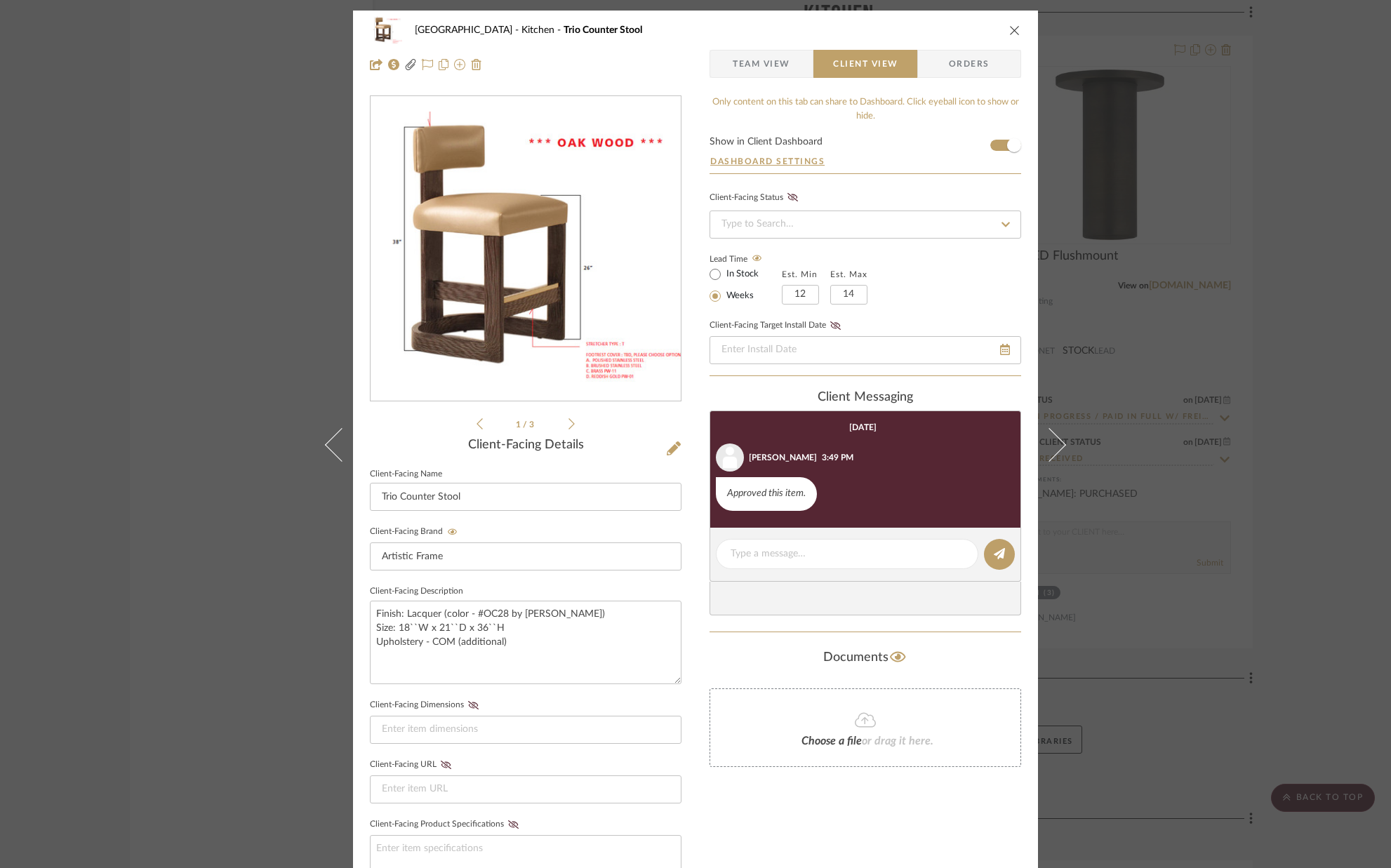
click at [1010, 28] on icon "close" at bounding box center [1015, 30] width 12 height 12
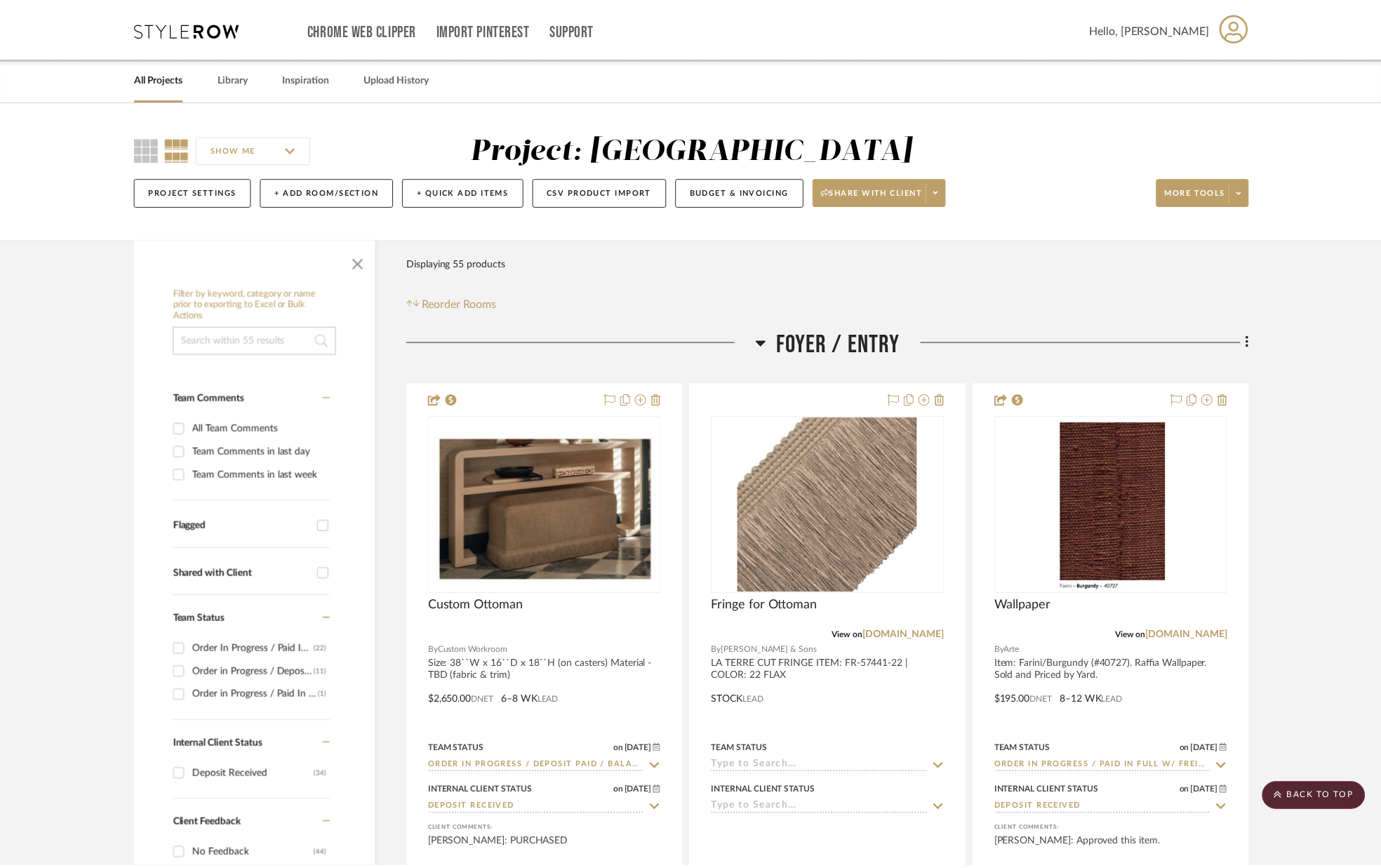
scroll to position [6879, 0]
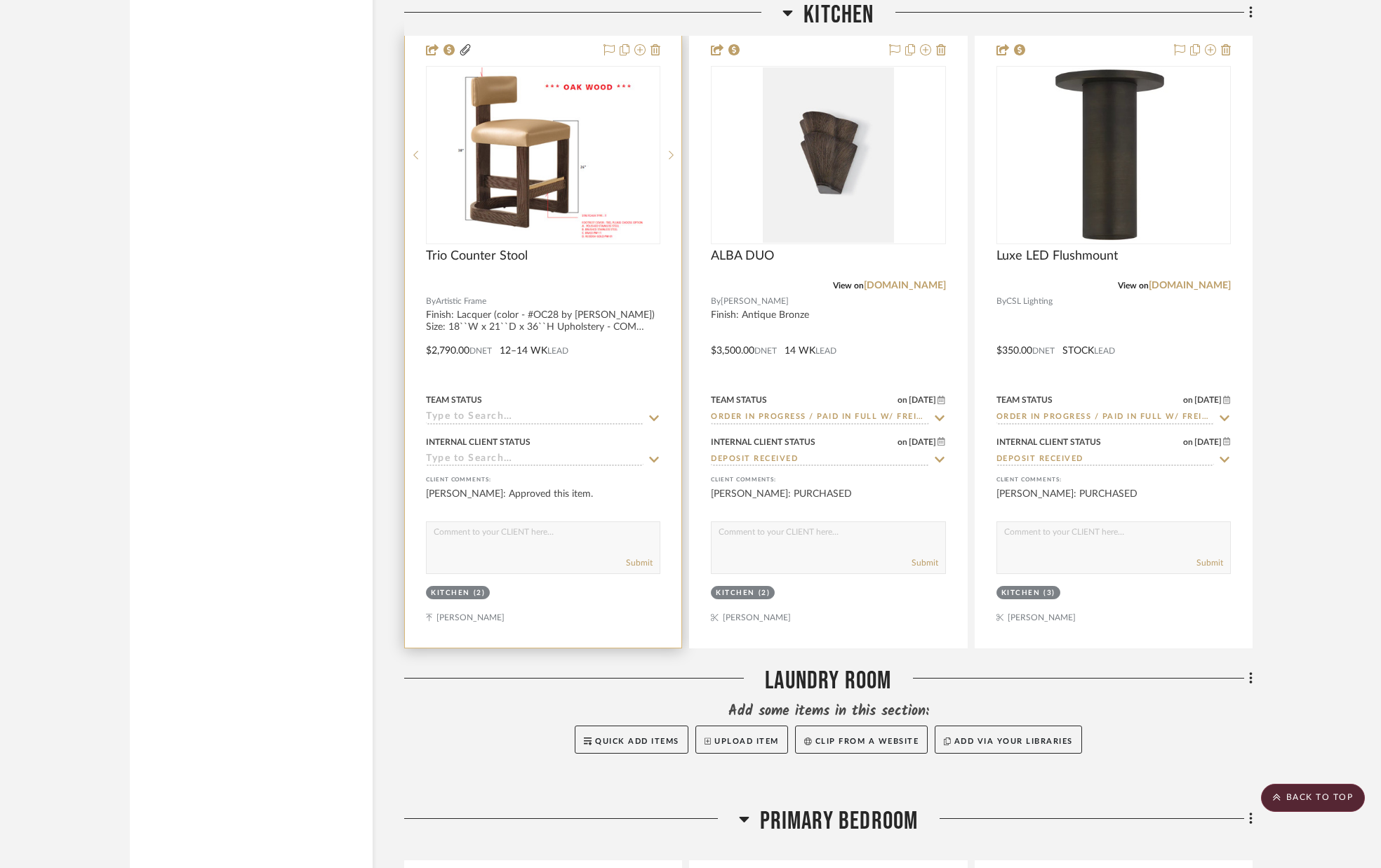
click at [651, 412] on icon at bounding box center [654, 418] width 12 height 12
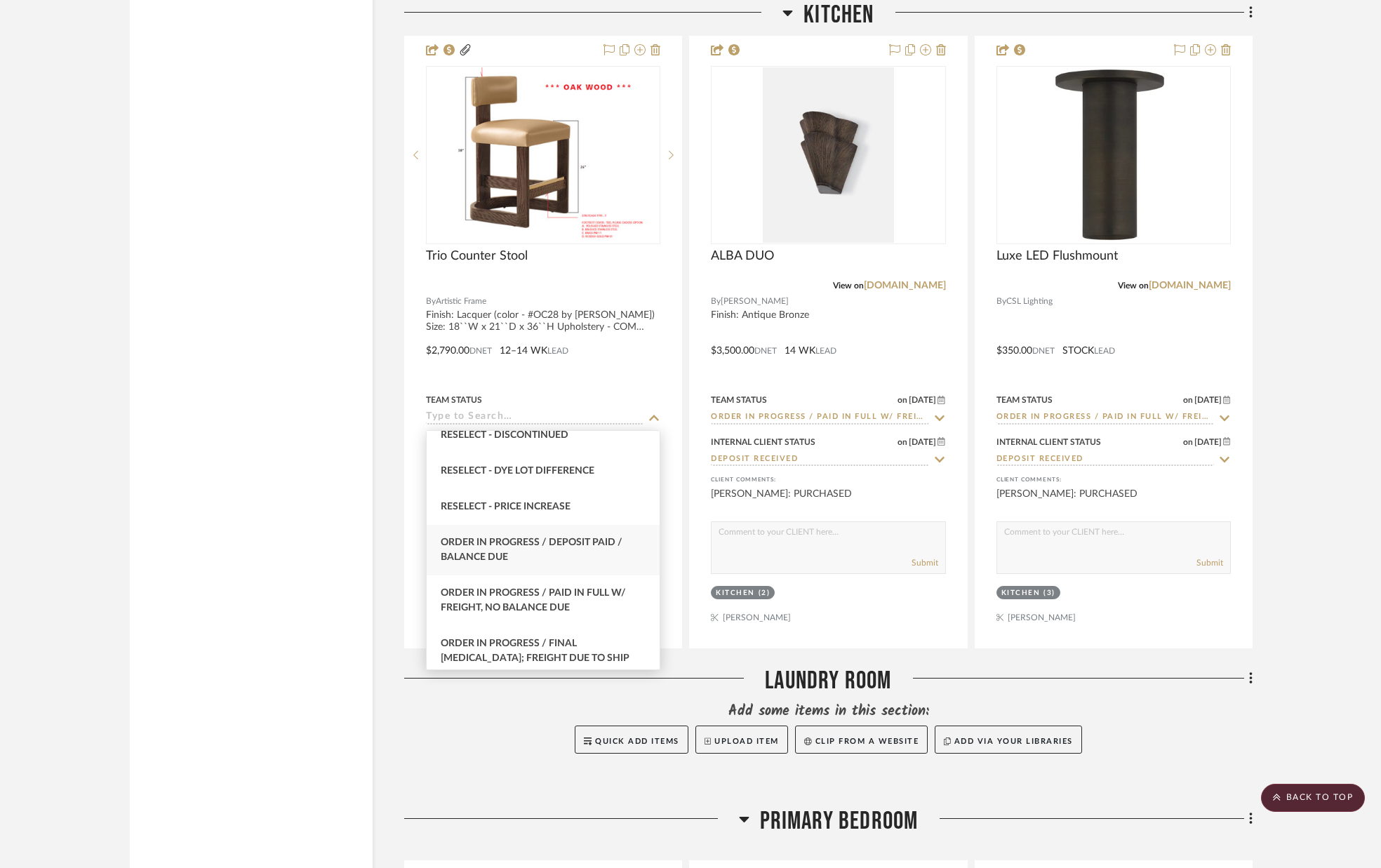
scroll to position [1368, 0]
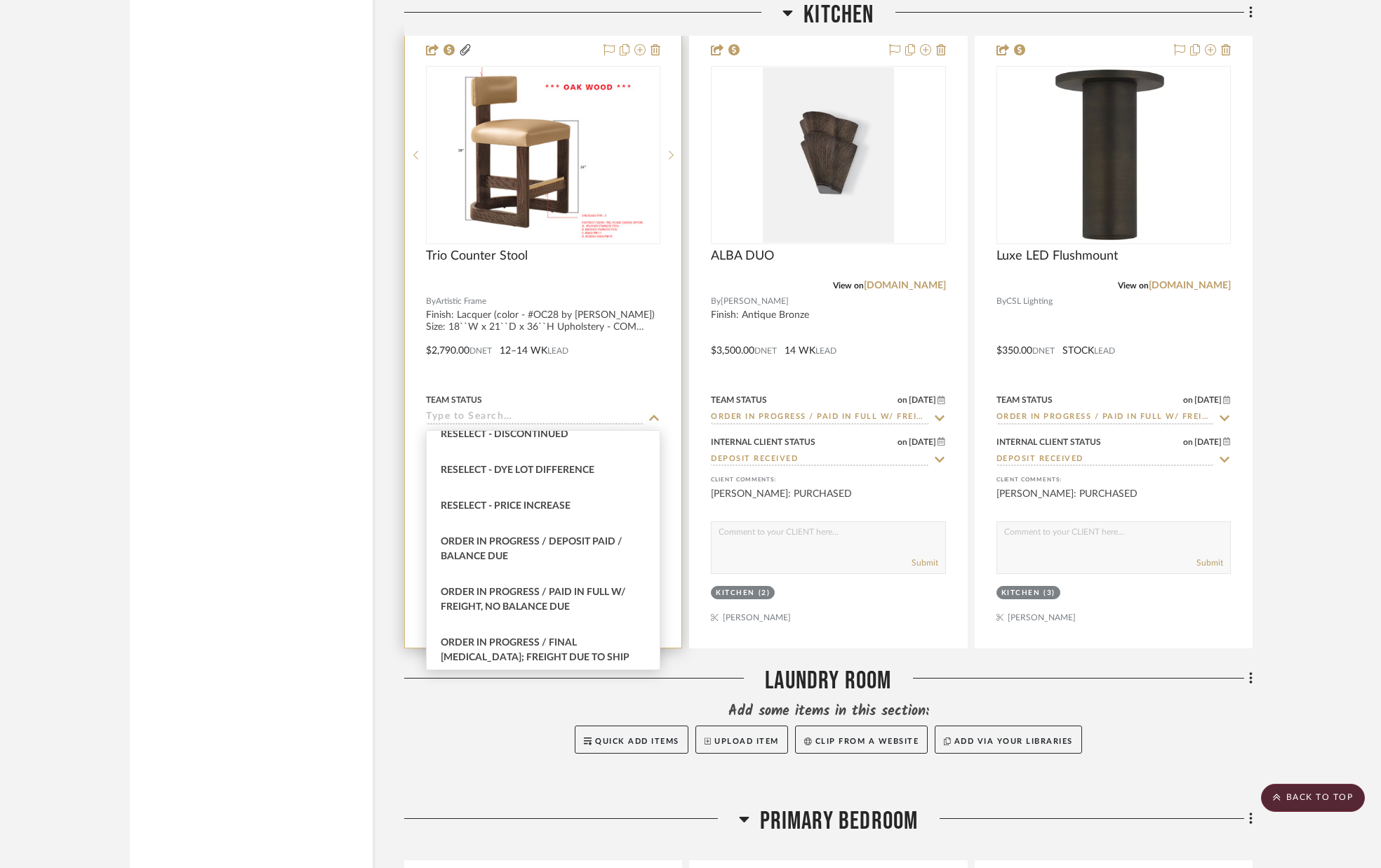
click at [596, 548] on div "Order in Progress / Deposit Paid / Balance due" at bounding box center [542, 549] width 233 height 51
type input "[DATE]"
type input "Order in Progress / Deposit Paid / Balance due"
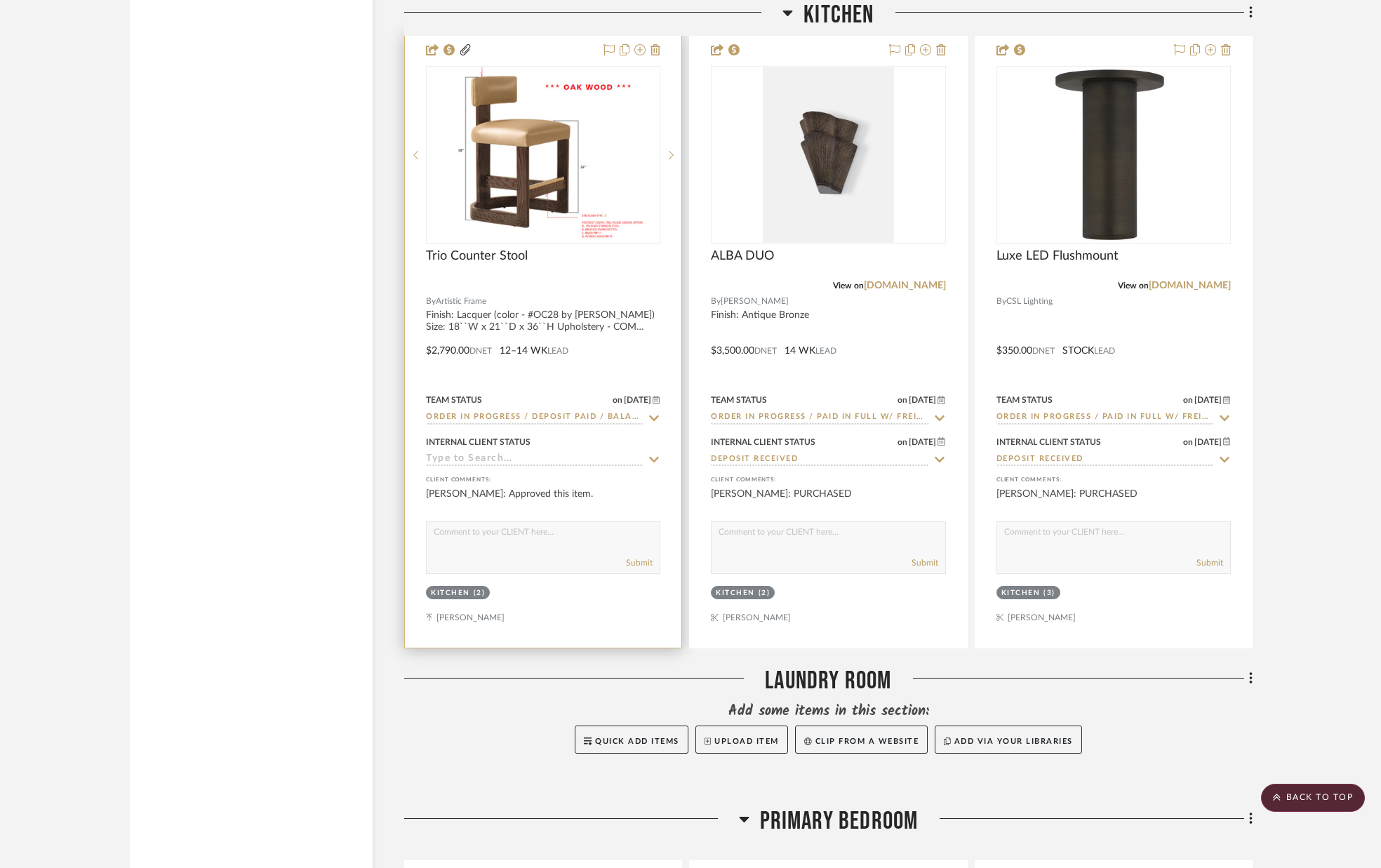
click at [654, 462] on icon at bounding box center [654, 459] width 10 height 5
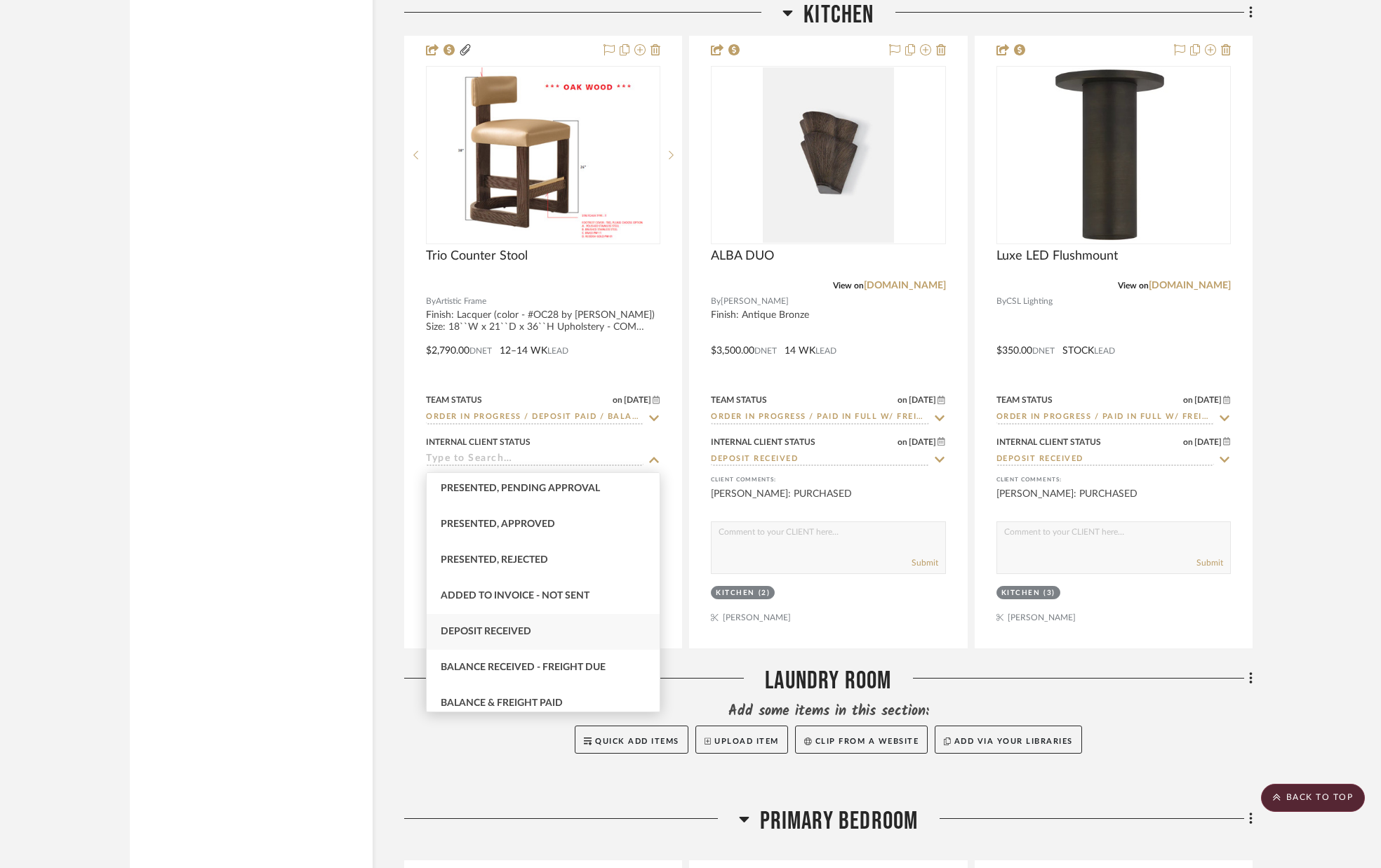
scroll to position [146, 0]
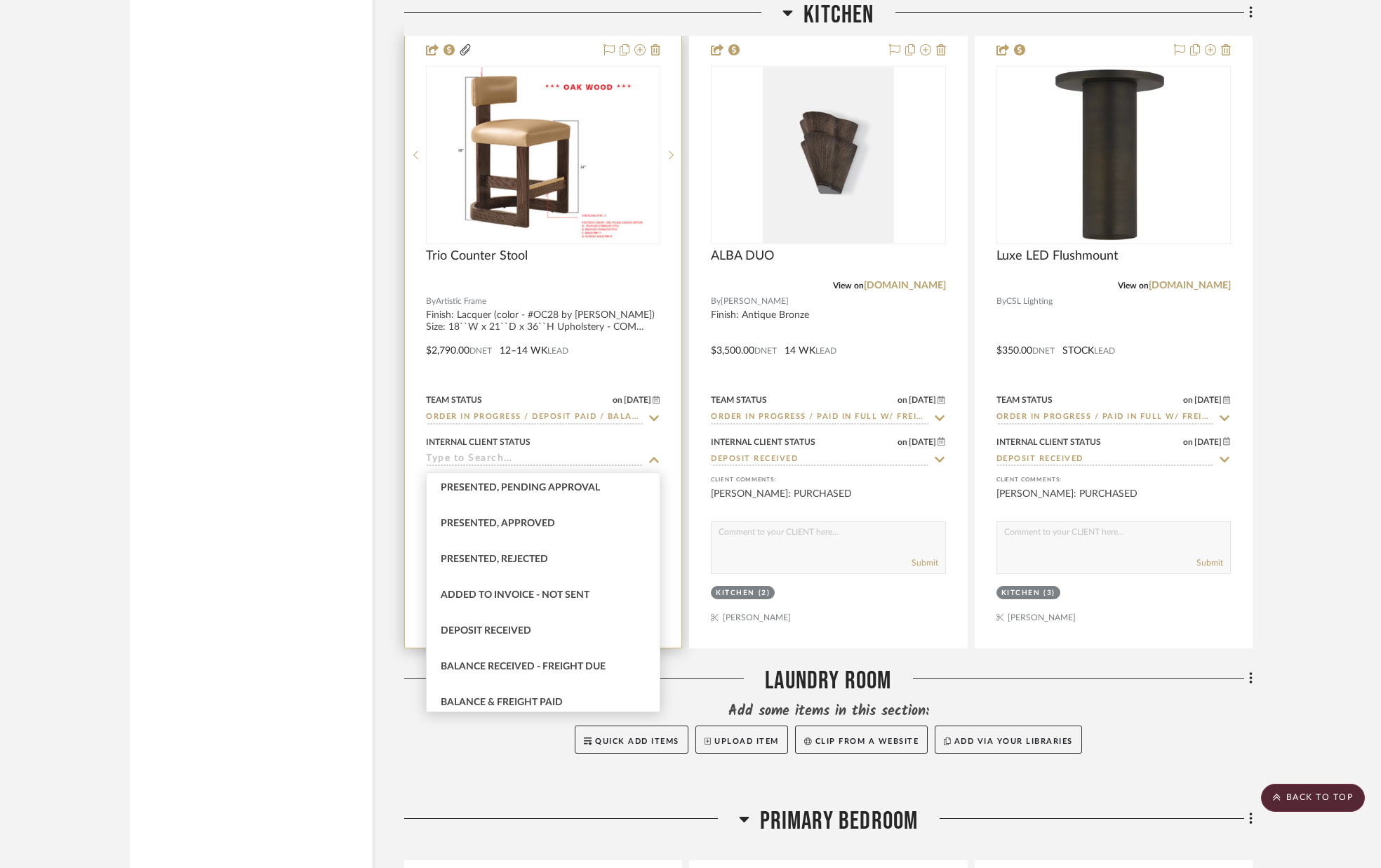
click at [530, 634] on span "Deposit Received" at bounding box center [486, 631] width 91 height 10
type input "[DATE]"
type input "Deposit Received"
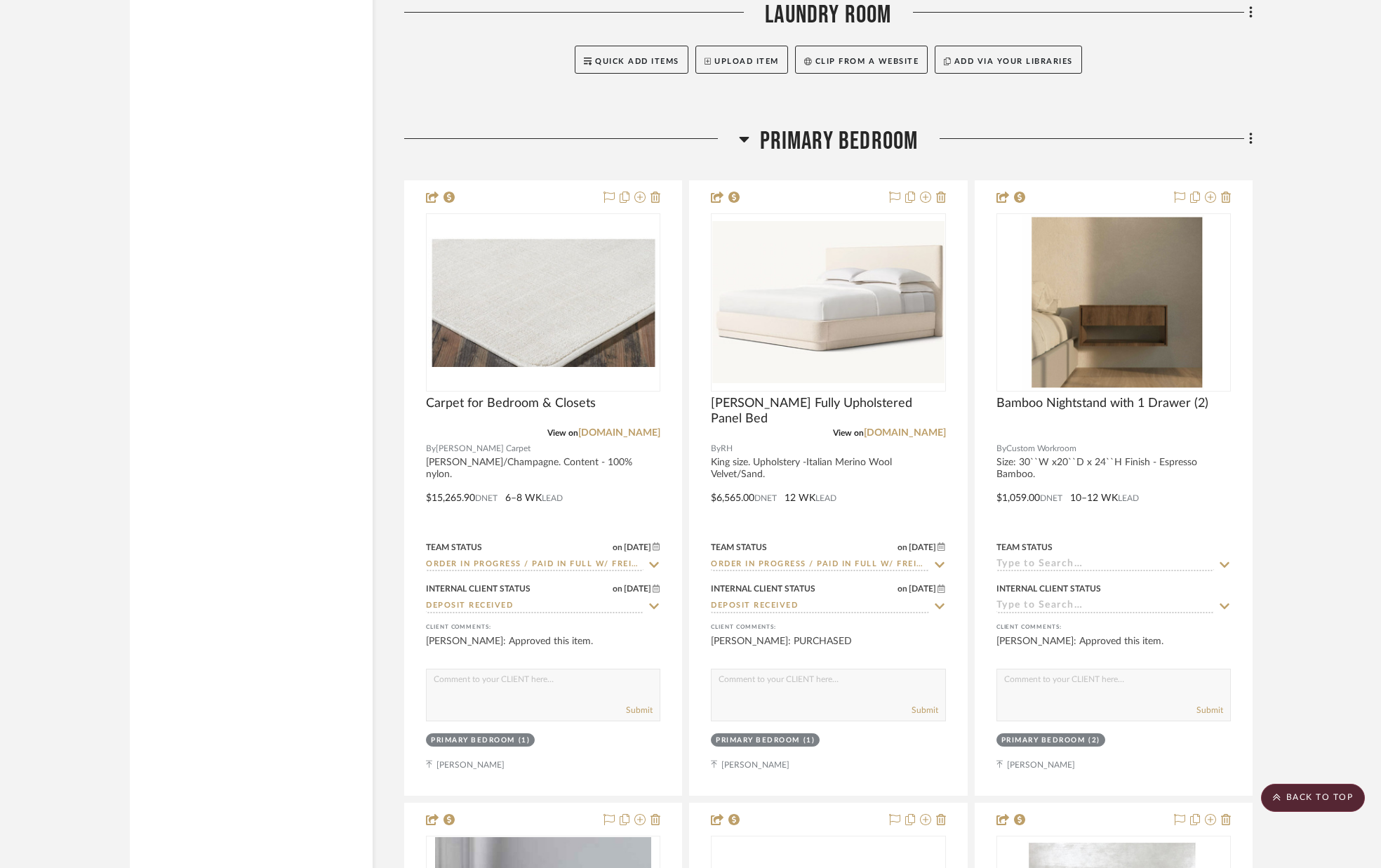
scroll to position [7597, 0]
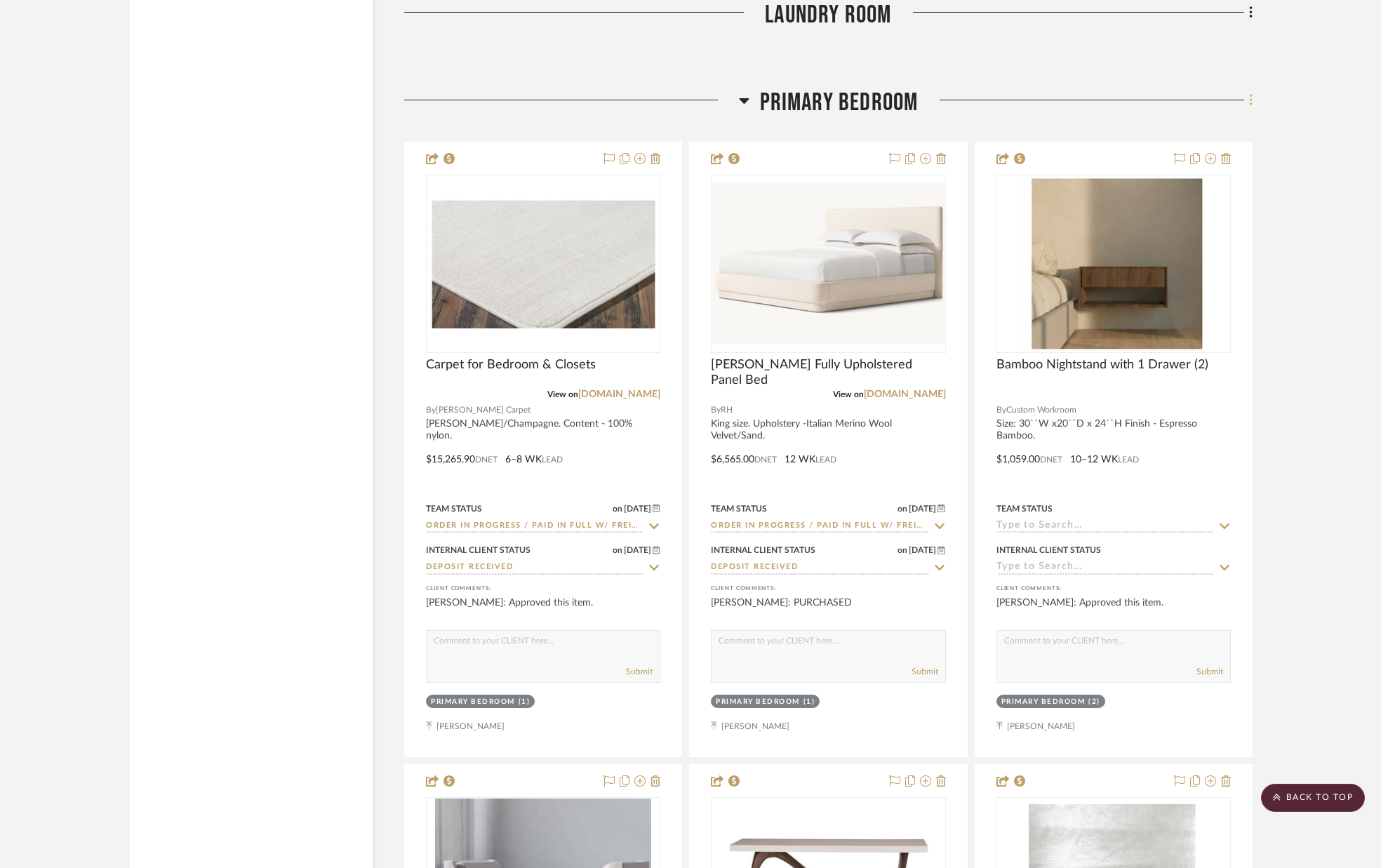
click at [1252, 104] on icon at bounding box center [1250, 101] width 4 height 15
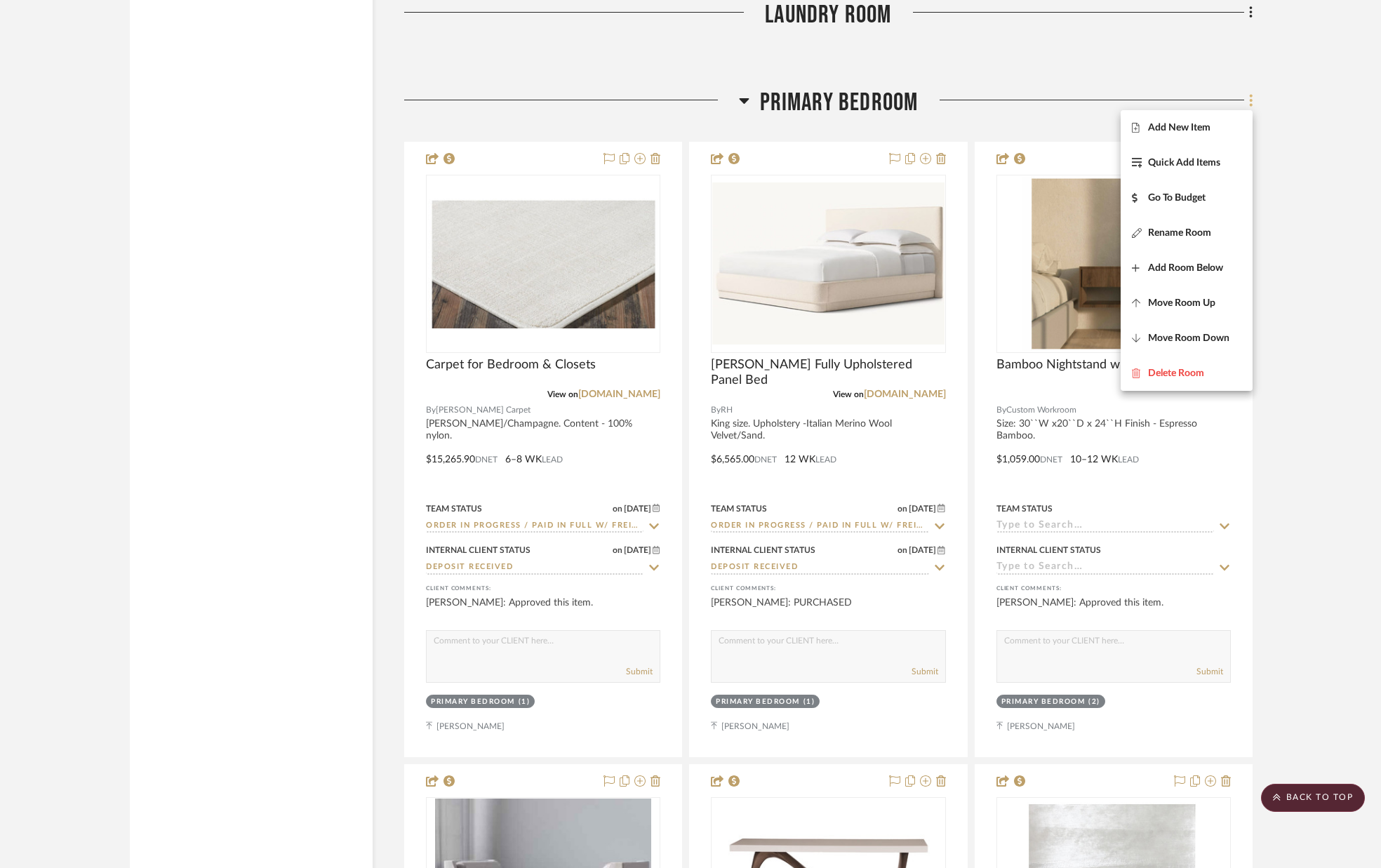
scroll to position [7600, 0]
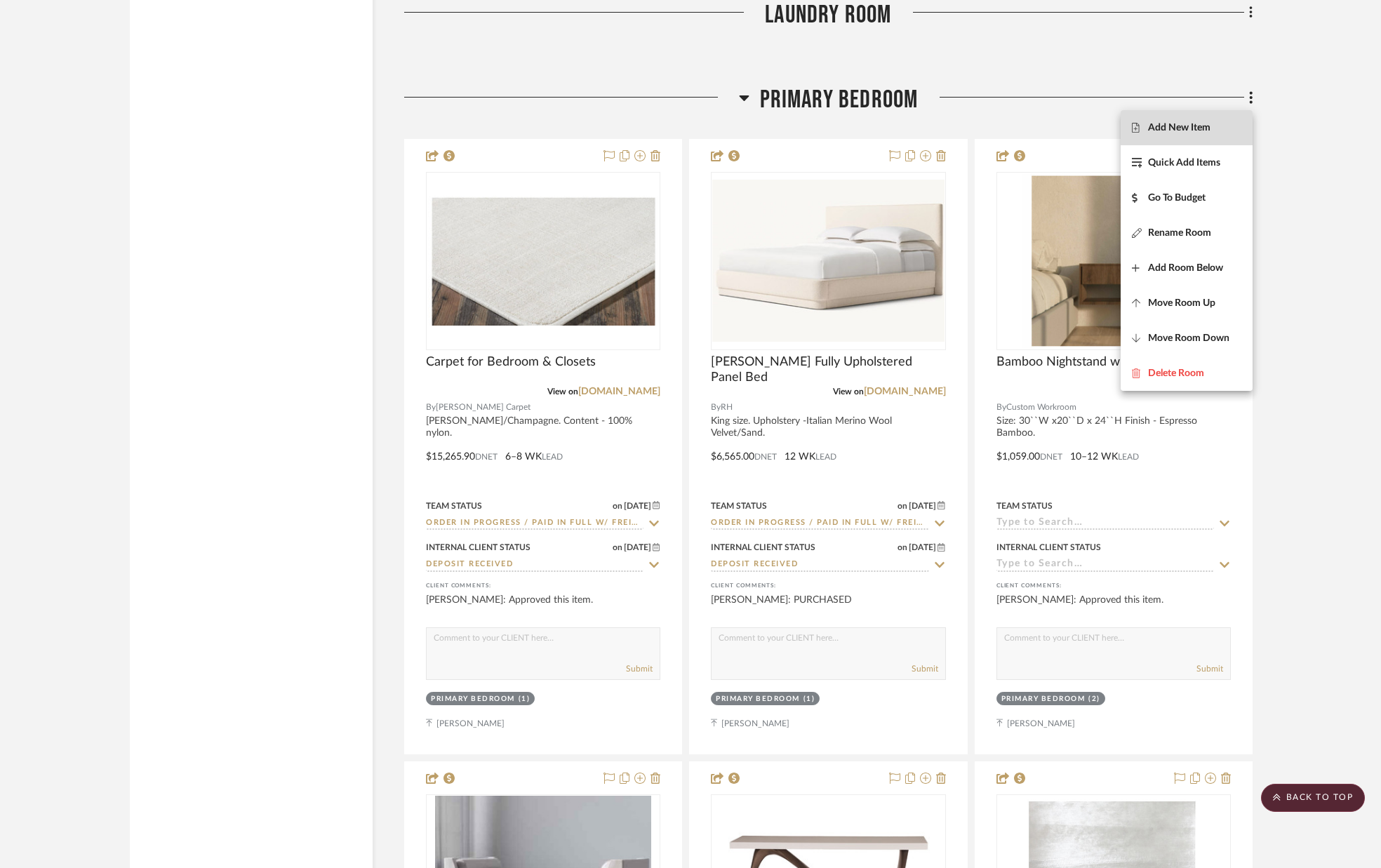
click at [1217, 131] on span "Add New Item" at bounding box center [1187, 128] width 110 height 12
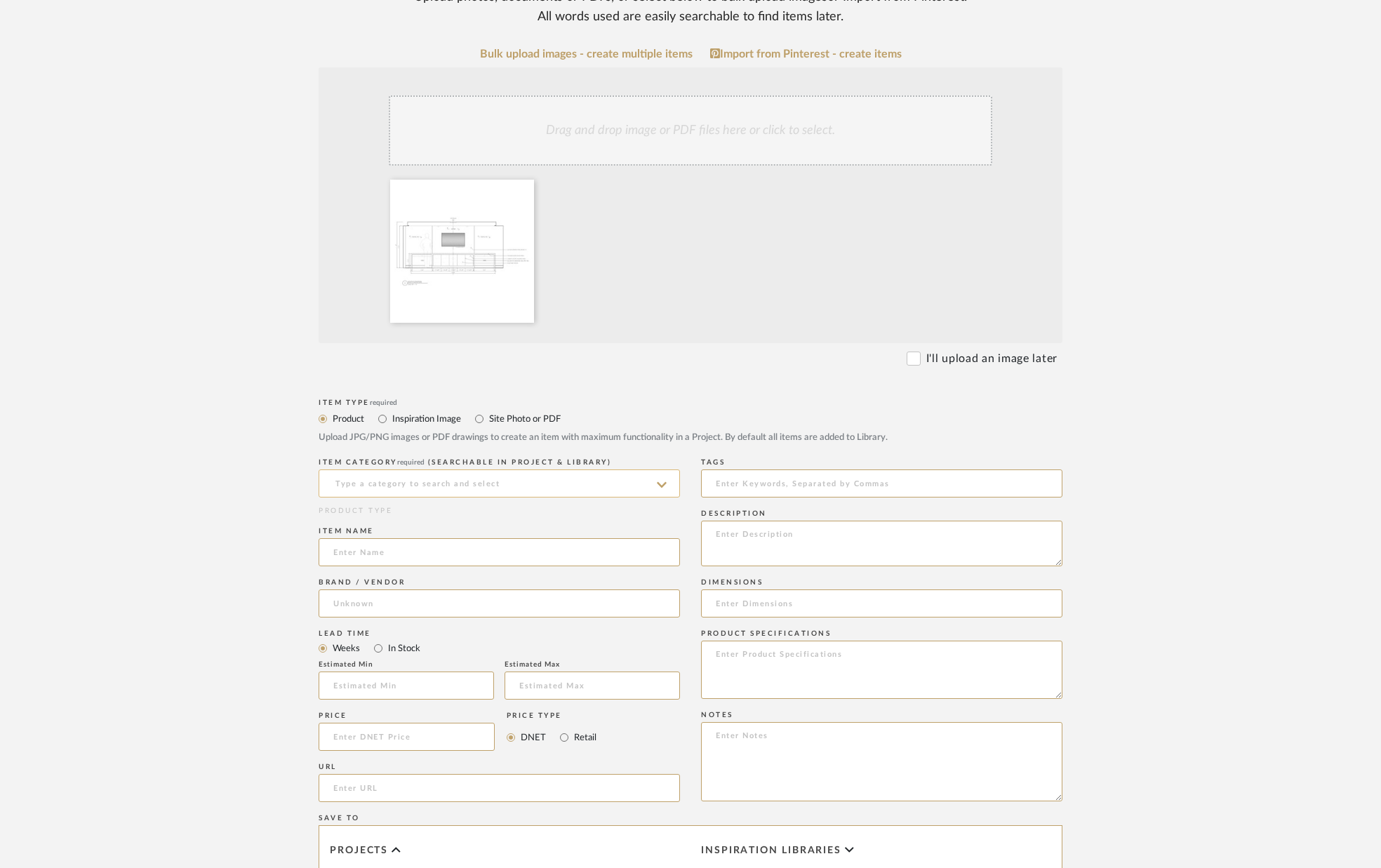
click at [560, 489] on input at bounding box center [499, 483] width 361 height 28
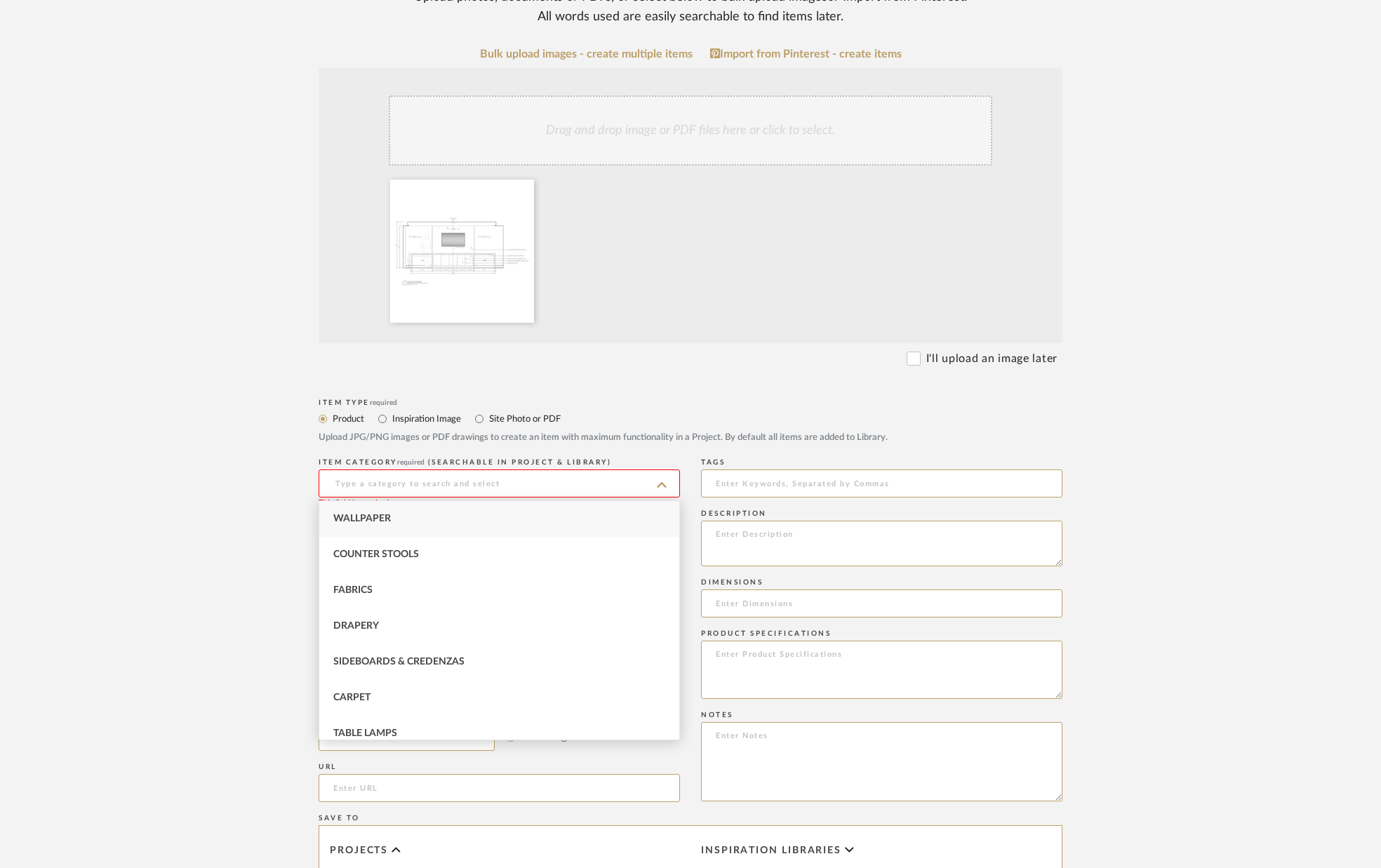
scroll to position [239, 0]
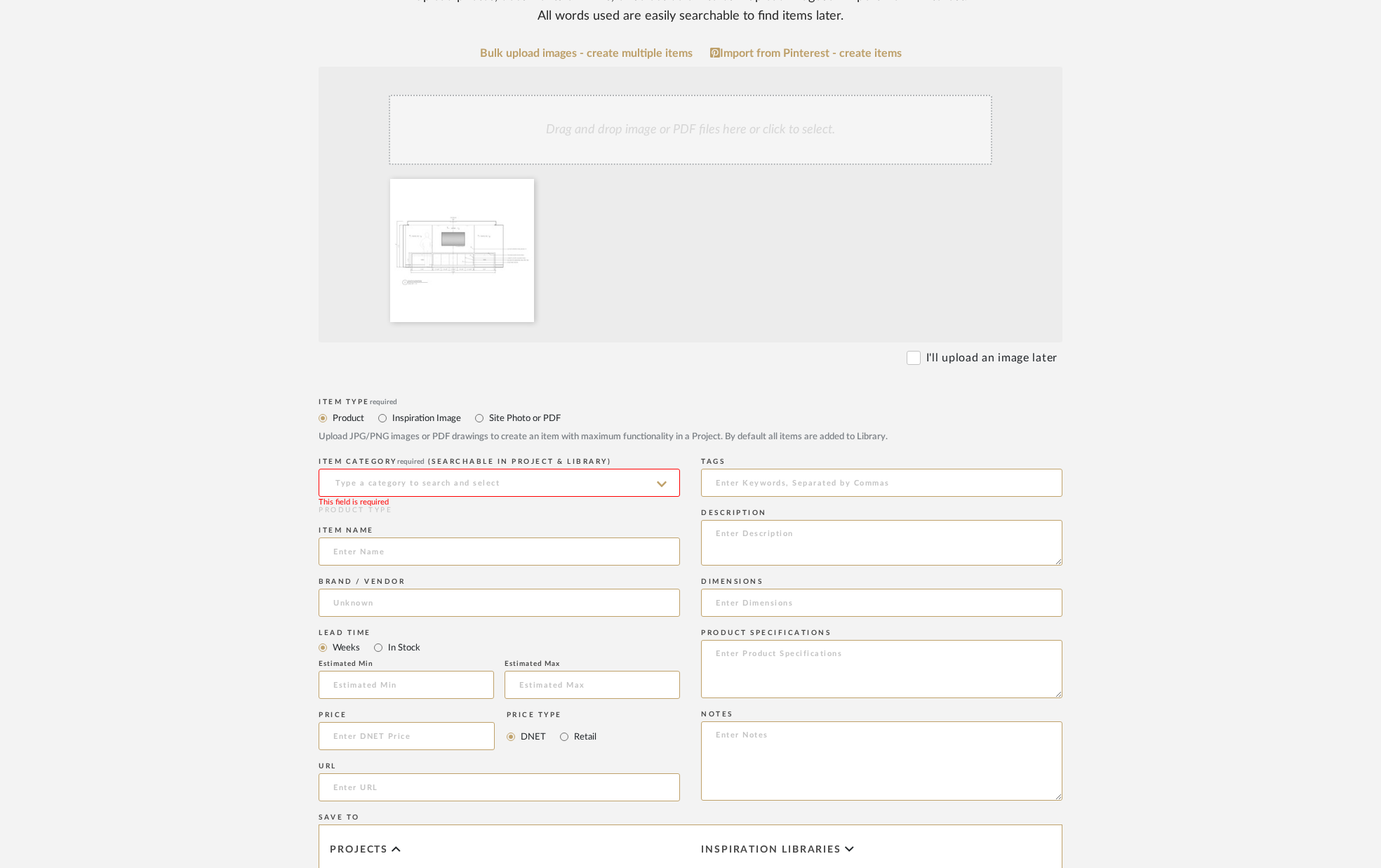
click at [561, 489] on input at bounding box center [499, 482] width 361 height 28
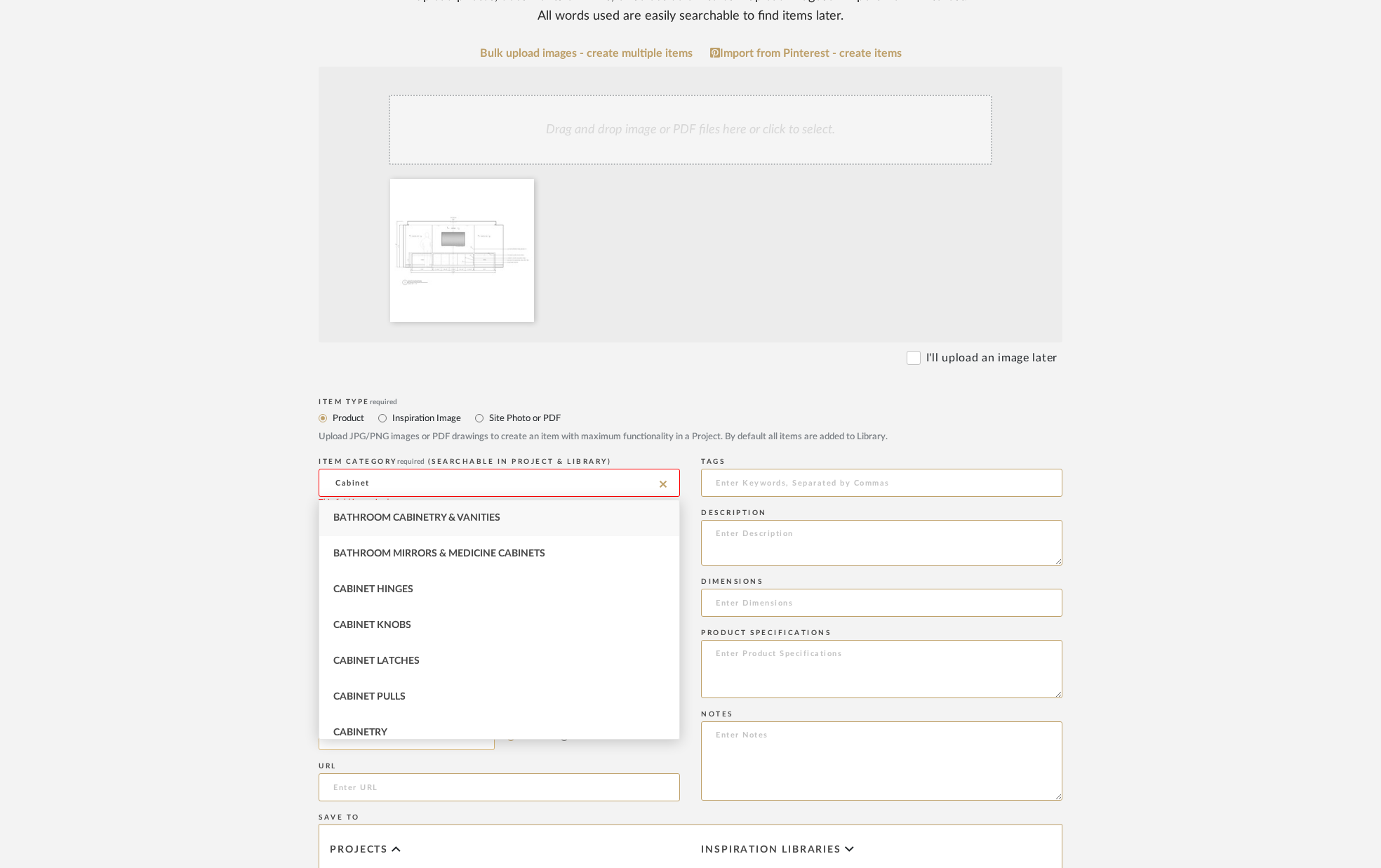
click at [449, 730] on div "Cabinetry" at bounding box center [499, 733] width 360 height 36
type input "Cabinetry"
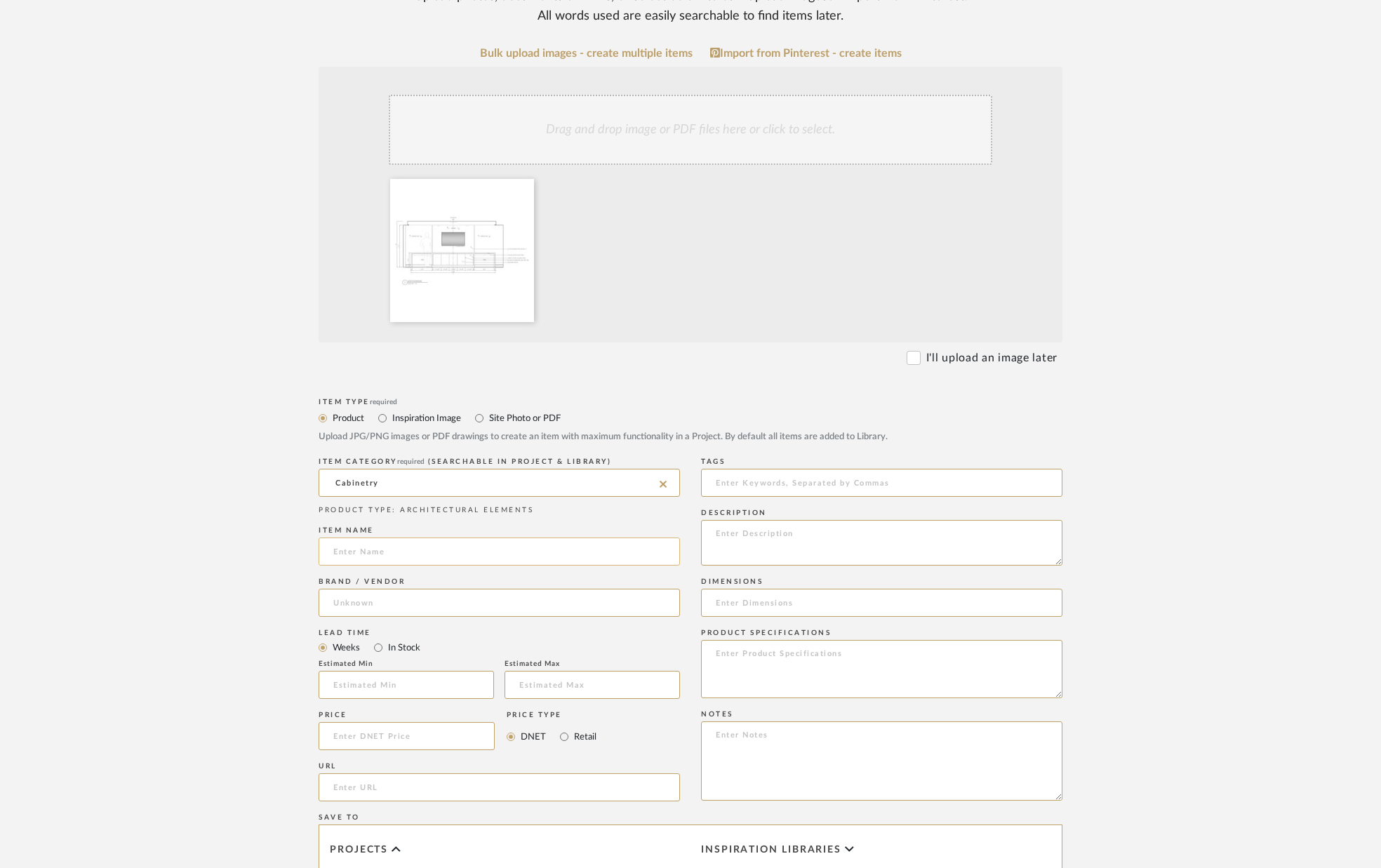
click at [416, 550] on input at bounding box center [499, 552] width 361 height 28
type input "M"
type input "Storage Unit"
click at [439, 603] on input at bounding box center [499, 602] width 361 height 28
type input "Custom Workroom"
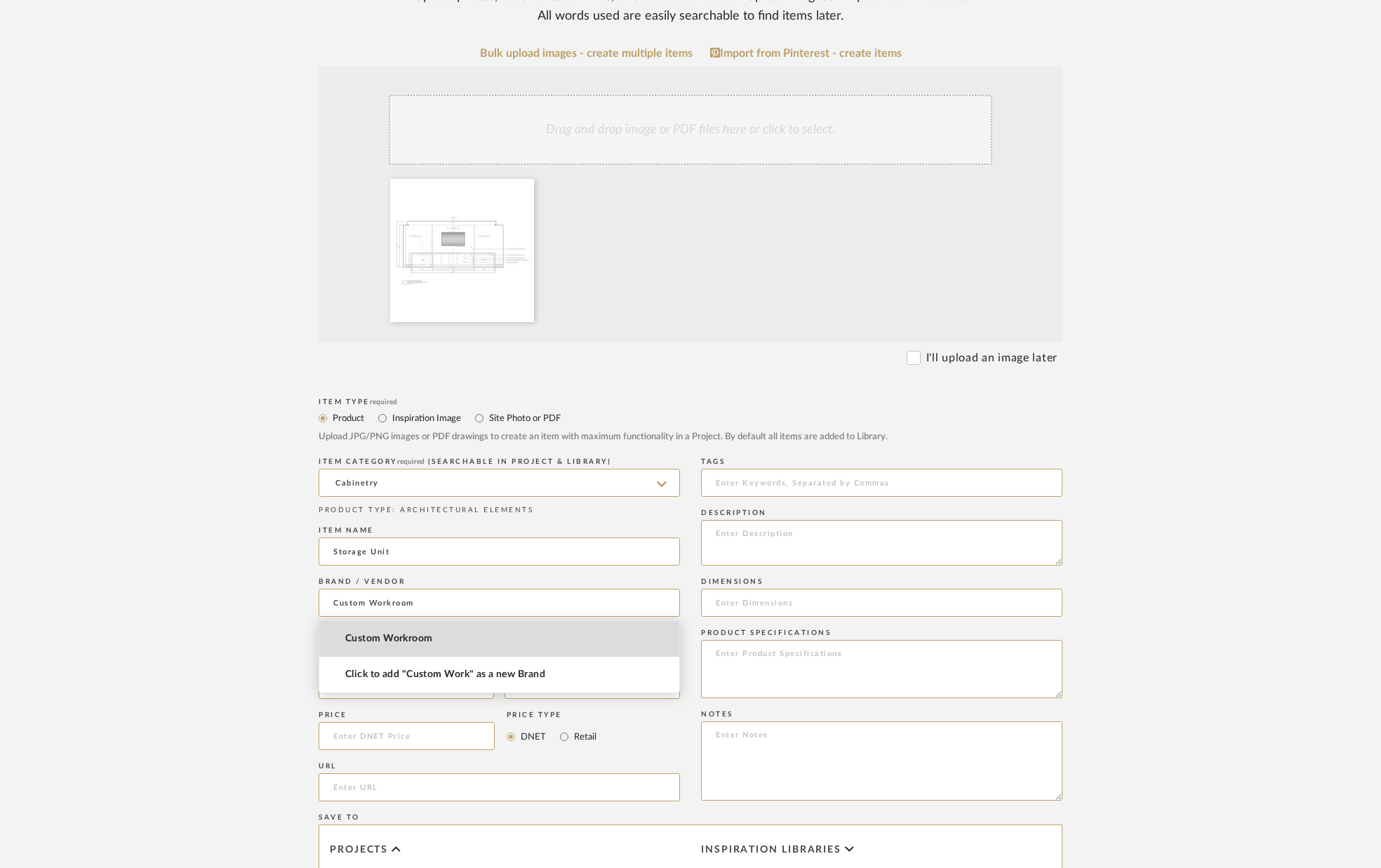
click at [418, 635] on span "Custom Workroom" at bounding box center [389, 639] width 88 height 12
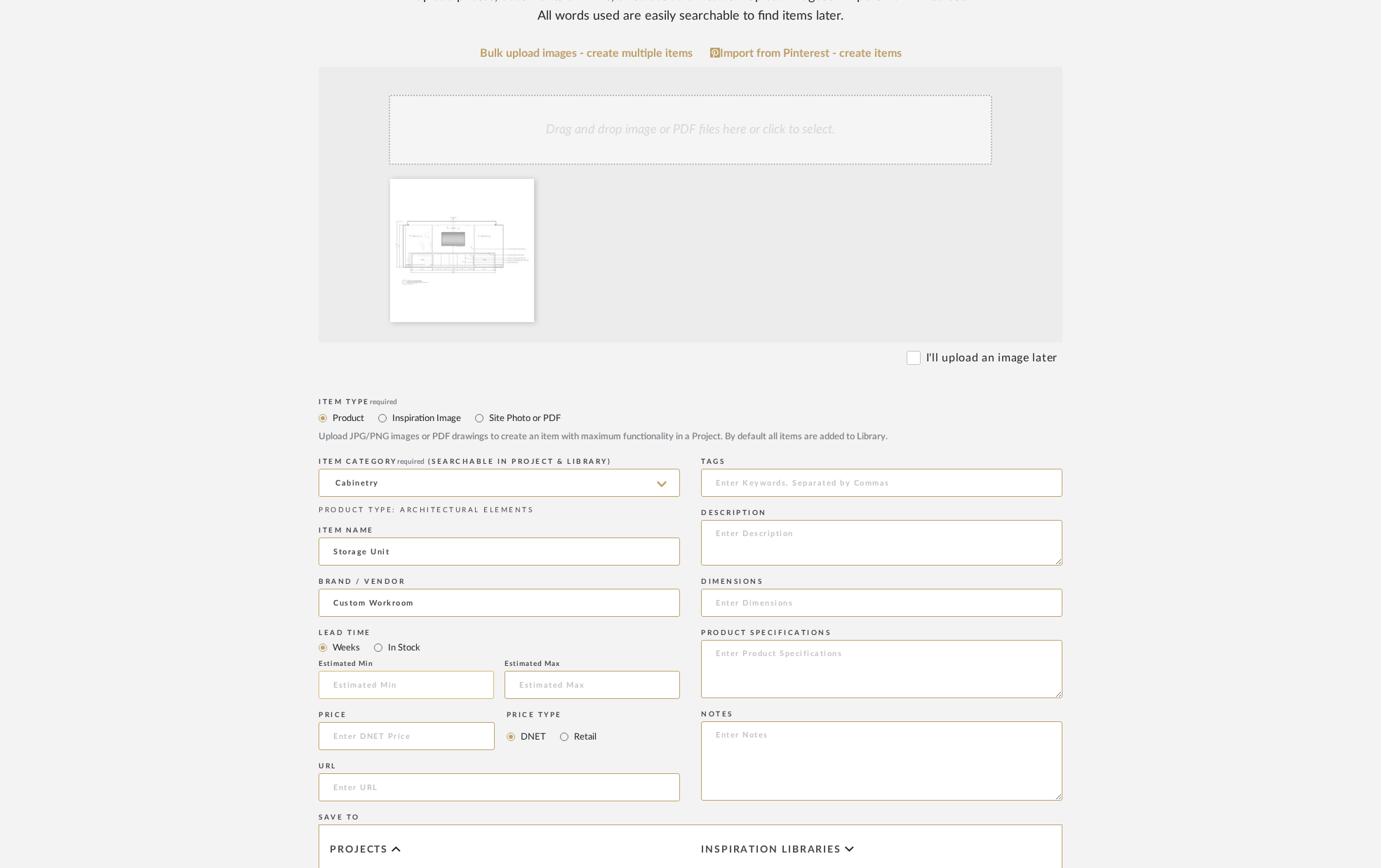
click at [386, 680] on input "text" at bounding box center [406, 684] width 175 height 28
type input "10"
click at [525, 684] on input at bounding box center [592, 684] width 175 height 28
type input "14"
click at [583, 648] on mat-radio-group "Weeks In Stock" at bounding box center [499, 647] width 361 height 18
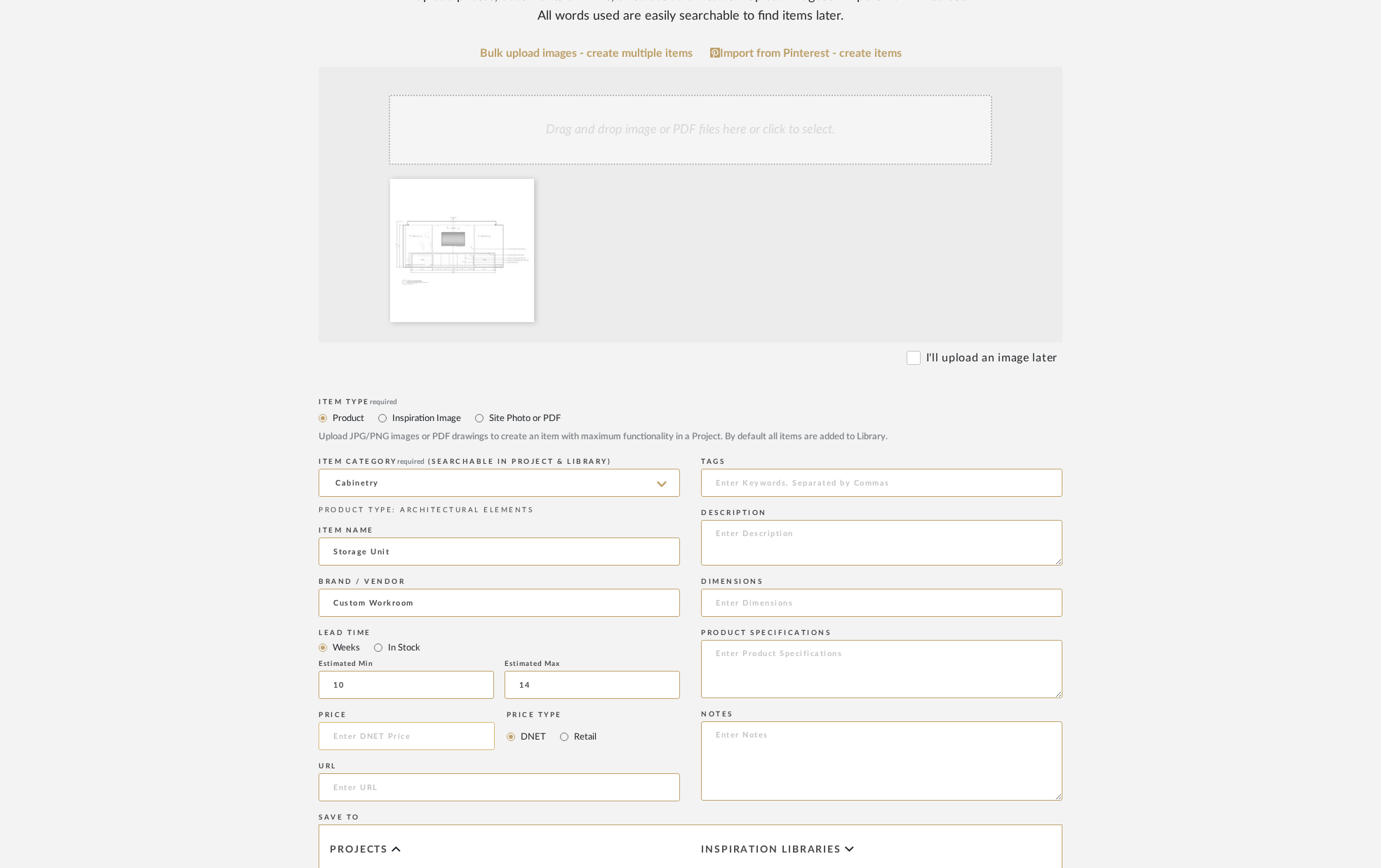
click at [363, 740] on input at bounding box center [406, 736] width 176 height 28
type input "$16,300.00"
click at [401, 763] on div "URL" at bounding box center [499, 766] width 361 height 8
click at [743, 541] on textarea at bounding box center [882, 542] width 361 height 45
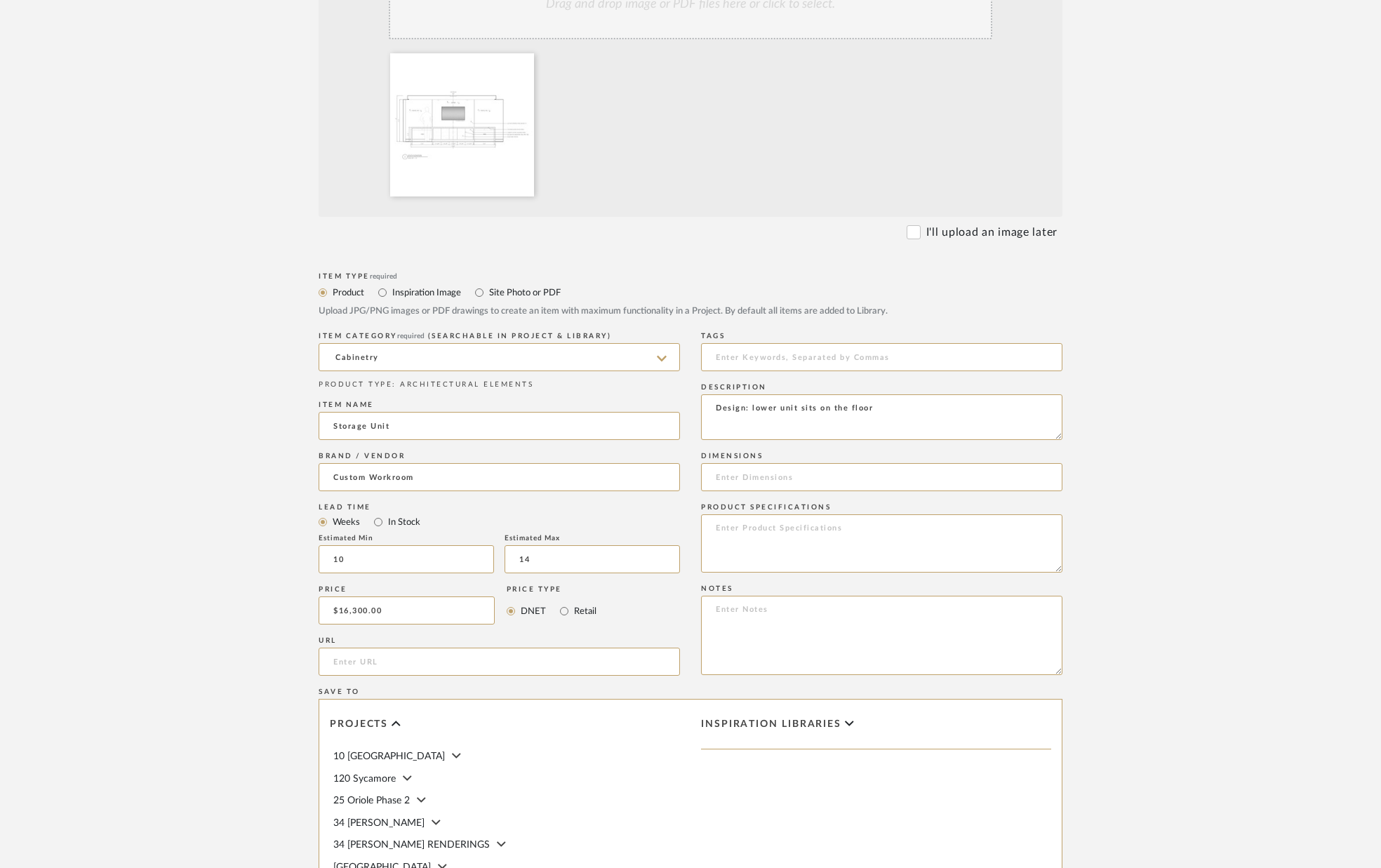
scroll to position [366, 0]
drag, startPoint x: 754, startPoint y: 408, endPoint x: 705, endPoint y: 408, distance: 49.0
click at [706, 408] on textarea "Design: lower unit sits on the floor" at bounding box center [882, 416] width 361 height 45
click at [867, 406] on textarea "Lower unit sits on the floor" at bounding box center [882, 416] width 361 height 45
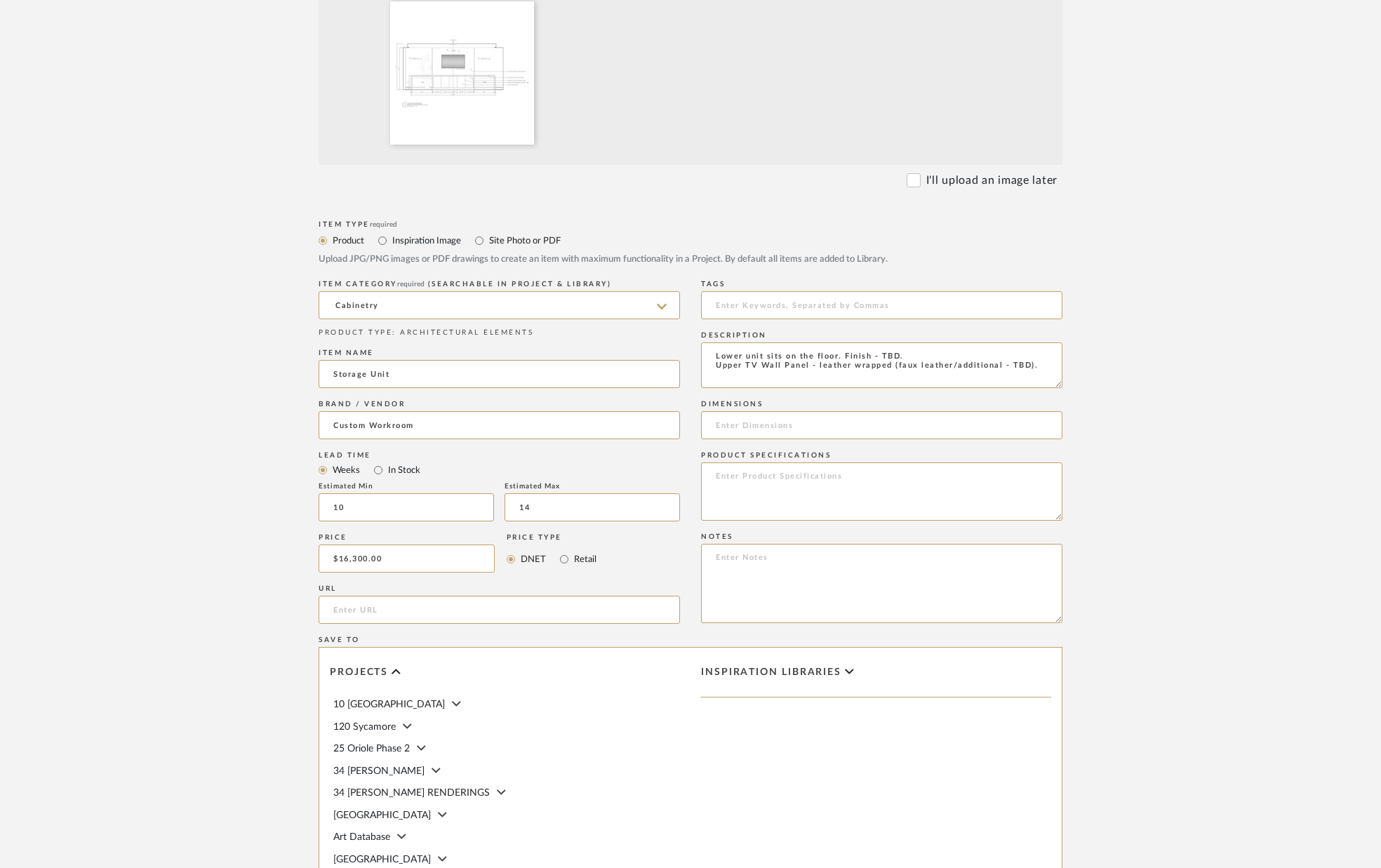
scroll to position [419, 0]
paste textarea "* Overall Furniture Dimension: 14’-8”wide x 18-20’’ deep x 7’4” T * Lower cabin…"
click at [785, 419] on input at bounding box center [882, 422] width 361 height 28
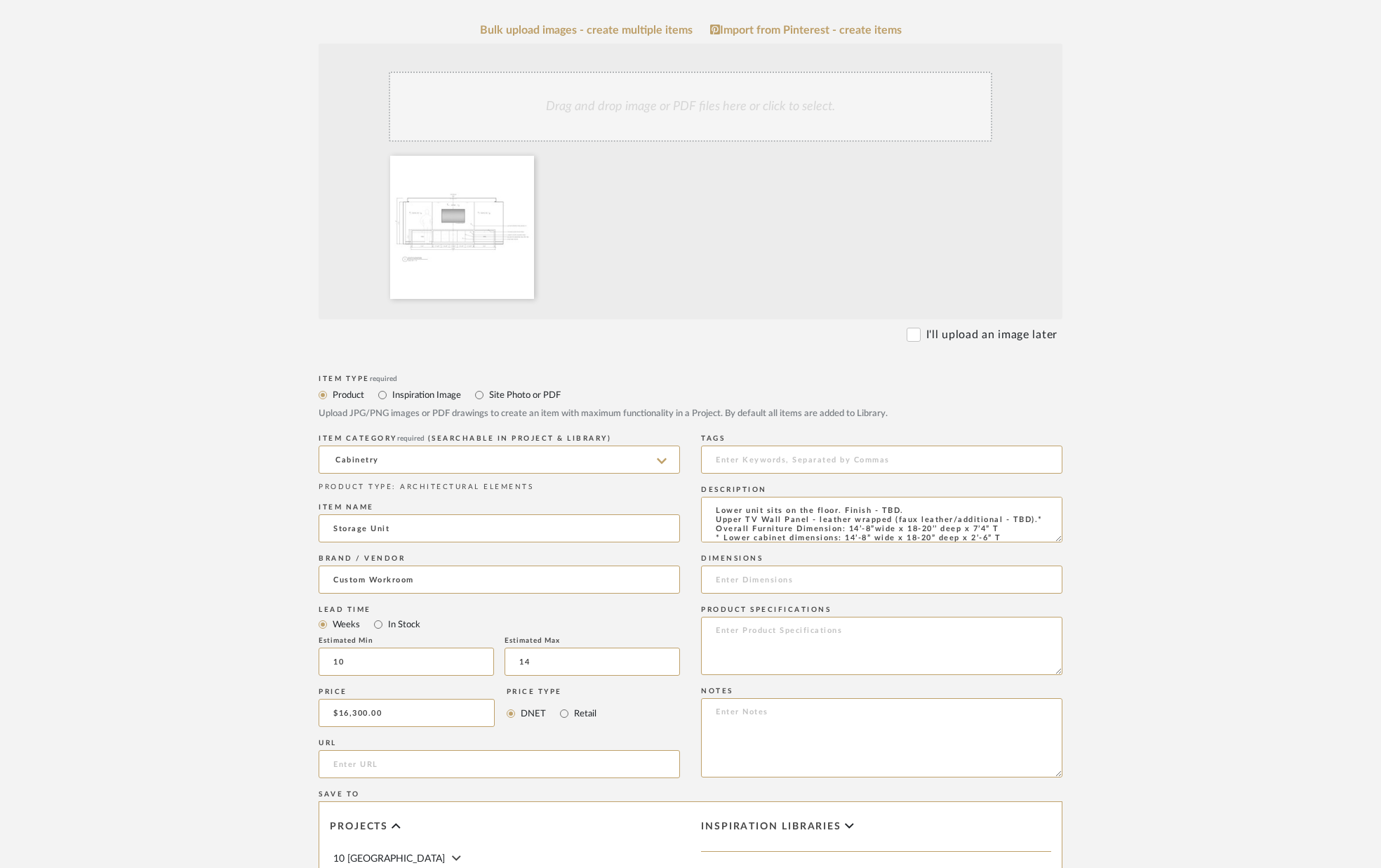
scroll to position [13, 0]
click at [1031, 505] on textarea "Lower unit sits on the floor. Finish - TBD. Upper TV Wall Panel - leather wrapp…" at bounding box center [882, 519] width 361 height 45
click at [872, 516] on textarea "Lower unit sits on the floor. Finish - TBD. Upper TV Wall Panel - leather wrapp…" at bounding box center [882, 519] width 361 height 45
click at [926, 518] on textarea "Lower unit sits on the floor. Finish - TBD. Upper TV Wall Panel - leather wrapp…" at bounding box center [882, 519] width 361 height 45
click at [988, 513] on textarea "Lower unit sits on the floor. Finish - TBD. Upper TV Wall Panel - leather wrapp…" at bounding box center [882, 519] width 361 height 45
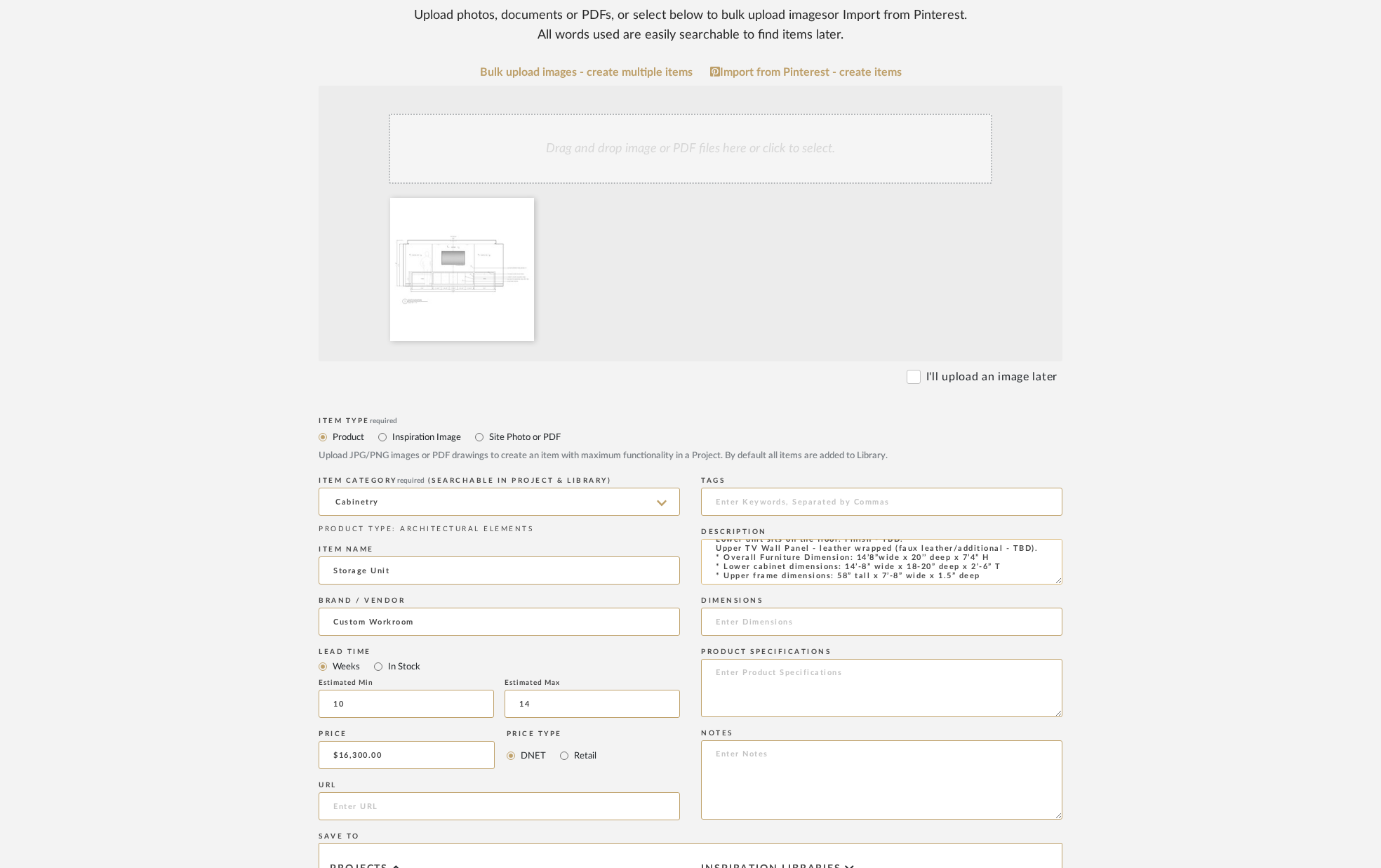
scroll to position [223, 0]
click at [863, 565] on textarea "Lower unit sits on the floor. Finish - TBD. Upper TV Wall Panel - leather wrapp…" at bounding box center [882, 558] width 361 height 45
click at [919, 562] on textarea "Lower unit sits on the floor. Finish - TBD. Upper TV Wall Panel - leather wrapp…" at bounding box center [882, 558] width 361 height 45
click at [984, 565] on textarea "Lower unit sits on the floor. Finish - TBD. Upper TV Wall Panel - leather wrapp…" at bounding box center [882, 558] width 361 height 45
click at [962, 564] on textarea "Lower unit sits on the floor. Finish - TBD. Upper TV Wall Panel - leather wrapp…" at bounding box center [882, 558] width 361 height 45
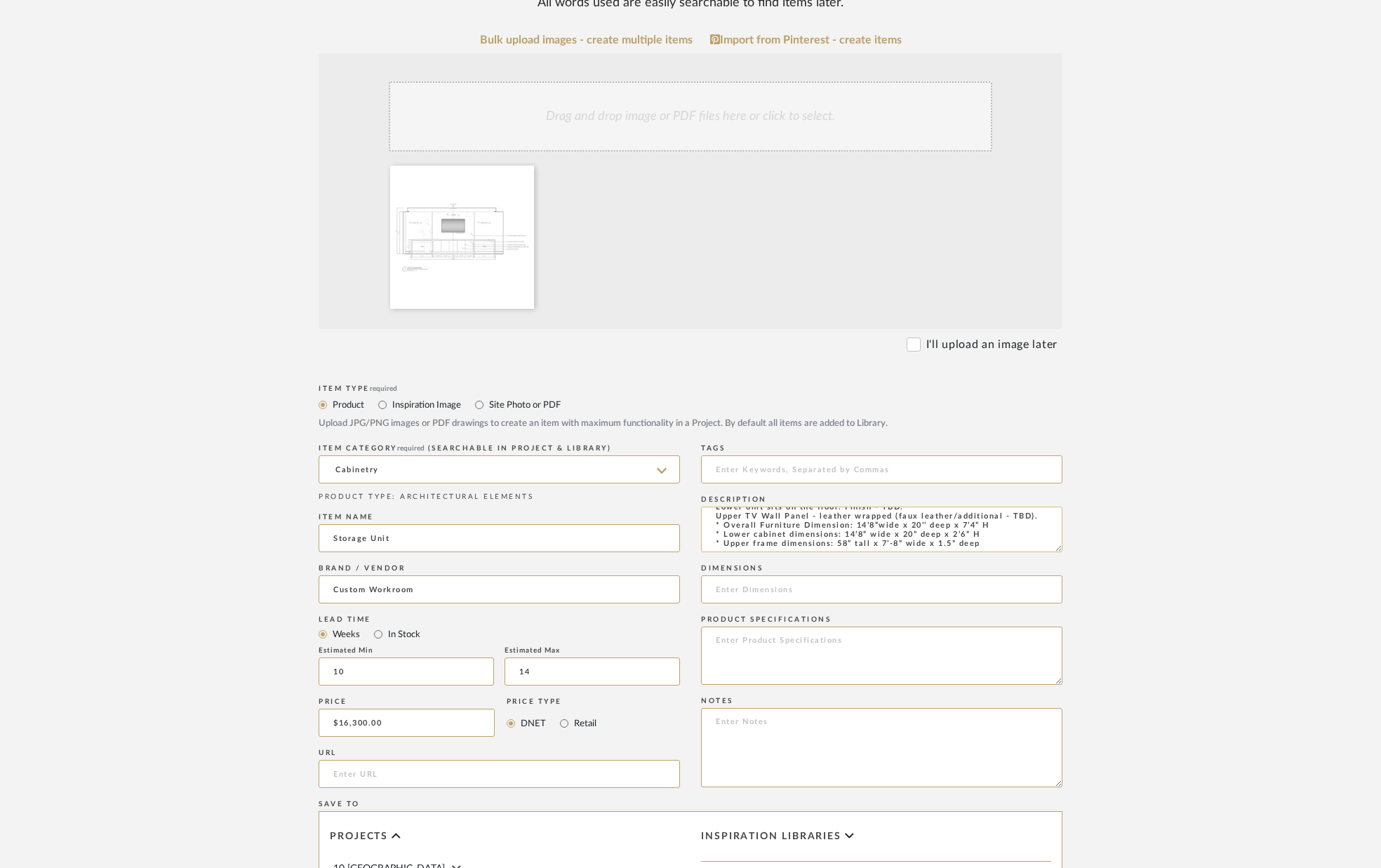
scroll to position [257, 0]
click at [892, 537] on textarea "Lower unit sits on the floor. Finish - TBD. Upper TV Wall Panel - leather wrapp…" at bounding box center [882, 524] width 361 height 45
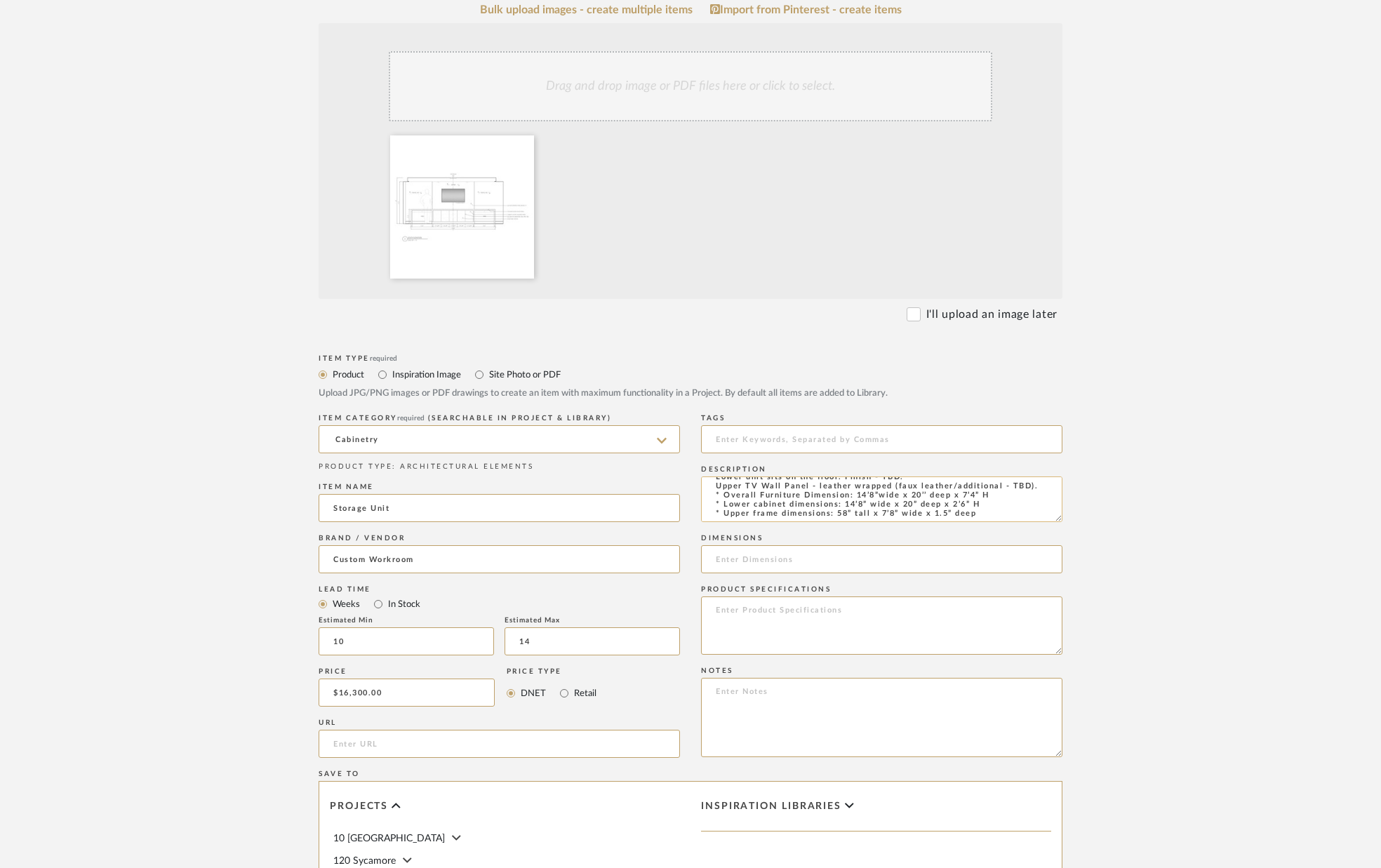
scroll to position [286, 0]
click at [986, 511] on textarea "Lower unit sits on the floor. Finish - TBD. Upper TV Wall Panel - leather wrapp…" at bounding box center [882, 495] width 361 height 45
type textarea "Lower unit sits on the floor. Finish - TBD. Upper TV Wall Panel - leather wrapp…"
click at [795, 555] on input at bounding box center [882, 555] width 361 height 28
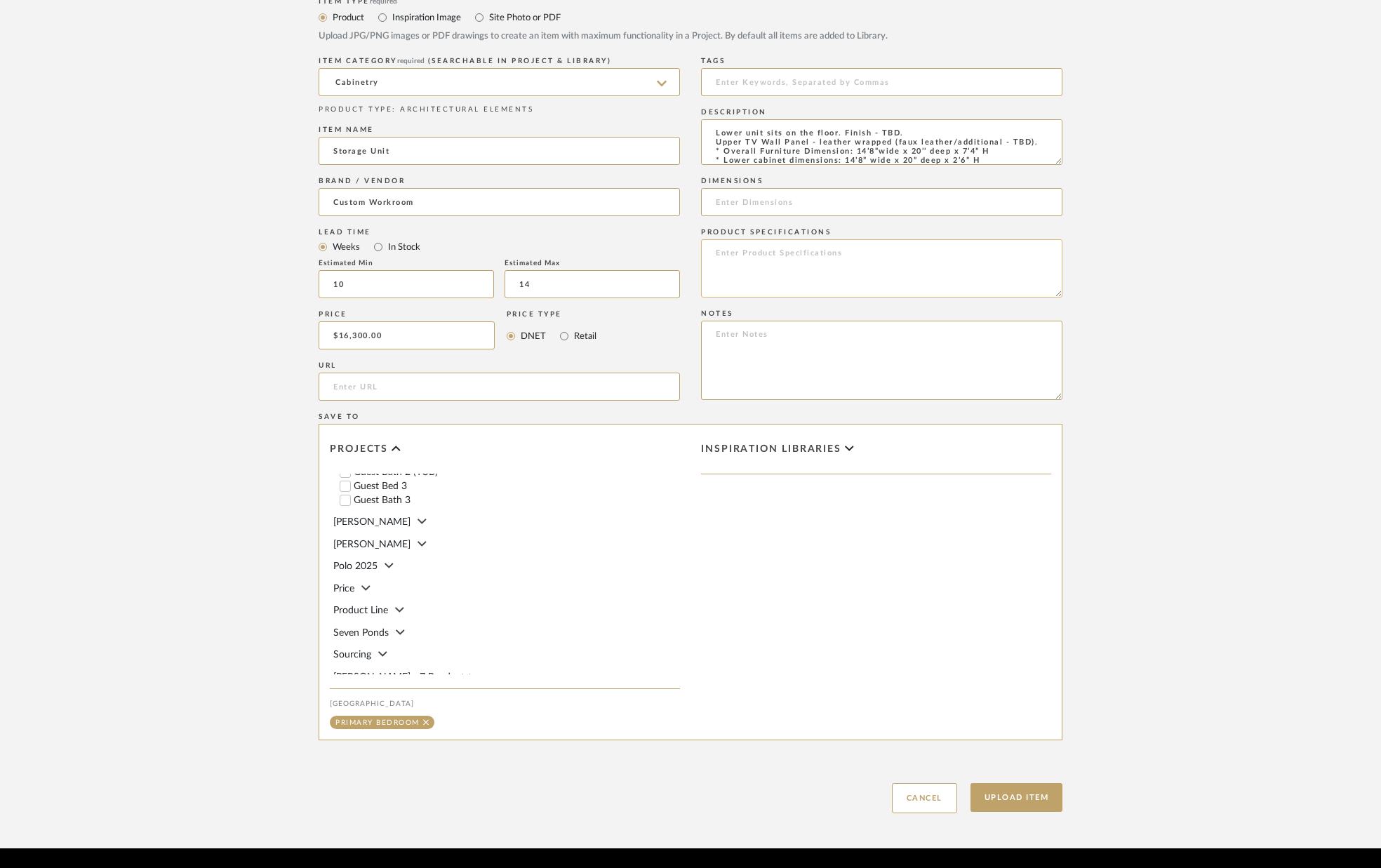
scroll to position [685, 0]
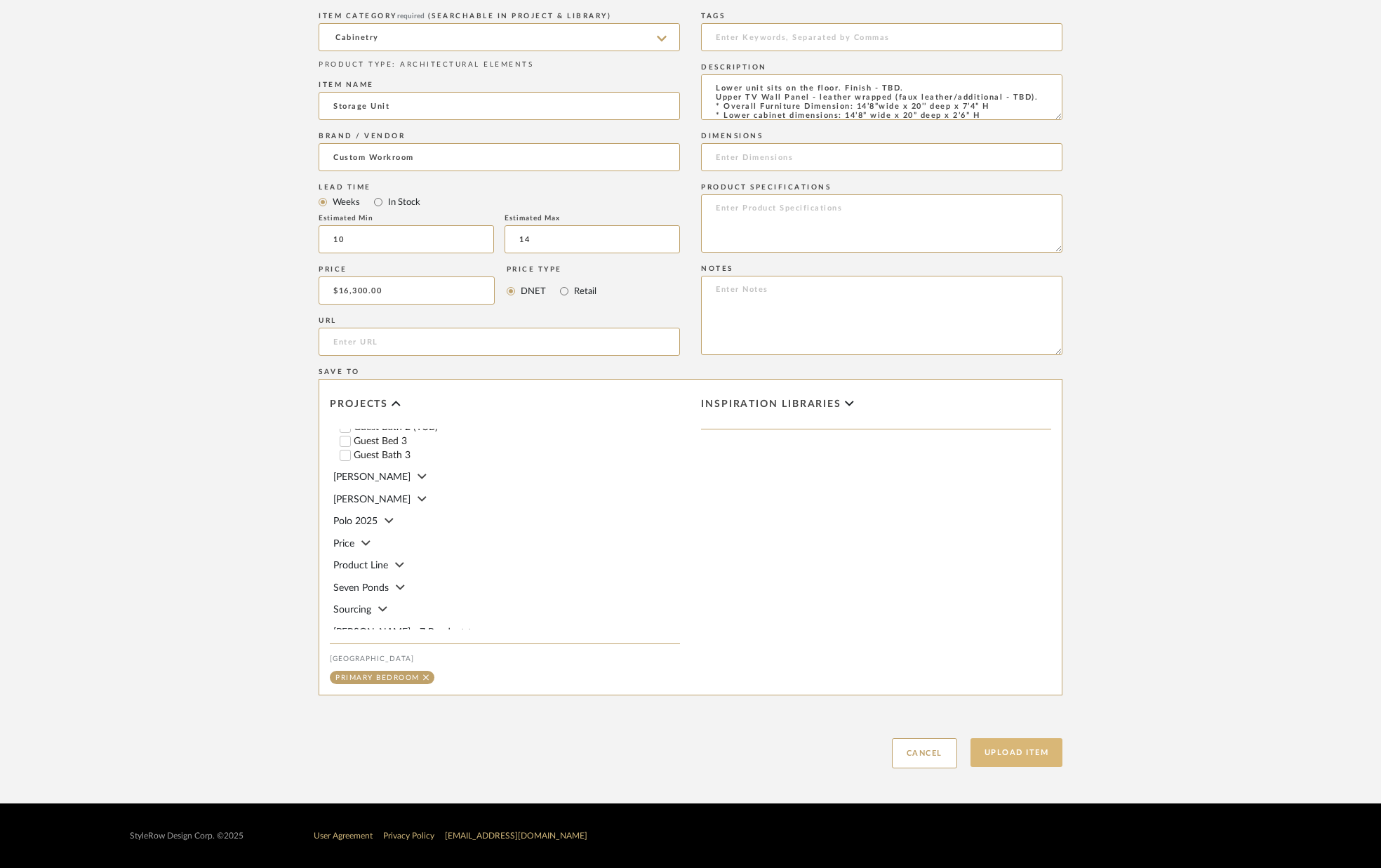
click at [1018, 748] on button "Upload Item" at bounding box center [1016, 752] width 93 height 28
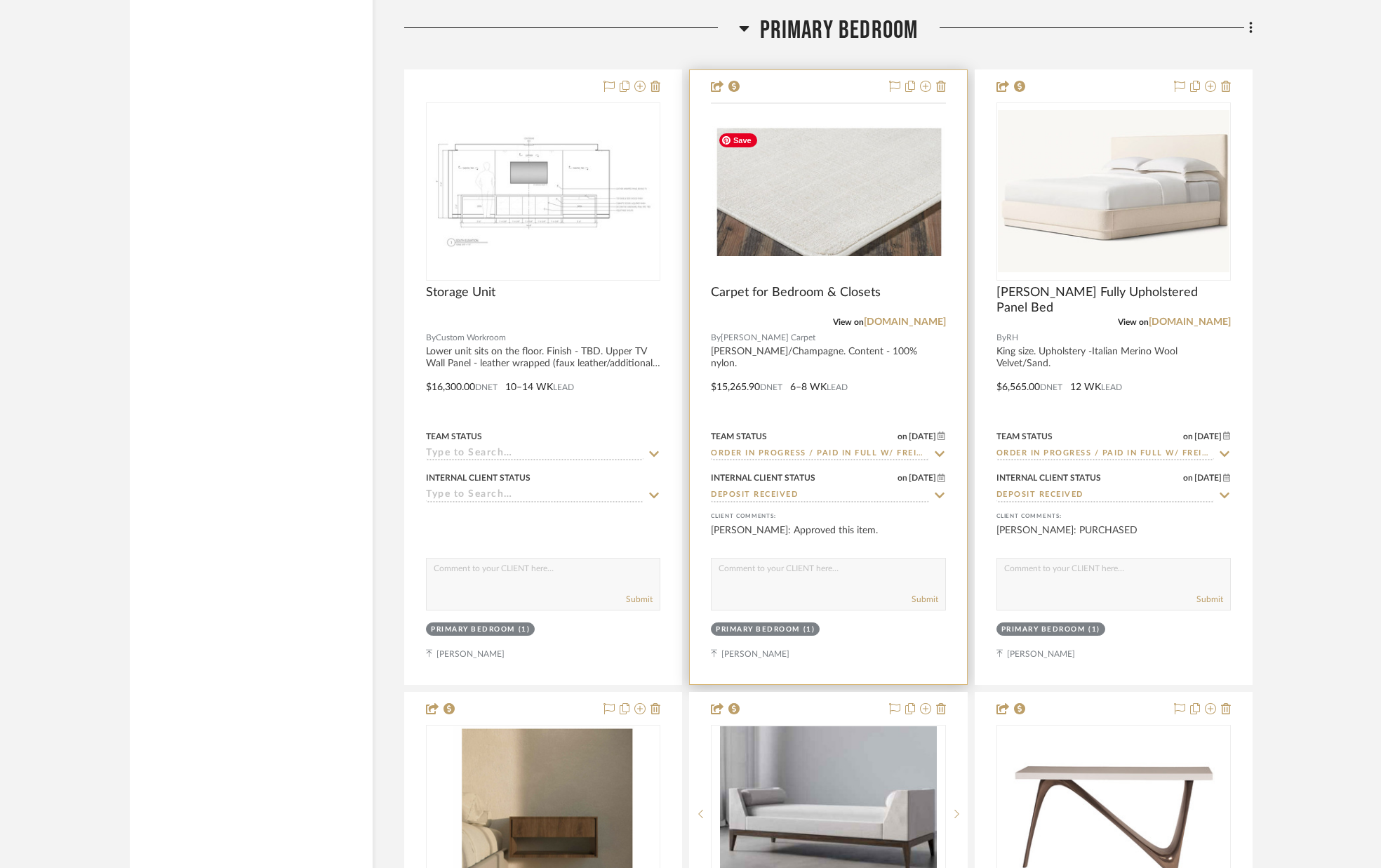
scroll to position [6432, 0]
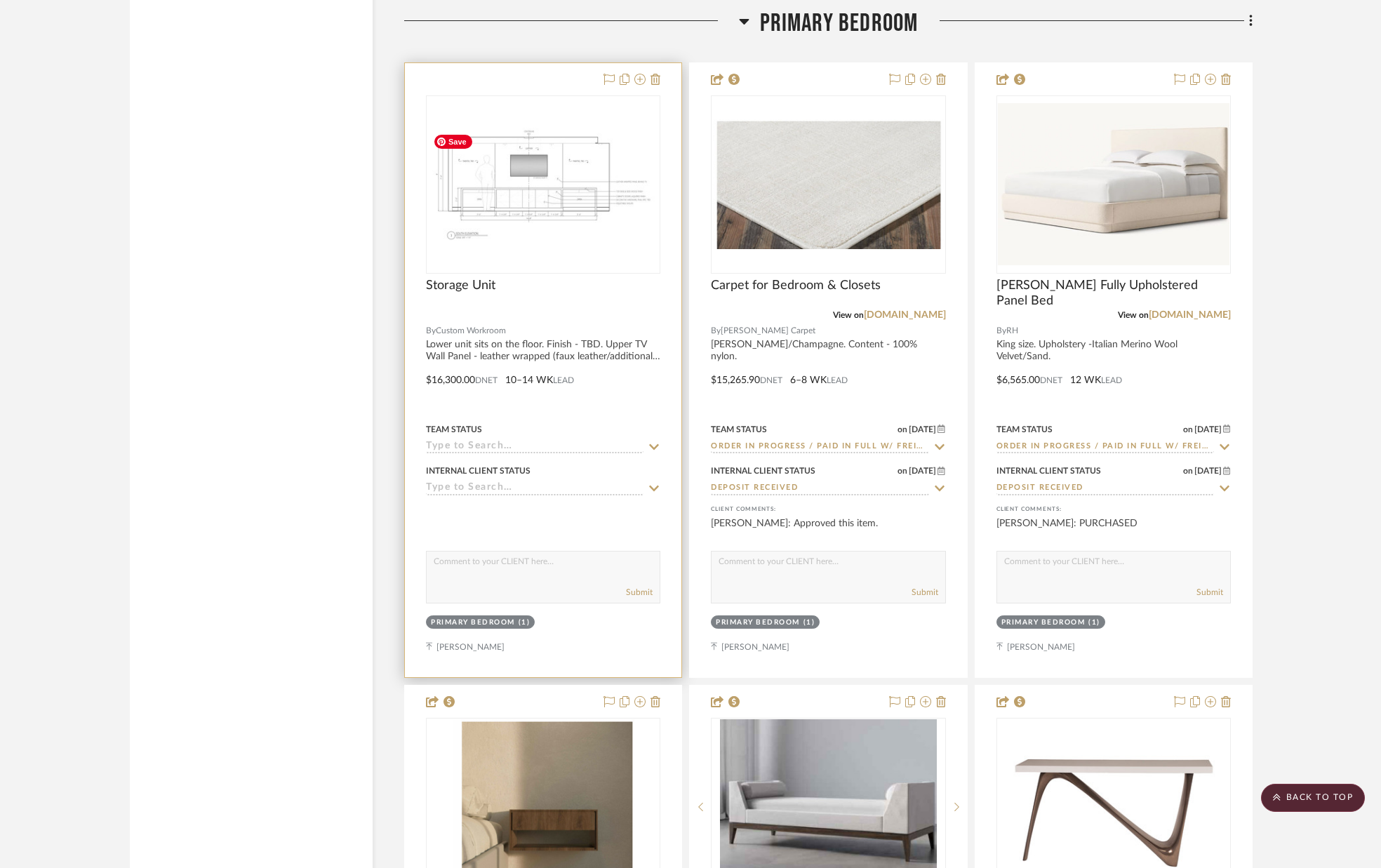
click at [536, 238] on img "0" at bounding box center [542, 184] width 231 height 113
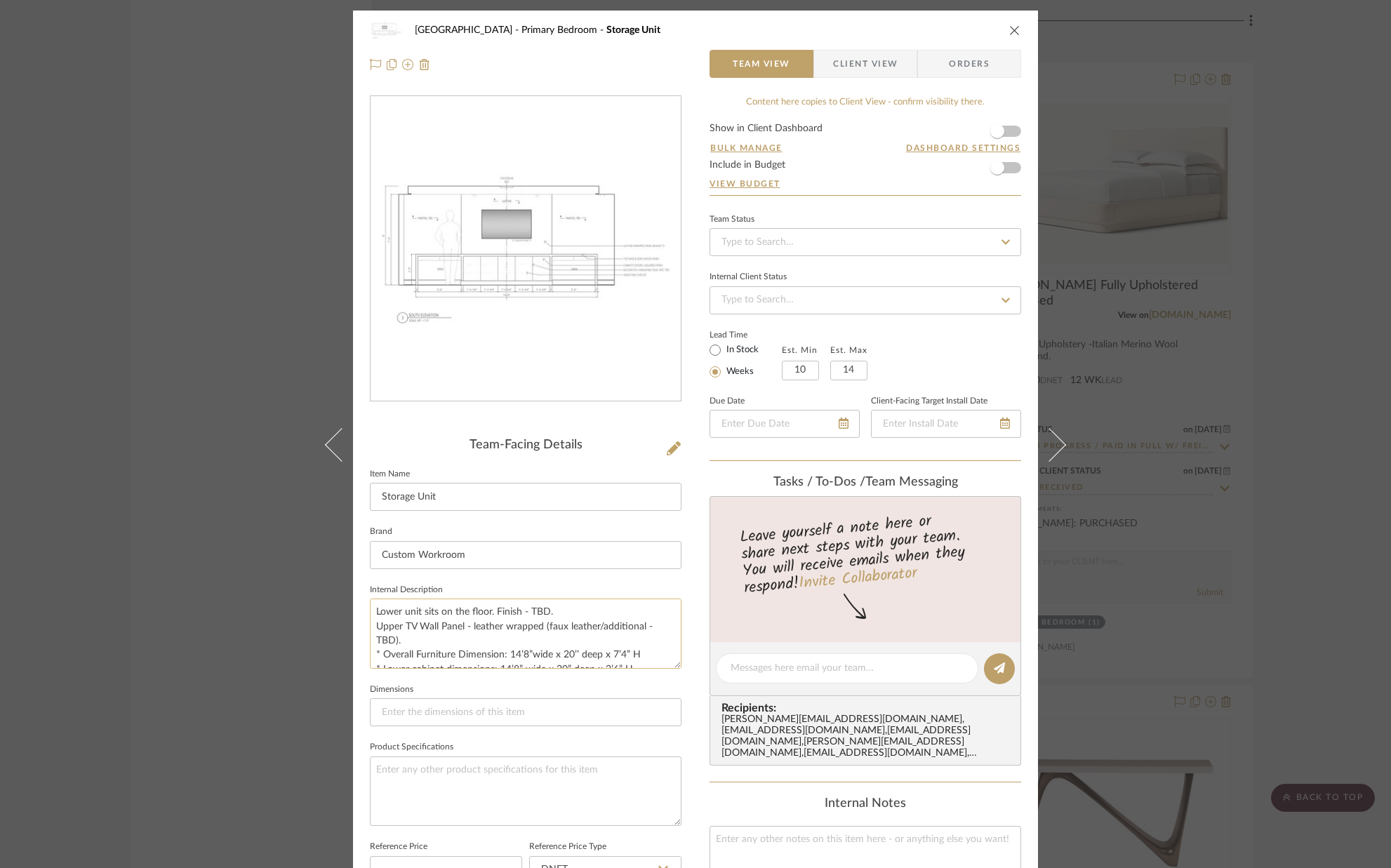
click at [402, 628] on textarea "Lower unit sits on the floor. Finish - TBD. Upper TV Wall Panel - leather wrapp…" at bounding box center [525, 633] width 312 height 69
type textarea "Lower unit sits on the floor. Finish - TBD. TV Wall Panel - leather wrapped (fa…"
click at [559, 680] on fieldset "Dimensions" at bounding box center [525, 703] width 312 height 47
click at [1006, 132] on span "button" at bounding box center [997, 131] width 31 height 31
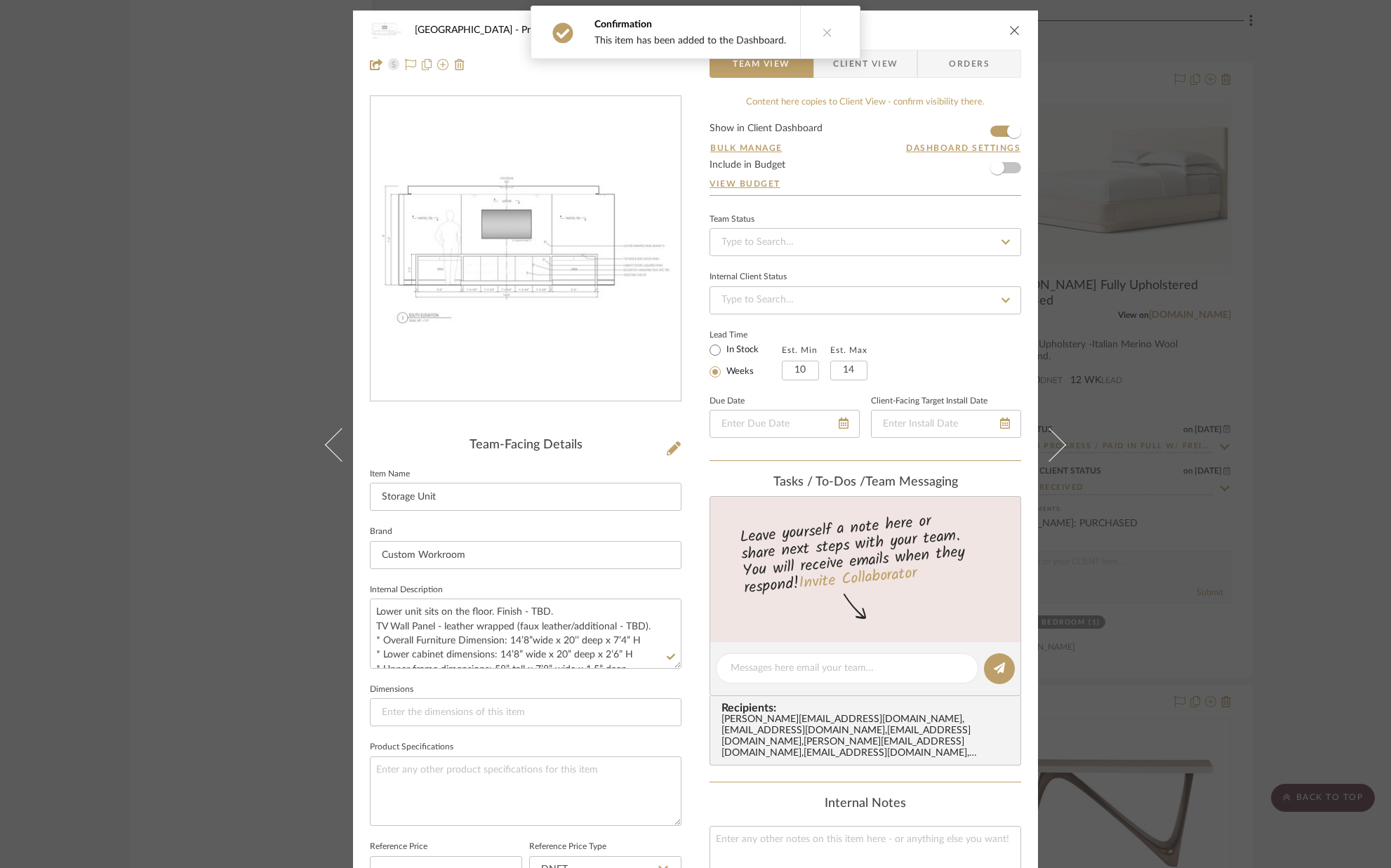
click at [1009, 31] on icon "close" at bounding box center [1015, 30] width 12 height 12
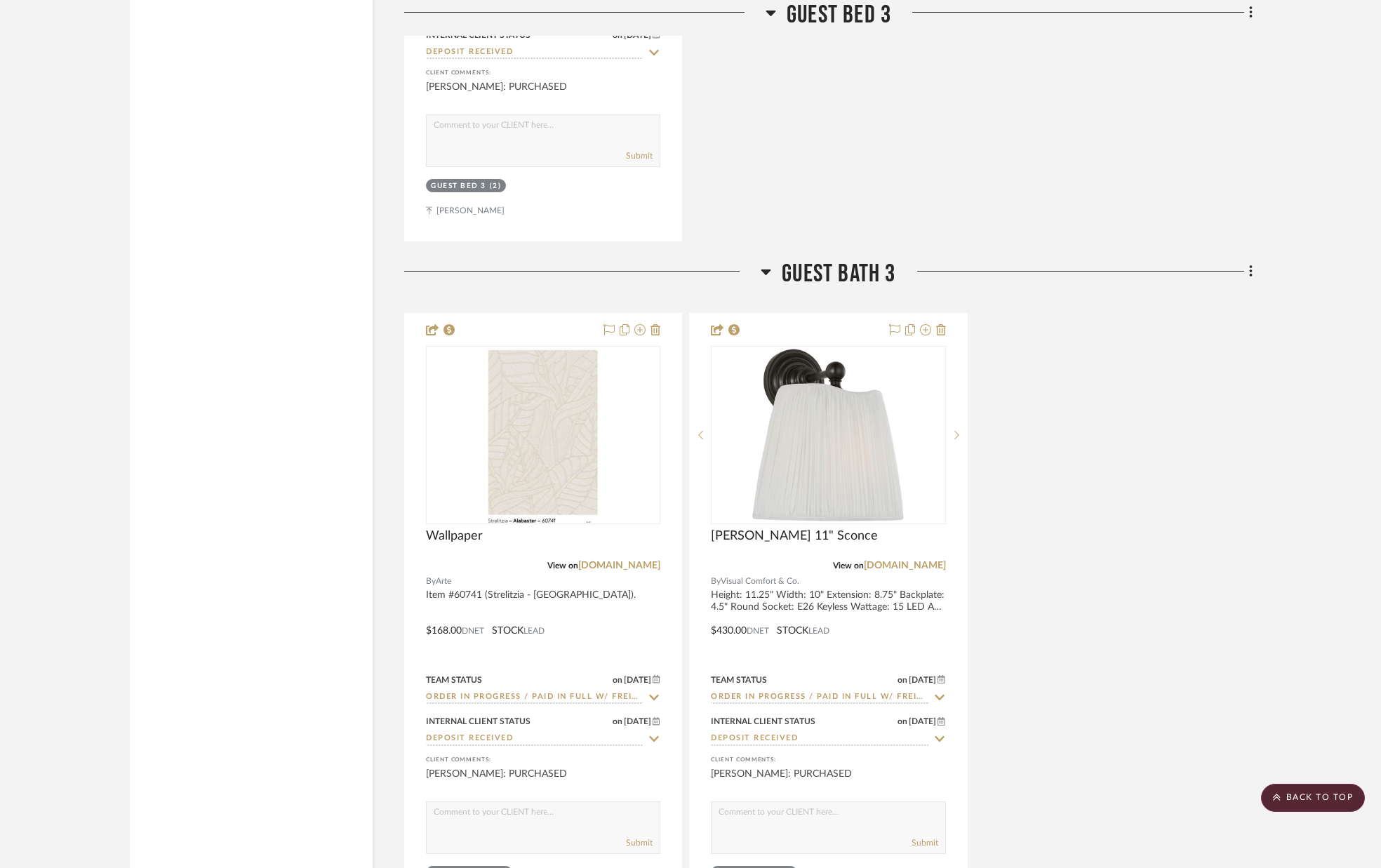
scroll to position [12160, 0]
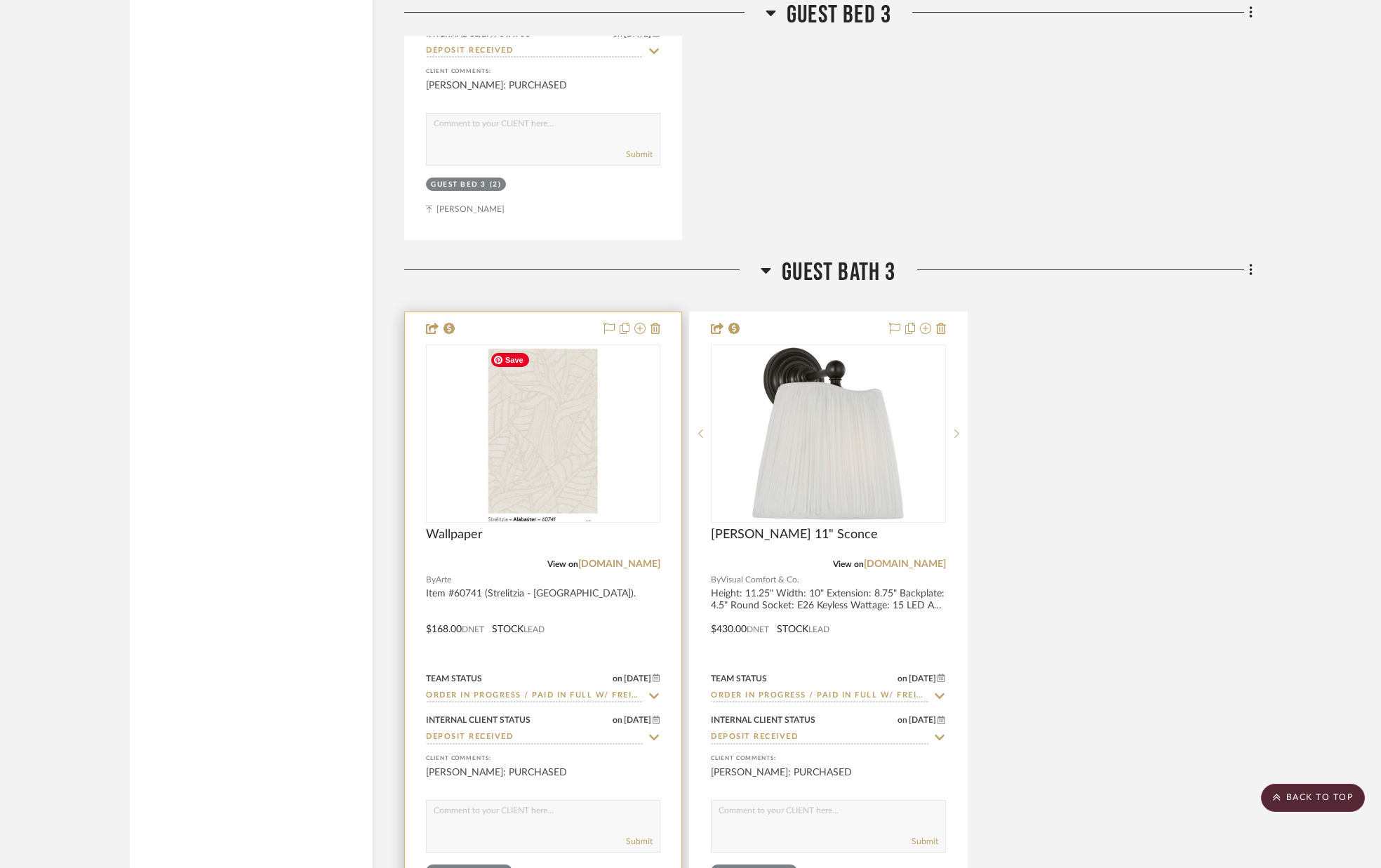
click at [525, 426] on img "0" at bounding box center [543, 433] width 118 height 175
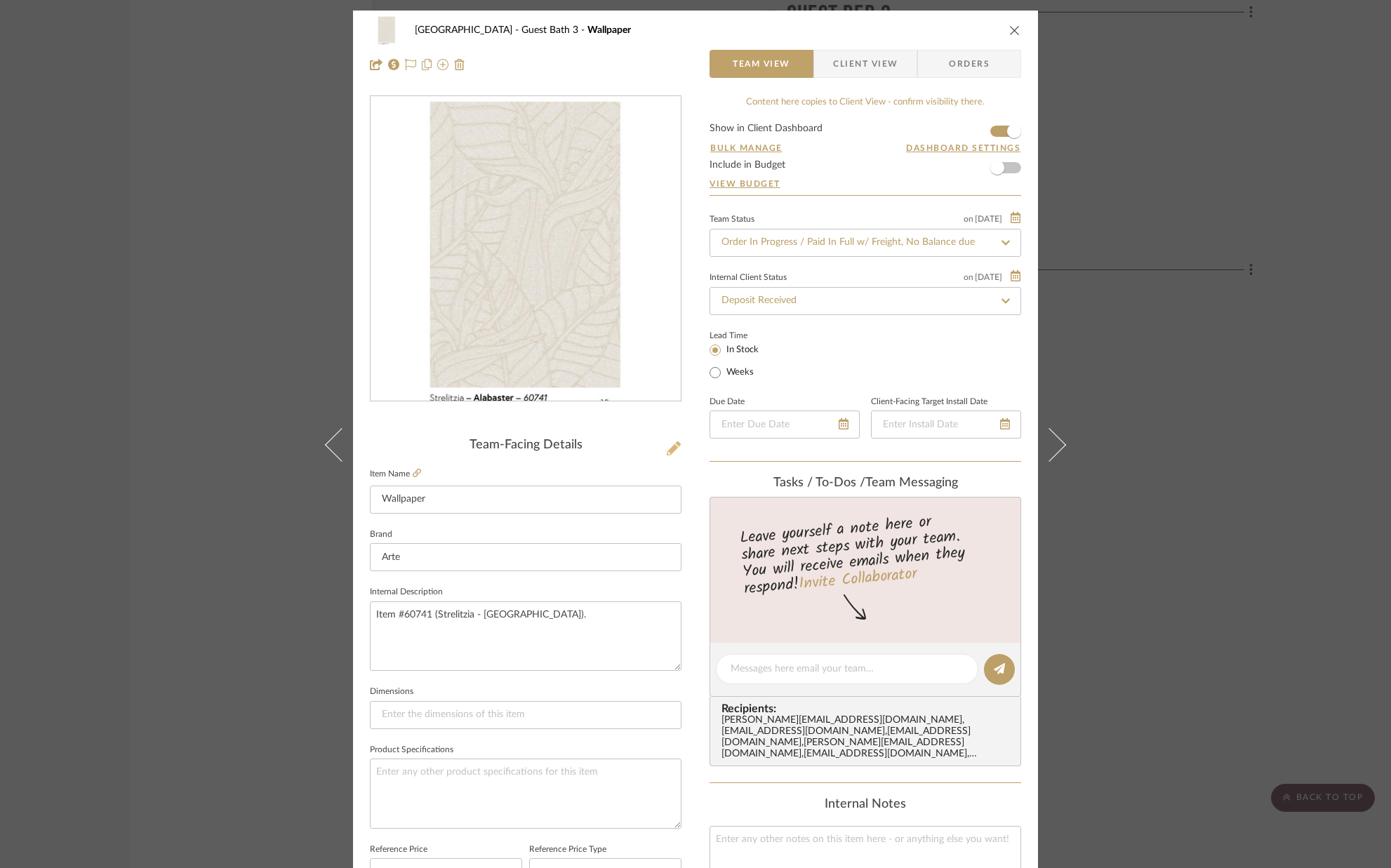
click at [670, 455] on icon at bounding box center [674, 449] width 14 height 14
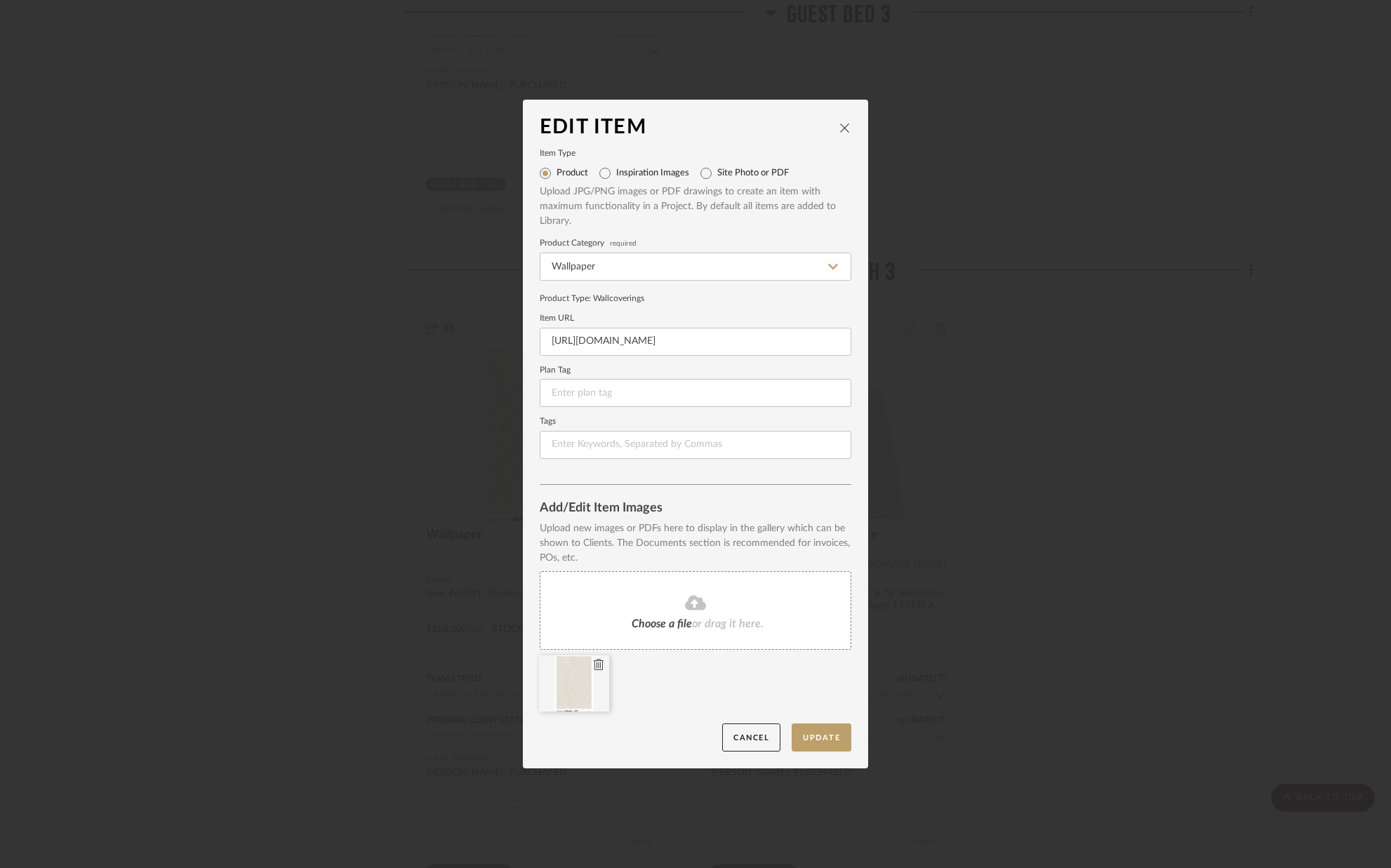
click at [594, 668] on icon at bounding box center [598, 664] width 10 height 12
drag, startPoint x: 565, startPoint y: 344, endPoint x: 835, endPoint y: 355, distance: 270.2
click at [836, 356] on form "Item Type Product Inspiration Images Site Photo or PDF Upload JPG/PNG images or…" at bounding box center [696, 305] width 312 height 309
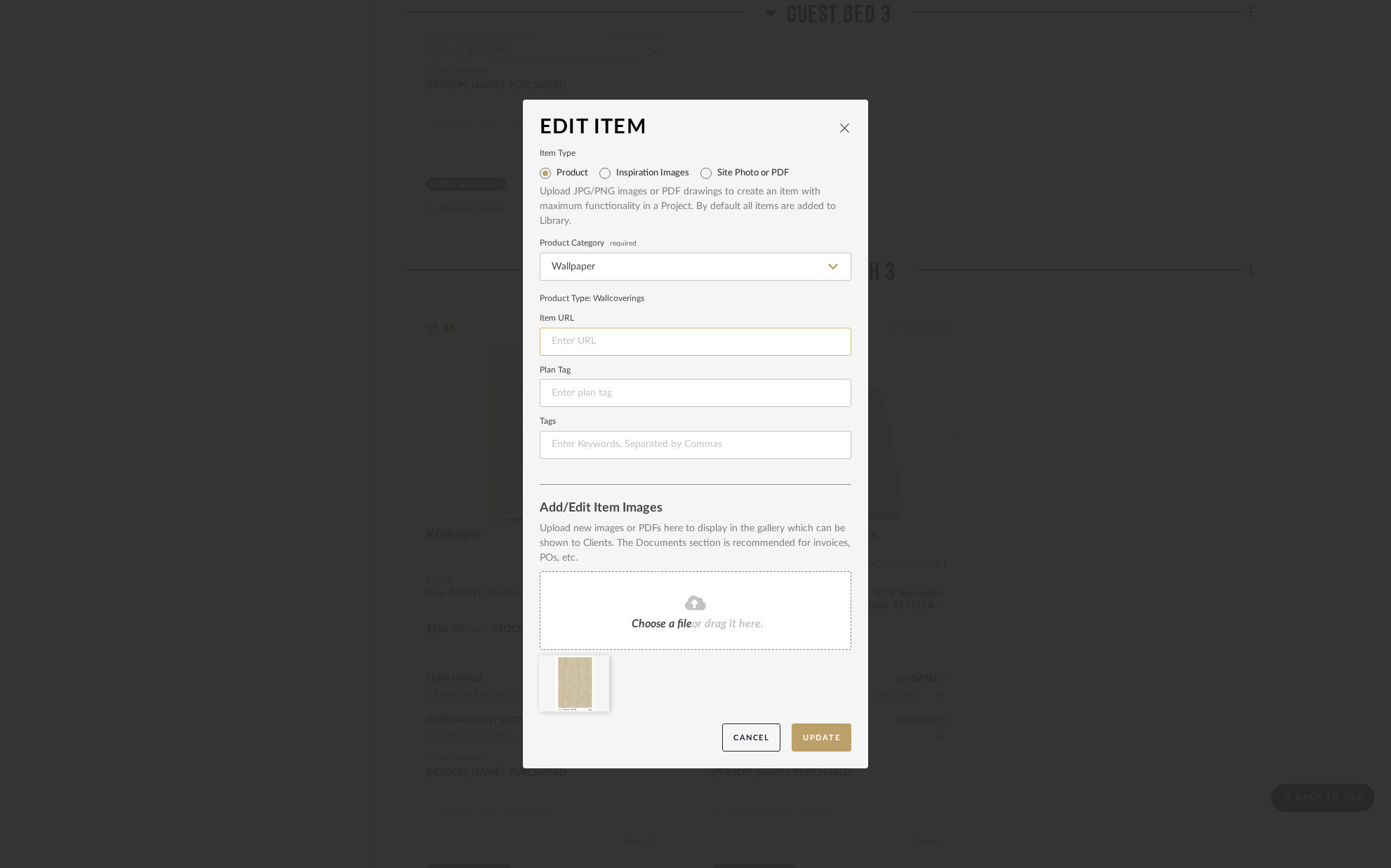
paste input "[URL][DOMAIN_NAME]"
type input "[URL][DOMAIN_NAME]"
click at [810, 733] on button "Update" at bounding box center [821, 737] width 60 height 28
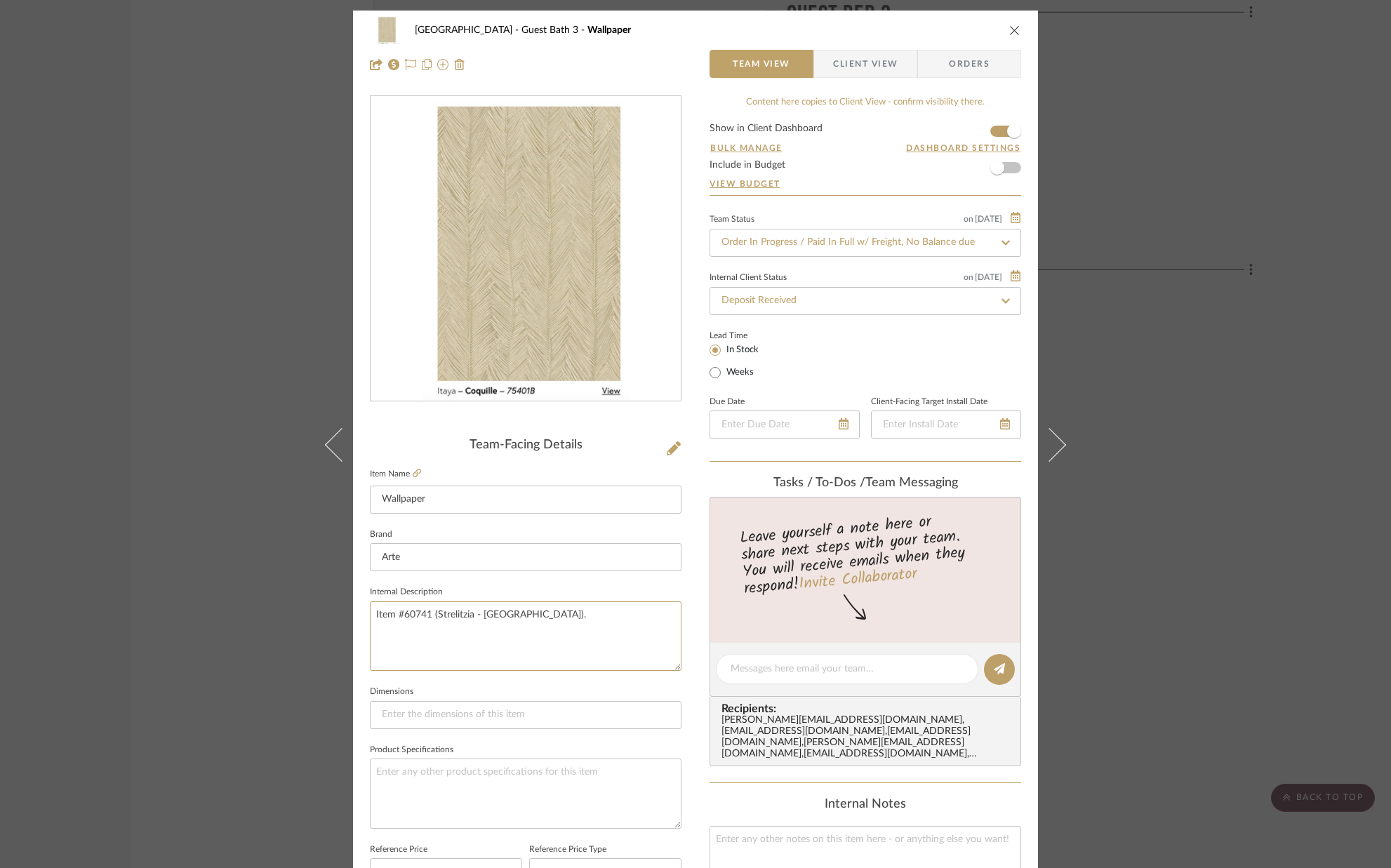
drag, startPoint x: 515, startPoint y: 611, endPoint x: 290, endPoint y: 610, distance: 225.0
click at [293, 611] on div "Palm Beach Guest Bath 3 Wallpaper Team View Client View Orders Team-Facing Deta…" at bounding box center [695, 434] width 1391 height 868
paste textarea "Itaya – Coquille – 75401B"
click at [449, 615] on textarea "Itaya – Coquille – 75401B" at bounding box center [525, 636] width 312 height 69
click at [545, 611] on textarea "Itaya – Coquille – (Item #75401B" at bounding box center [525, 636] width 312 height 69
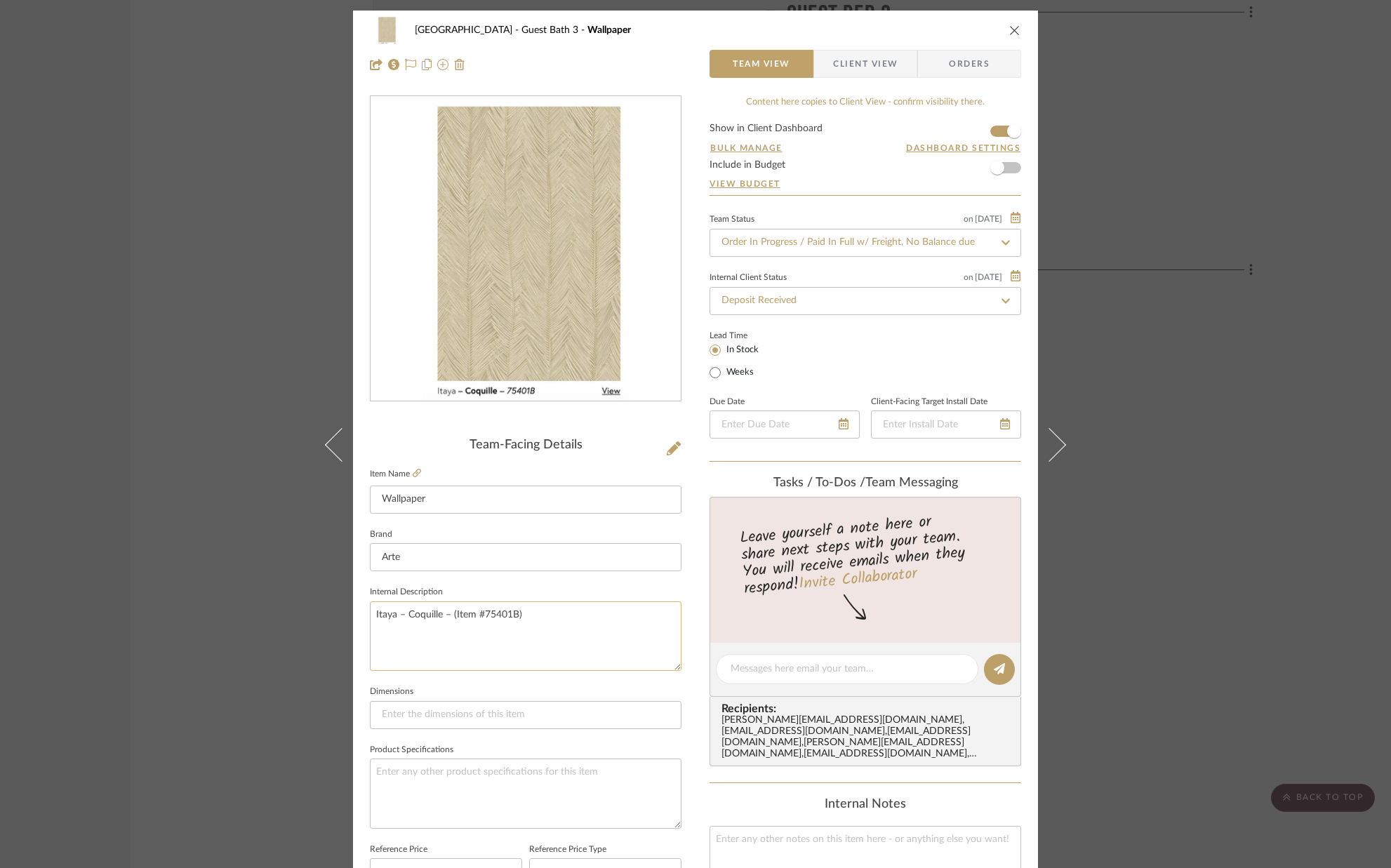
click at [447, 616] on textarea "Itaya – Coquille – (Item #75401B)" at bounding box center [525, 636] width 312 height 69
click at [402, 613] on textarea "Itaya – Coquille (Item #75401B)" at bounding box center [525, 636] width 312 height 69
click at [519, 613] on textarea "Itaya/Coquille (Item #75401B)" at bounding box center [525, 636] width 312 height 69
type textarea "Itaya/Coquille (Item #75401B)."
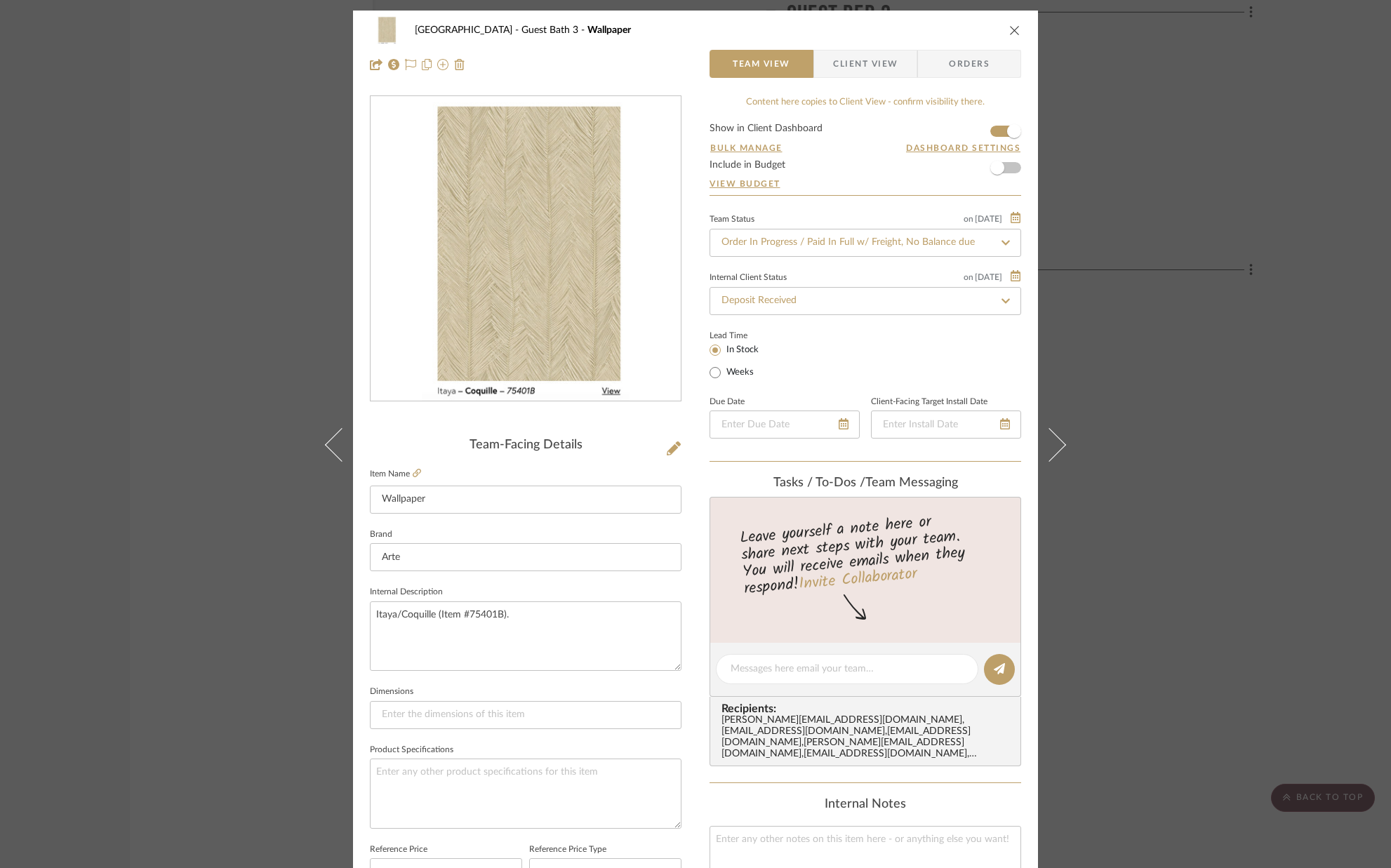
click at [518, 677] on sr-form-field "Internal Description Itaya/Coquille (Item #75401B)." at bounding box center [525, 632] width 312 height 100
click at [1000, 246] on icon at bounding box center [1005, 243] width 12 height 10
click at [999, 247] on icon at bounding box center [1005, 243] width 12 height 10
type input "[DATE]"
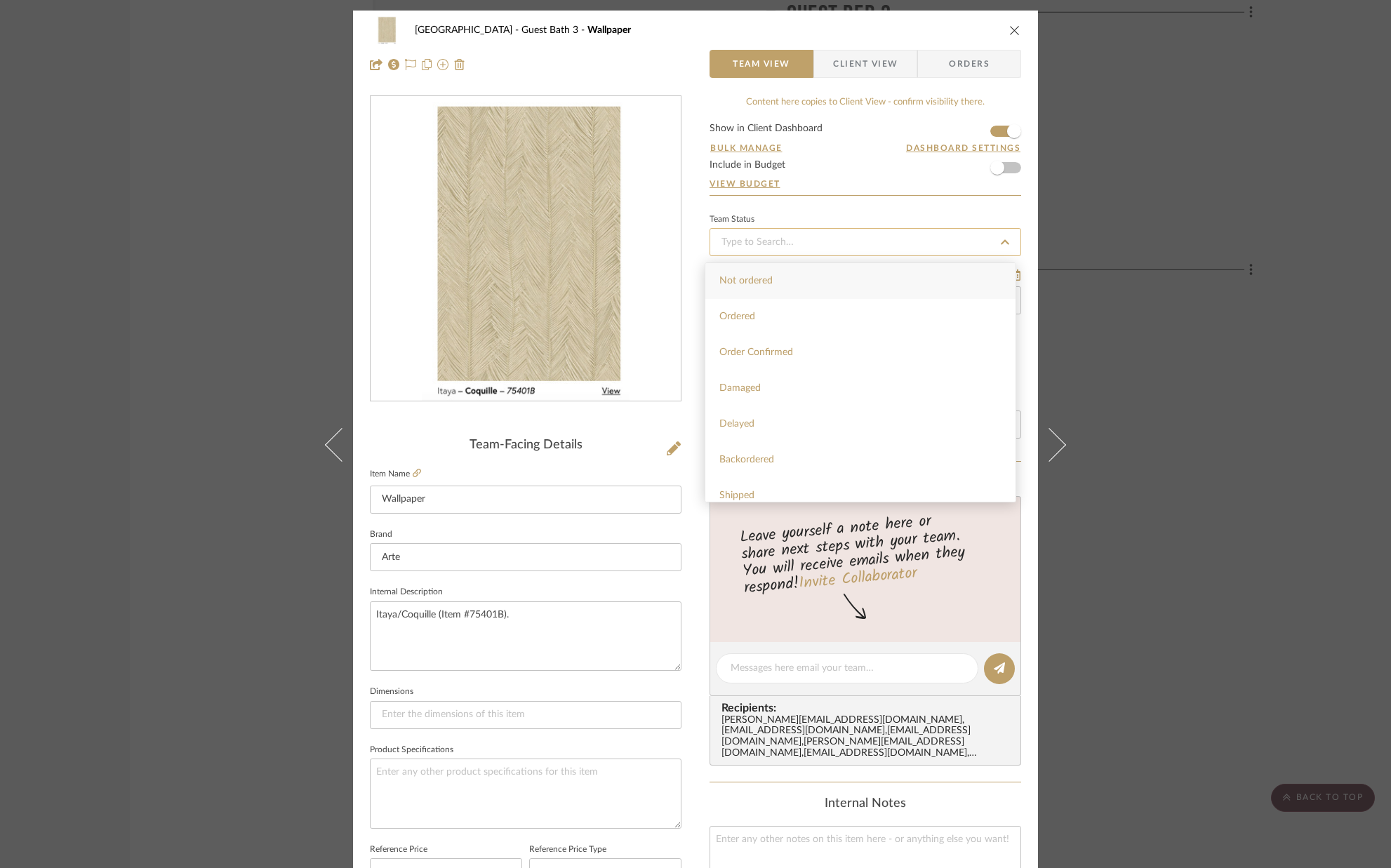
type input "[DATE]"
click at [1027, 280] on div "Palm Beach Guest Bath 3 Wallpaper Team View Client View Orders Team-Facing Deta…" at bounding box center [696, 658] width 685 height 1296
click at [909, 306] on input "Deposit Received" at bounding box center [866, 300] width 312 height 28
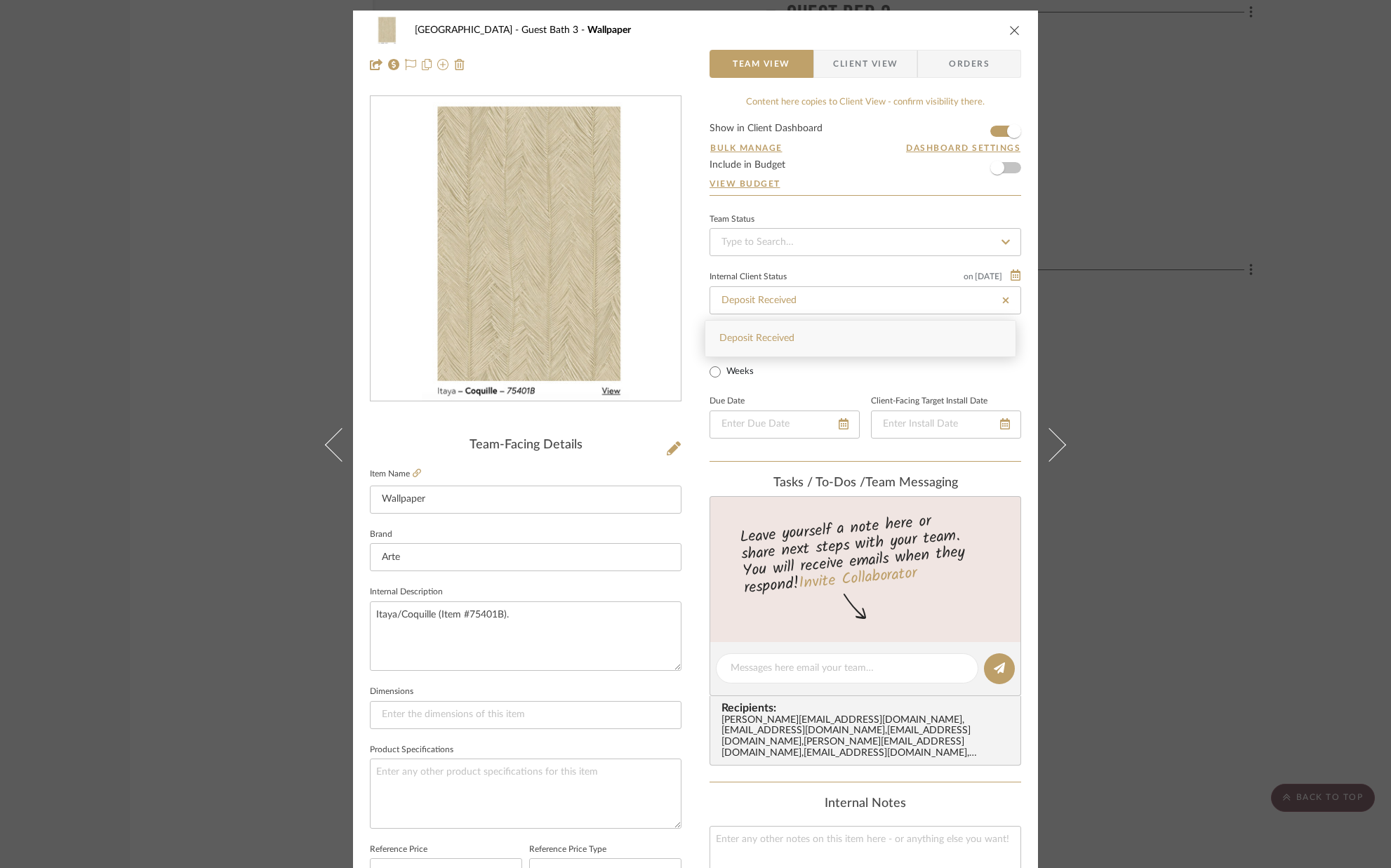
click at [999, 302] on icon at bounding box center [1005, 300] width 12 height 10
type input "[DATE]"
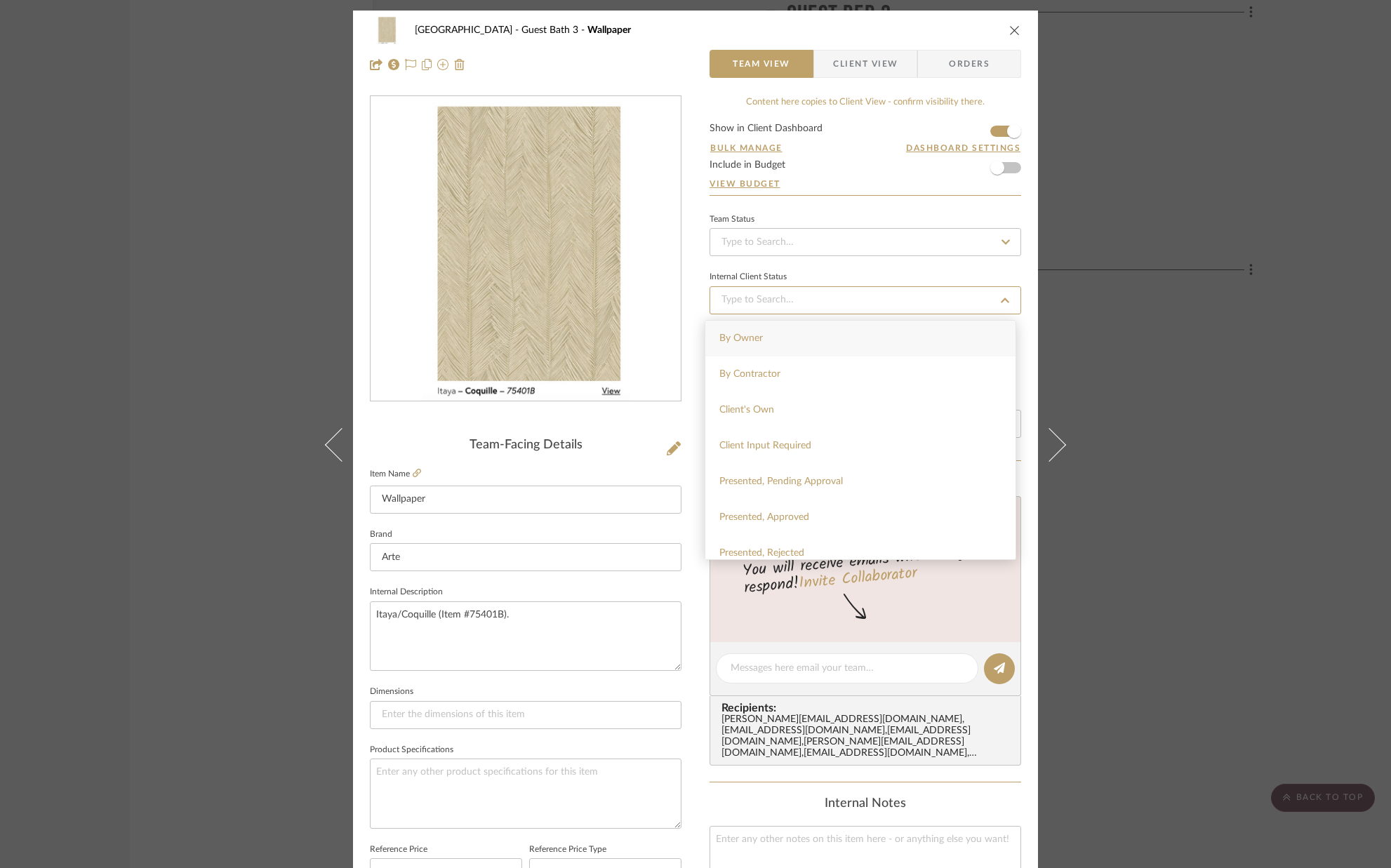
type input "[DATE]"
click at [1022, 308] on div "Palm Beach Guest Bath 3 Wallpaper Team View Client View Orders Team-Facing Deta…" at bounding box center [696, 658] width 685 height 1296
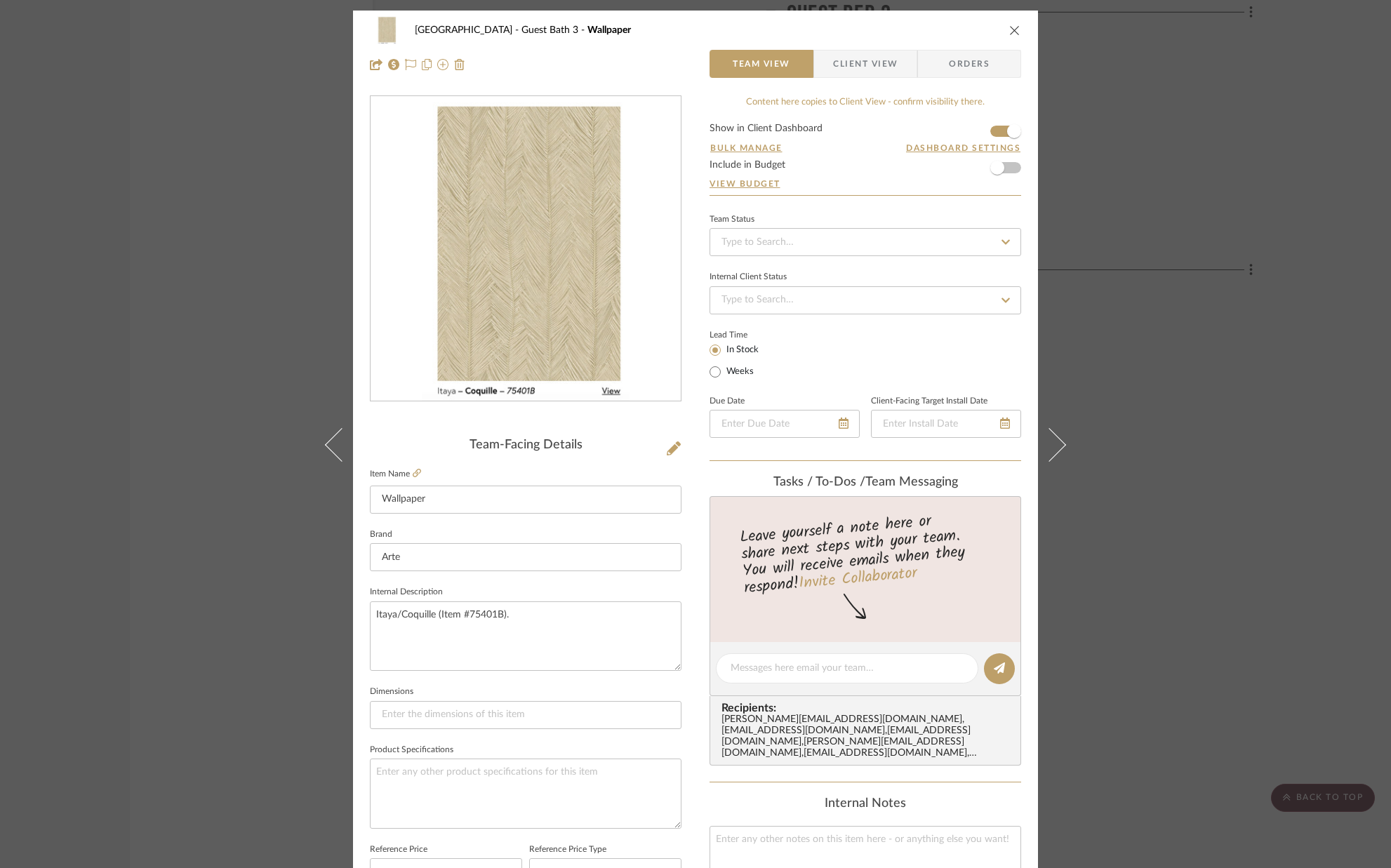
click at [686, 530] on div "Palm Beach Guest Bath 3 Wallpaper Team View Client View Orders Team-Facing Deta…" at bounding box center [696, 658] width 685 height 1296
click at [1009, 29] on icon "close" at bounding box center [1015, 30] width 12 height 12
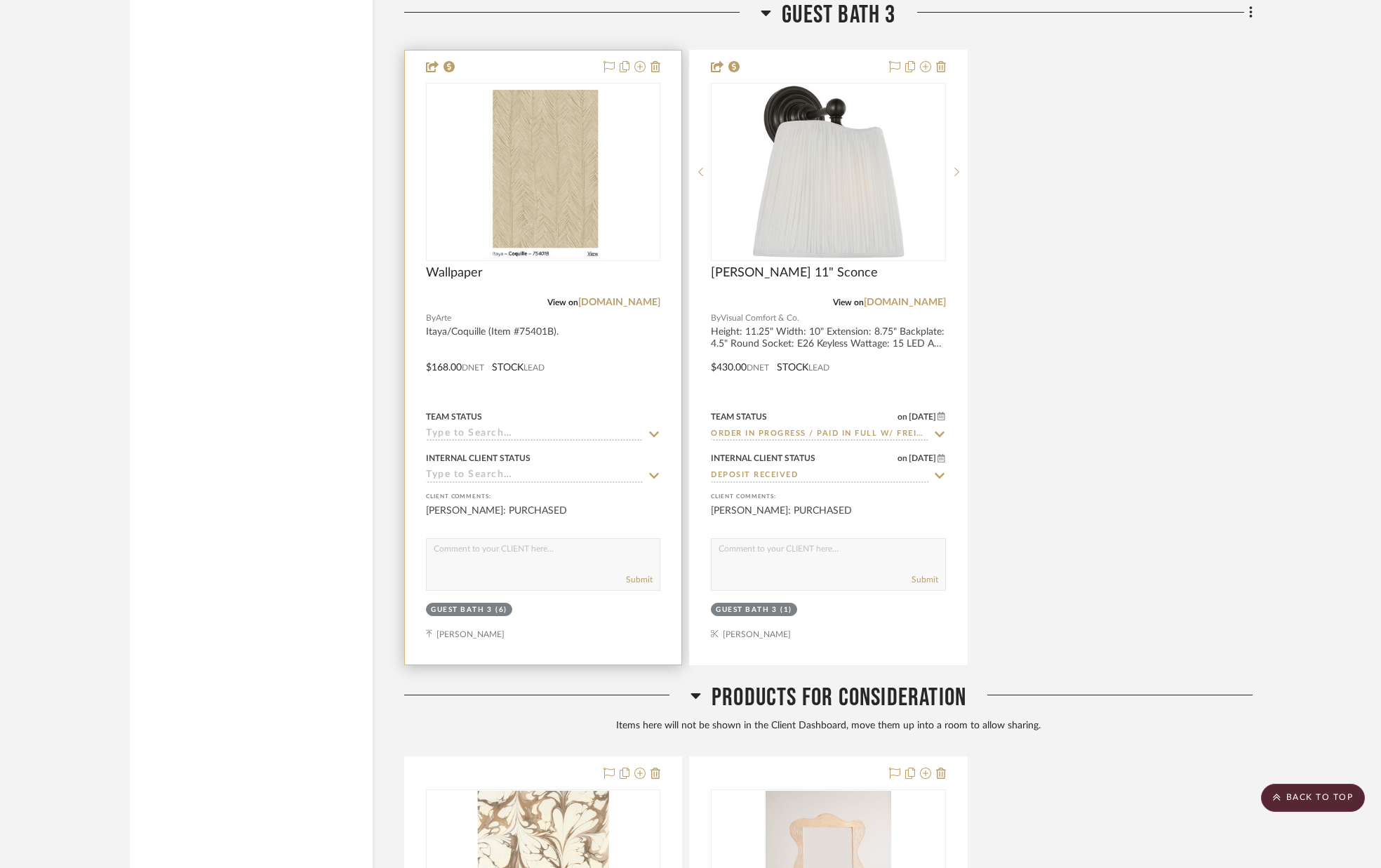
scroll to position [12424, 0]
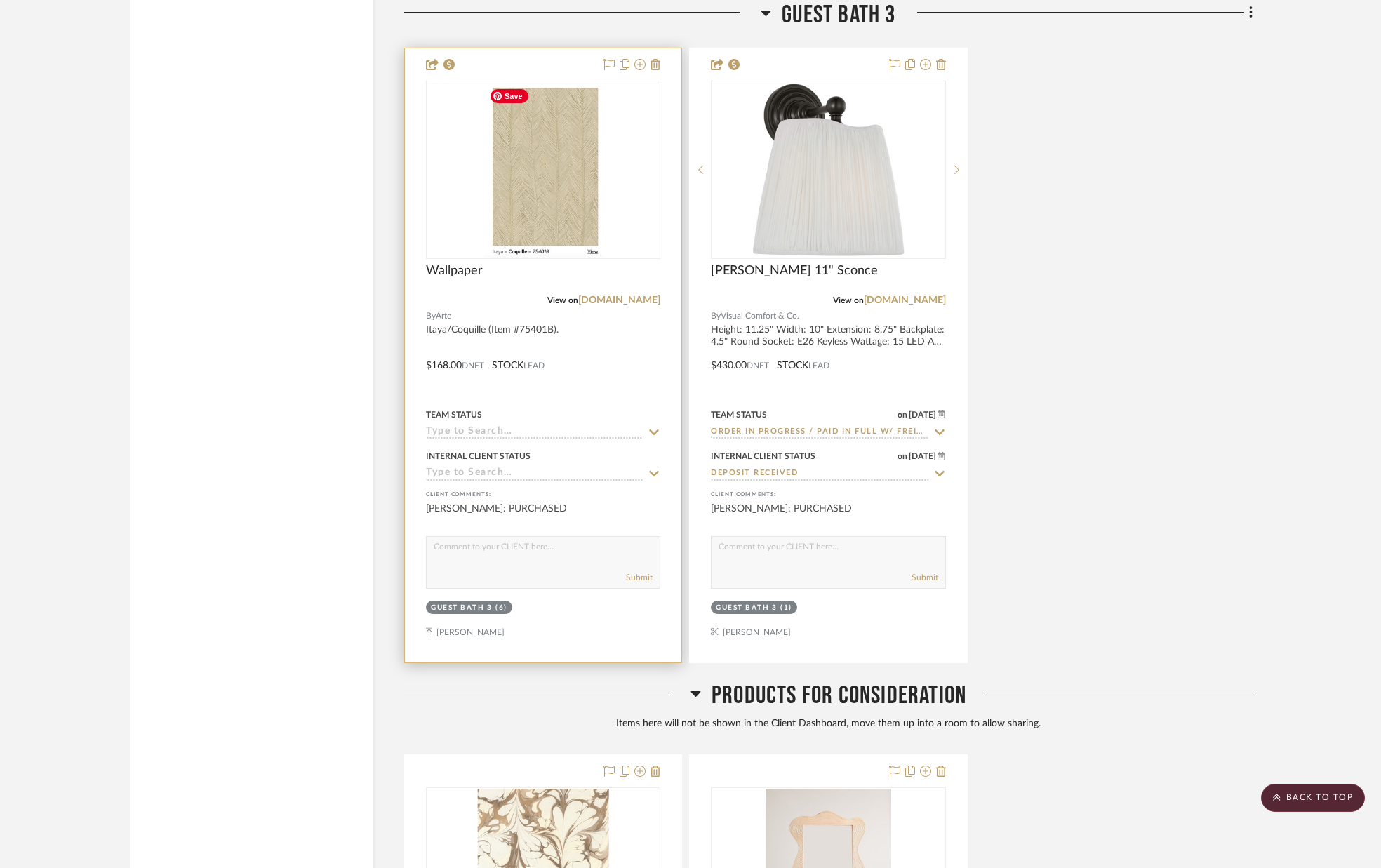
click at [546, 198] on img "0" at bounding box center [543, 170] width 120 height 175
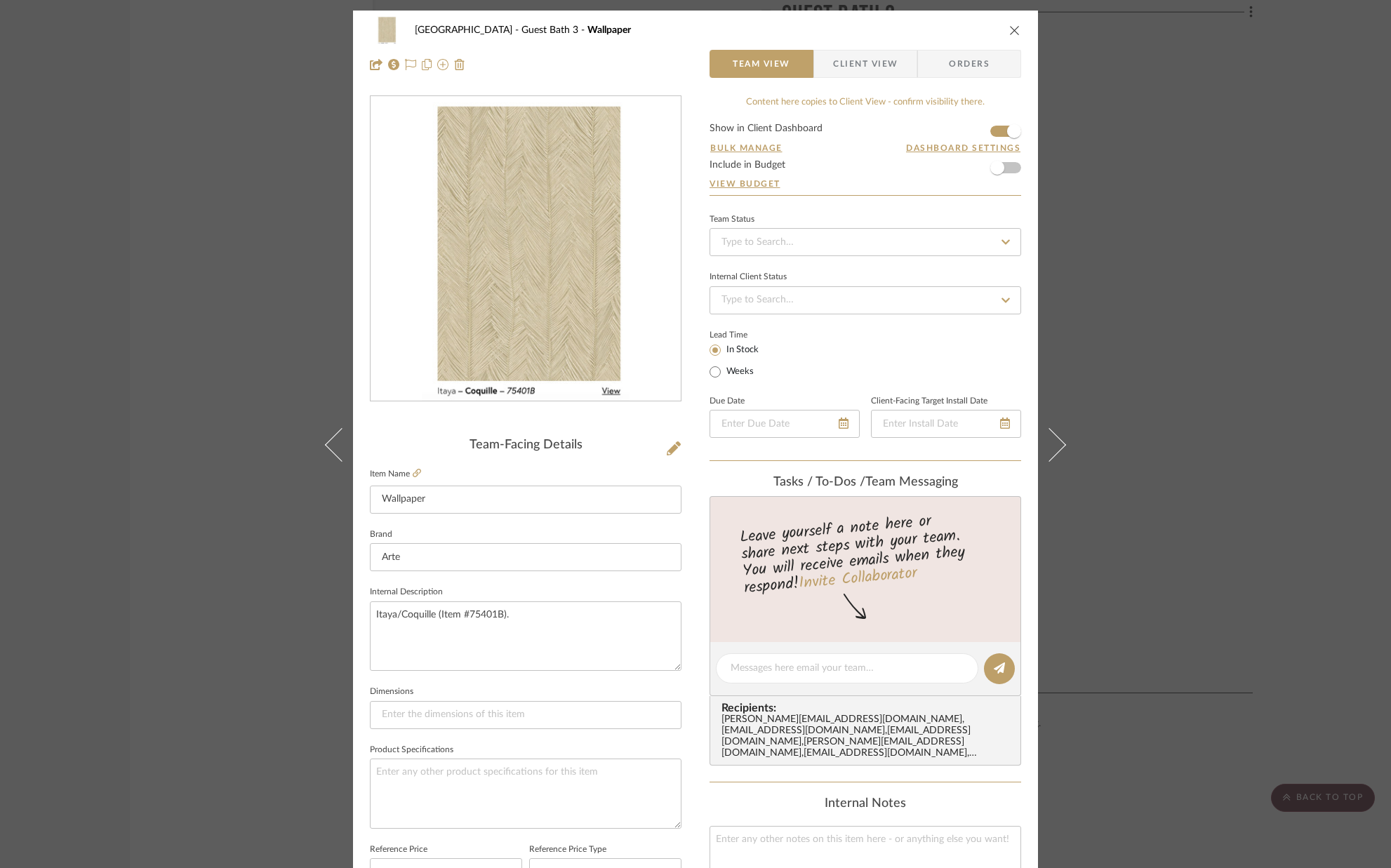
click at [844, 65] on span "Client View" at bounding box center [865, 64] width 65 height 28
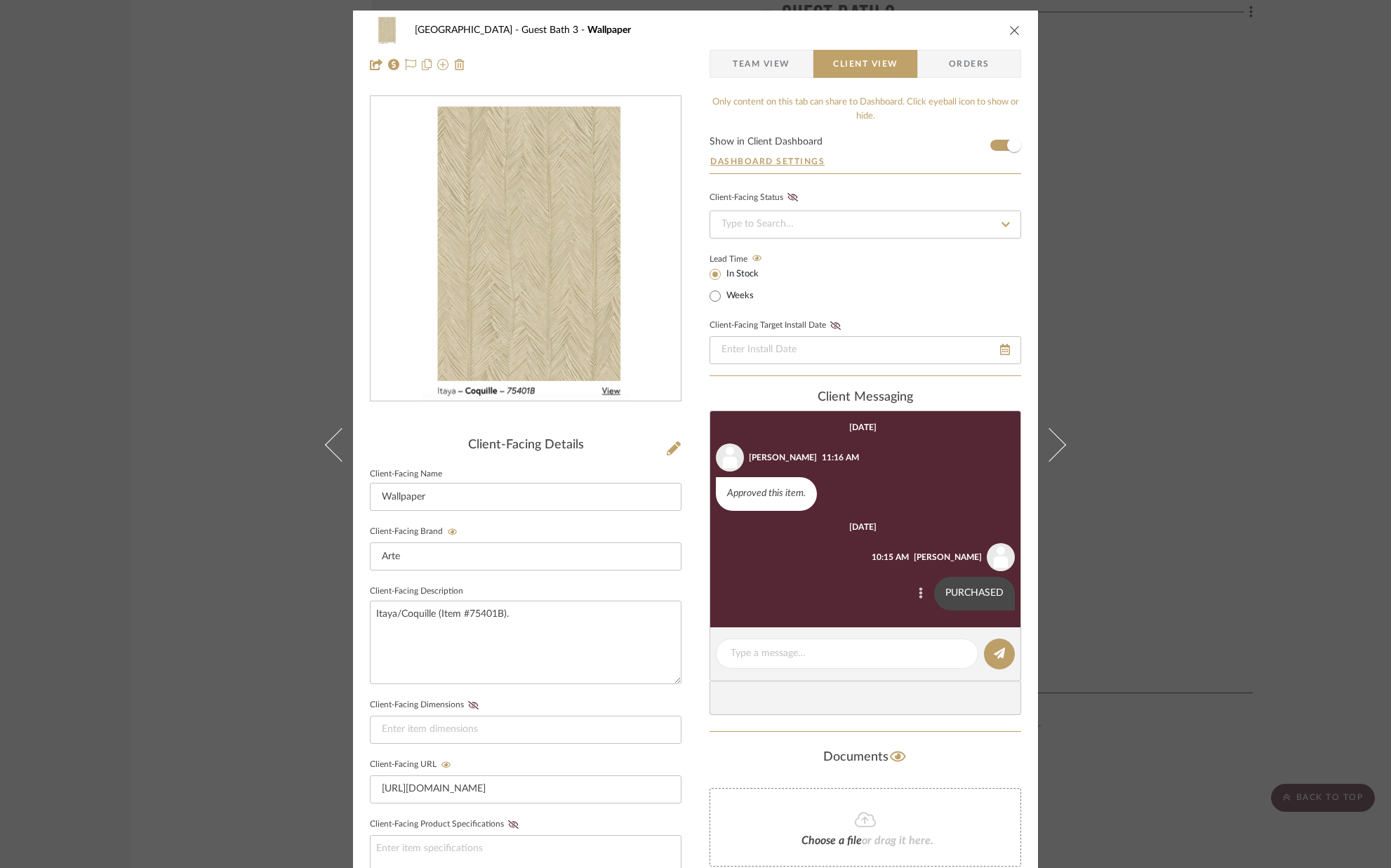
click at [919, 599] on button at bounding box center [921, 594] width 17 height 17
click at [824, 615] on span "Delete" at bounding box center [850, 614] width 58 height 12
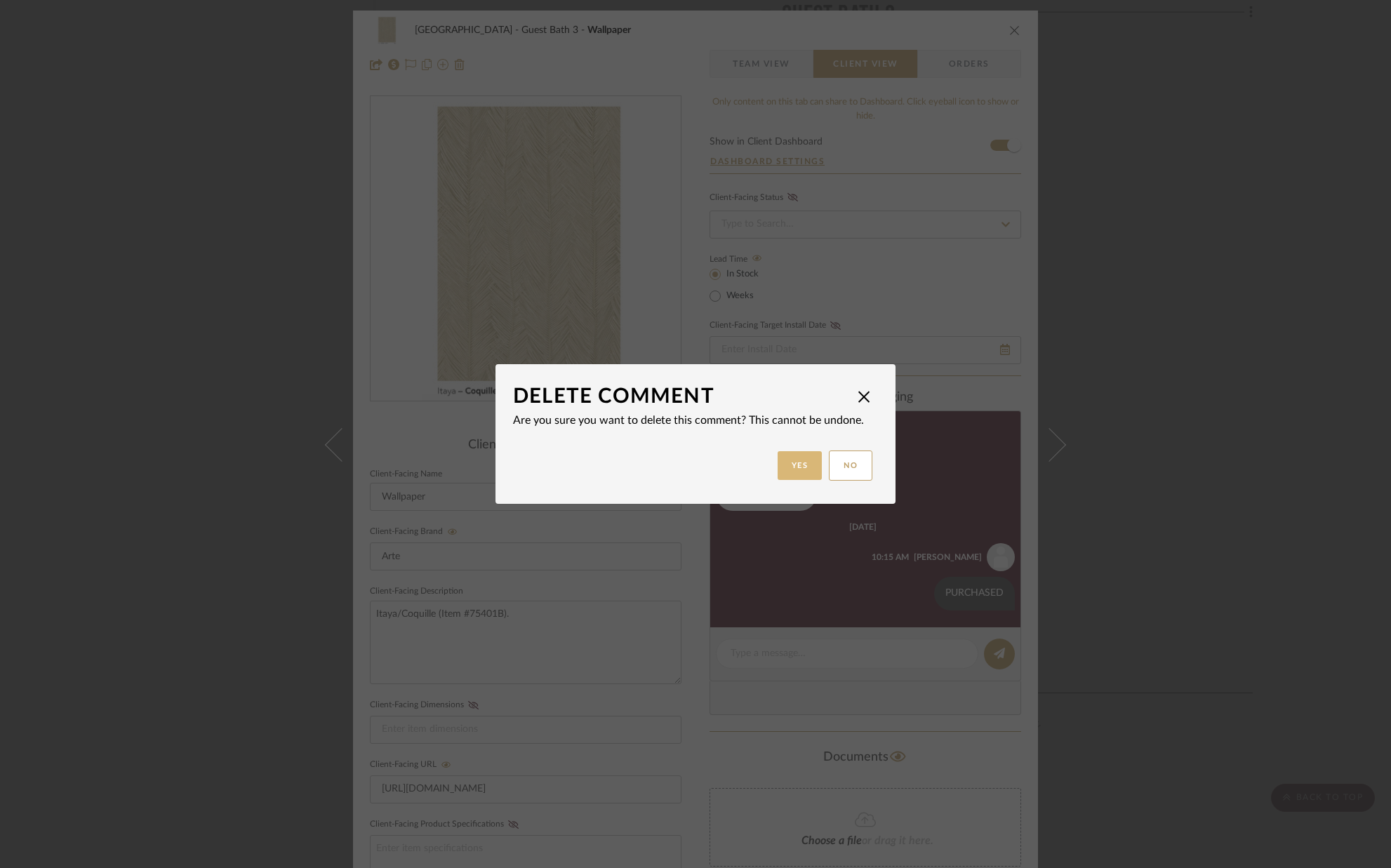
click at [796, 464] on button "Yes" at bounding box center [800, 465] width 45 height 28
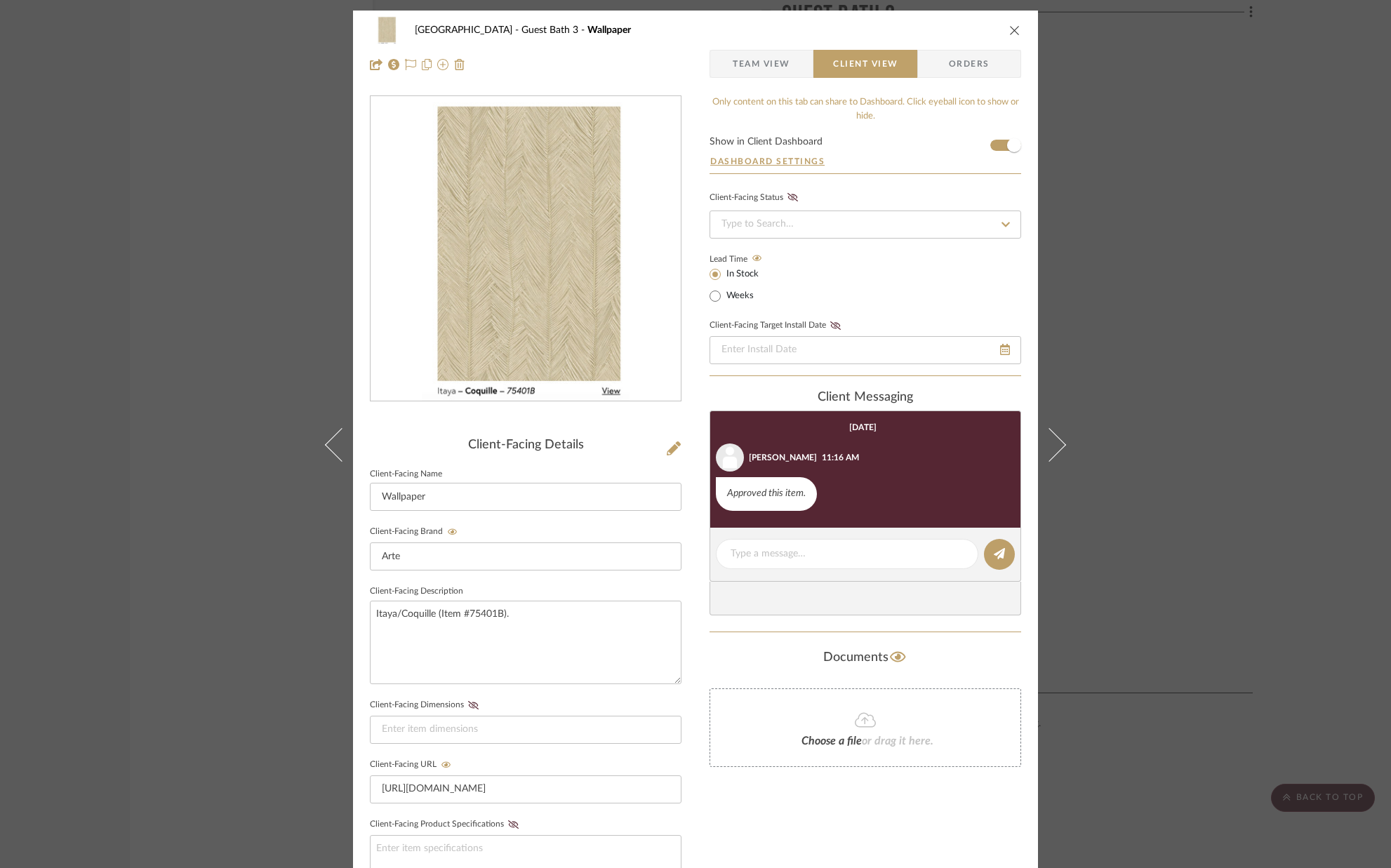
click at [1009, 27] on icon "close" at bounding box center [1015, 30] width 12 height 12
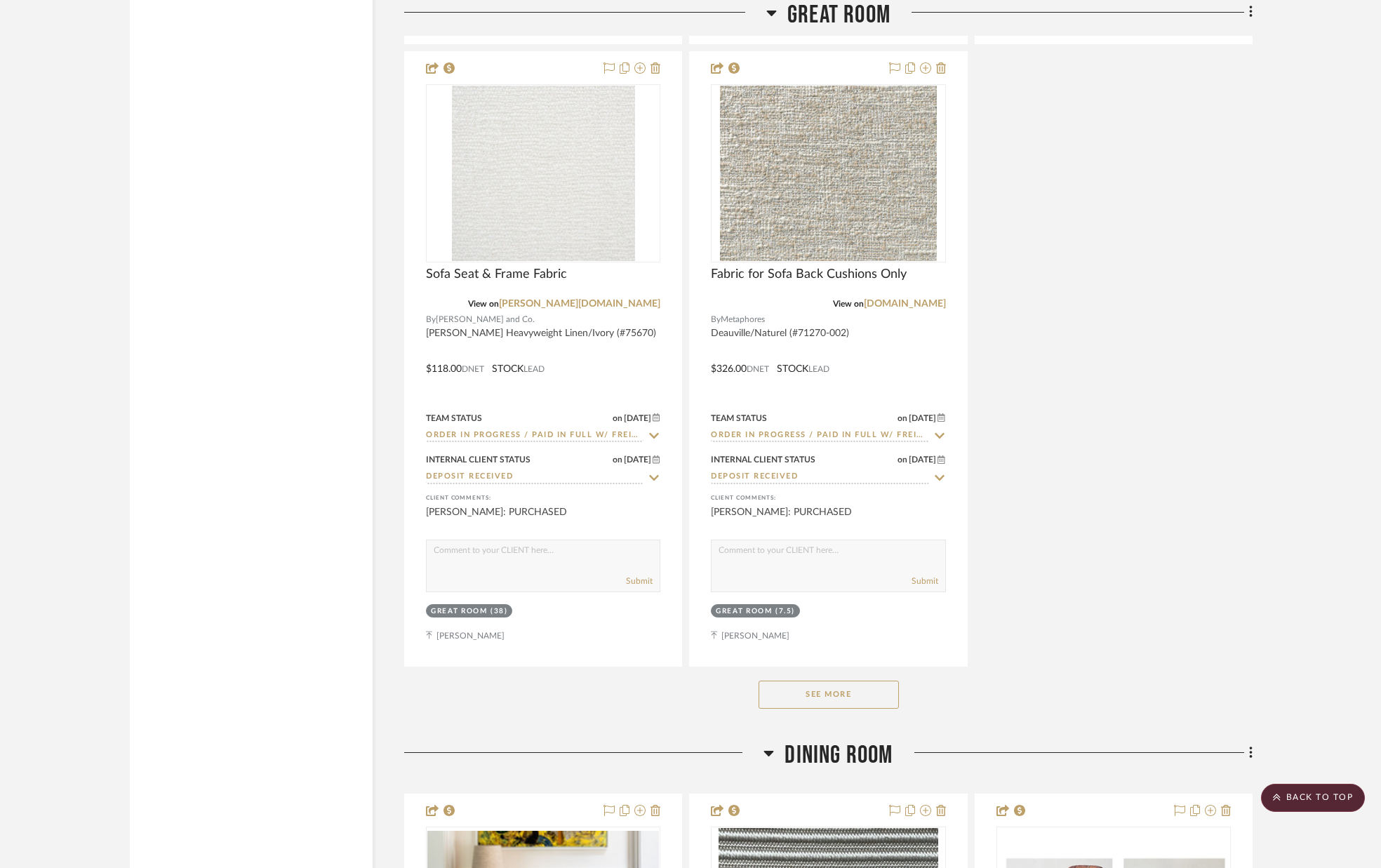
scroll to position [2887, 0]
click at [847, 690] on button "See More" at bounding box center [829, 692] width 141 height 28
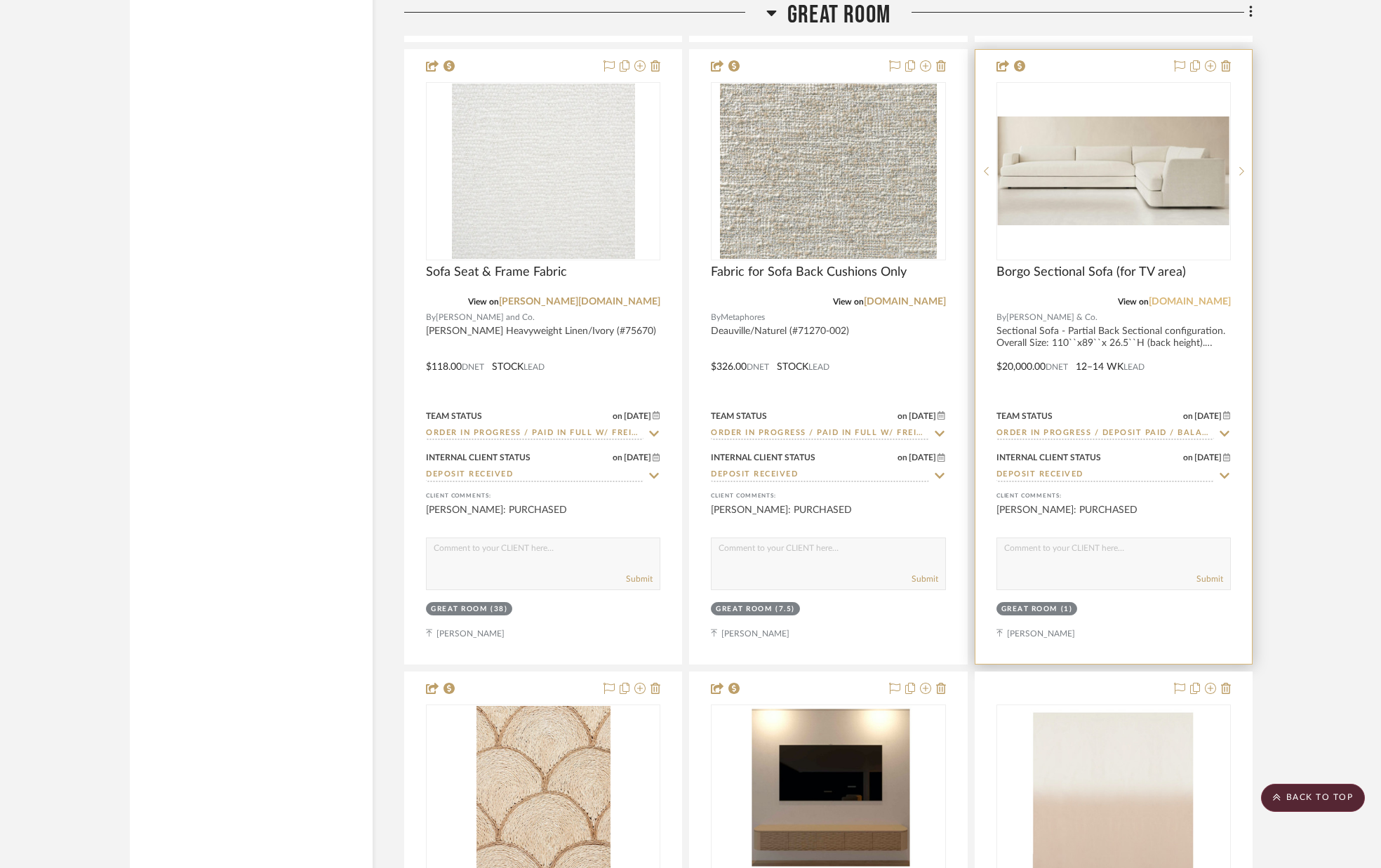
click at [1204, 302] on link "[DOMAIN_NAME]" at bounding box center [1189, 301] width 82 height 10
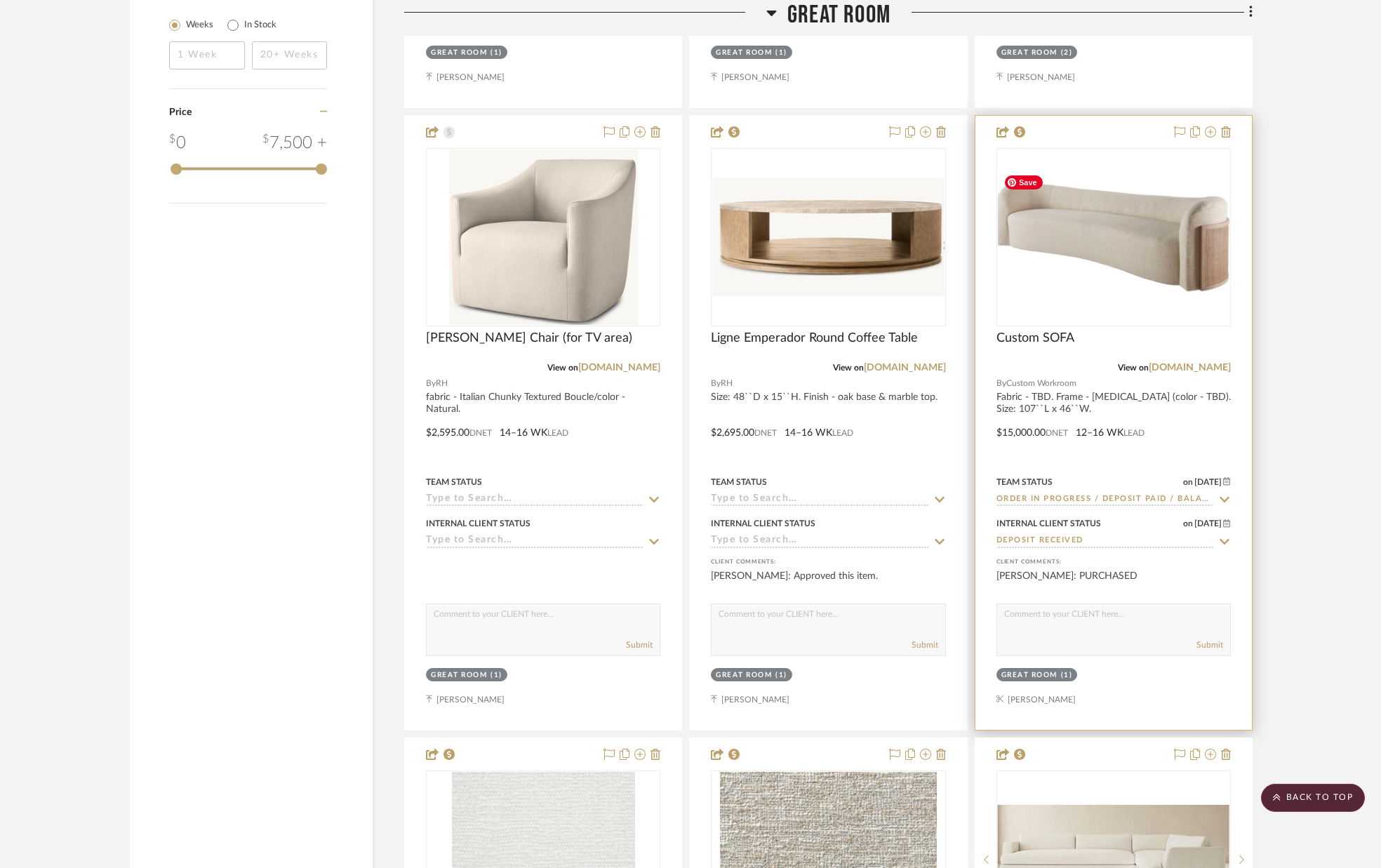
scroll to position [2196, 0]
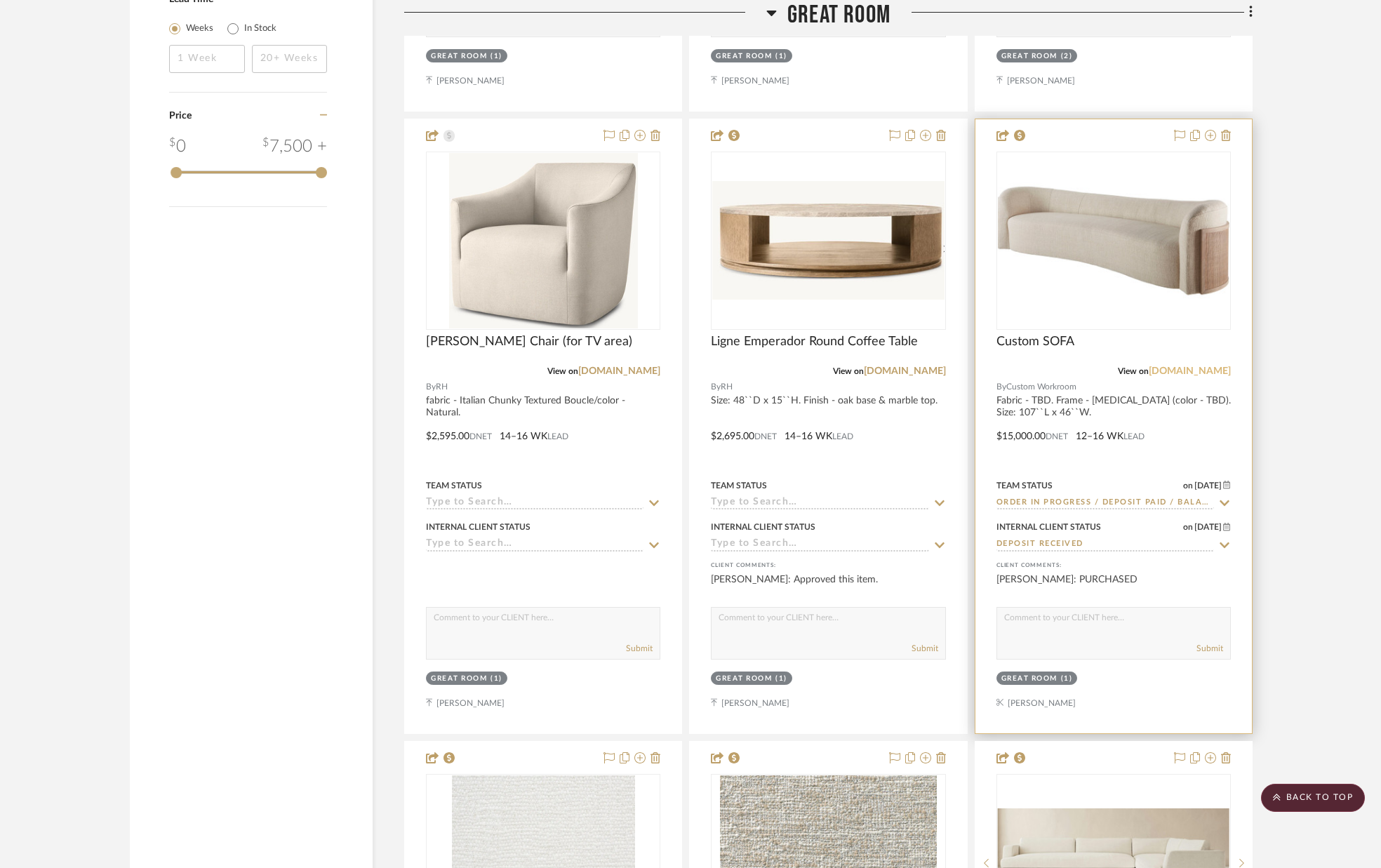
click at [1201, 369] on link "[DOMAIN_NAME]" at bounding box center [1189, 371] width 82 height 10
